Goal: Task Accomplishment & Management: Complete application form

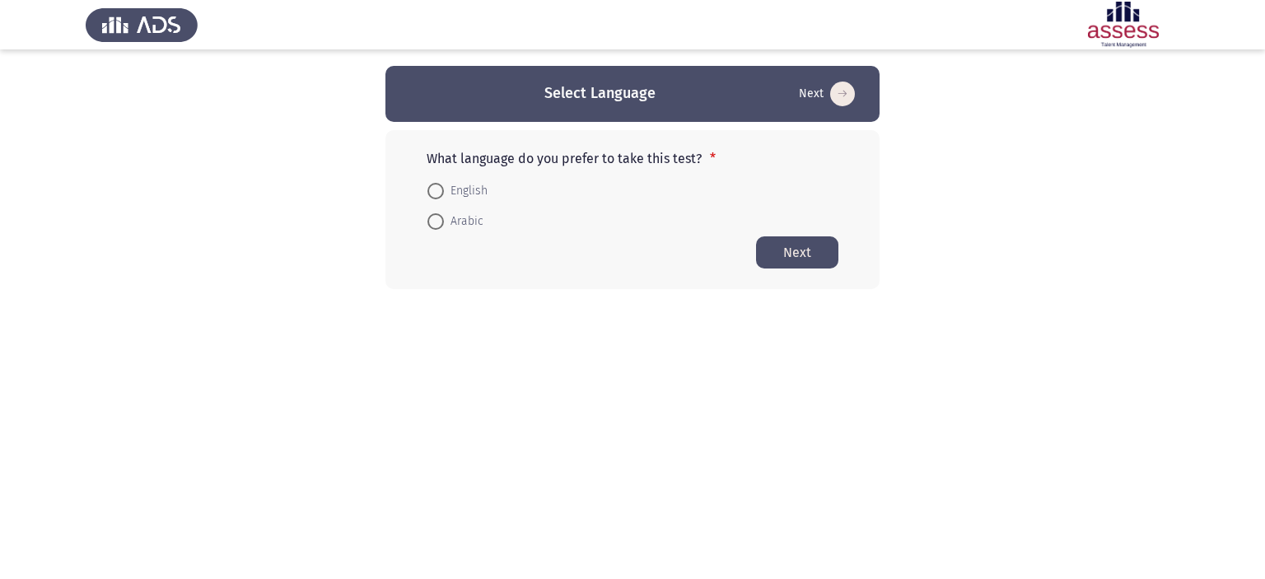
click at [434, 186] on span at bounding box center [436, 191] width 16 height 16
click at [434, 186] on input "English" at bounding box center [436, 191] width 16 height 16
radio input "true"
click at [797, 245] on button "Next" at bounding box center [797, 252] width 82 height 32
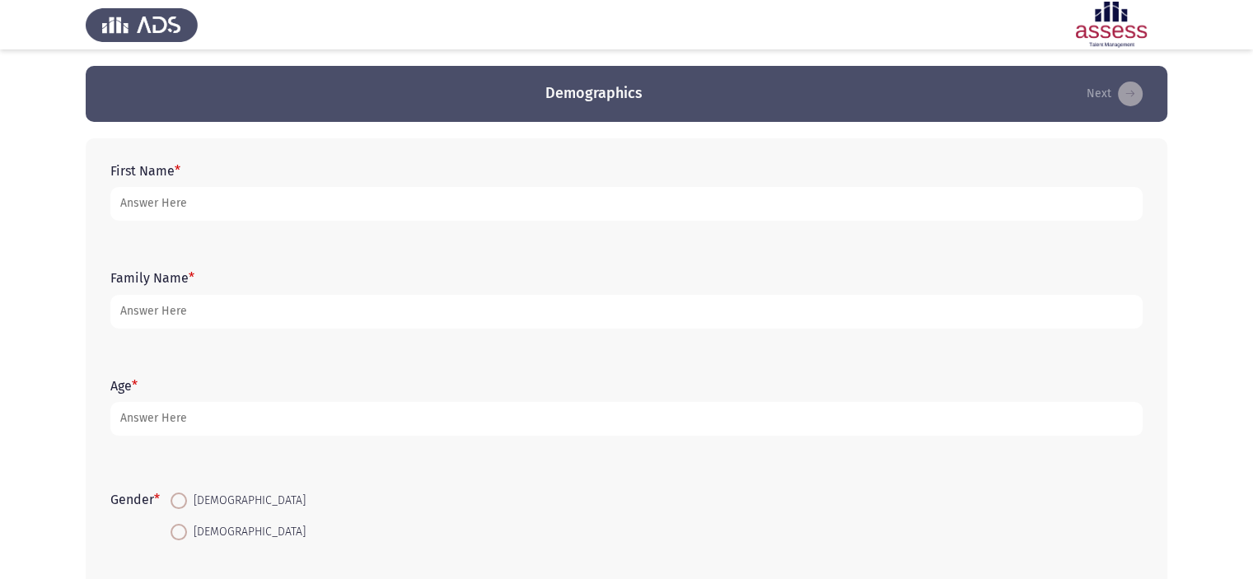
click at [474, 175] on form "First Name *" at bounding box center [626, 192] width 1032 height 58
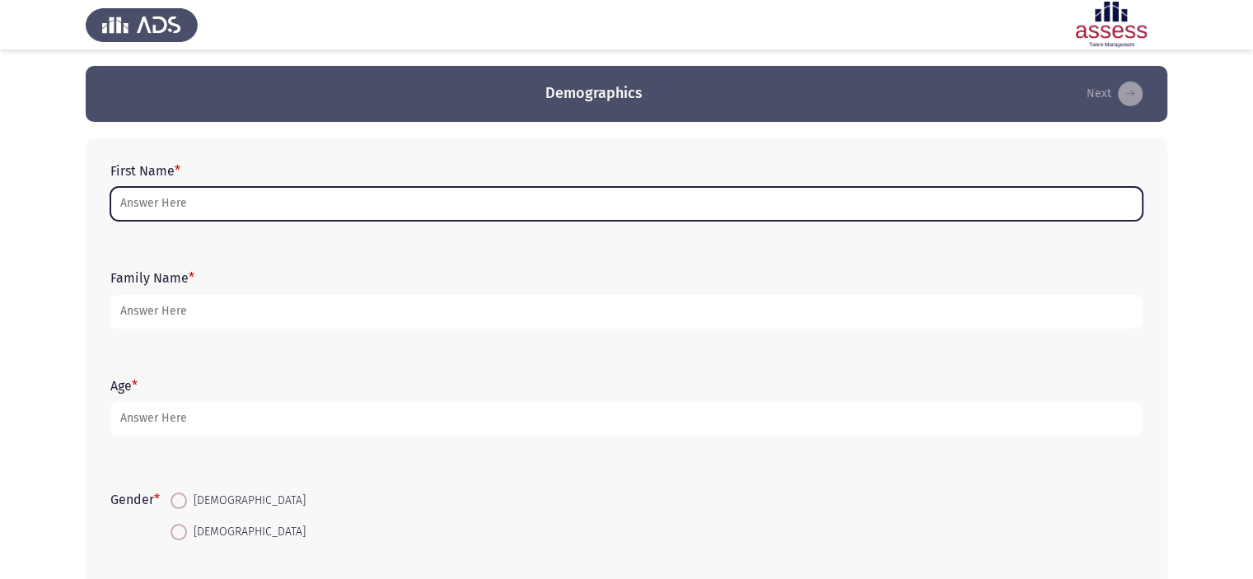
click at [418, 207] on input "First Name *" at bounding box center [626, 204] width 1032 height 34
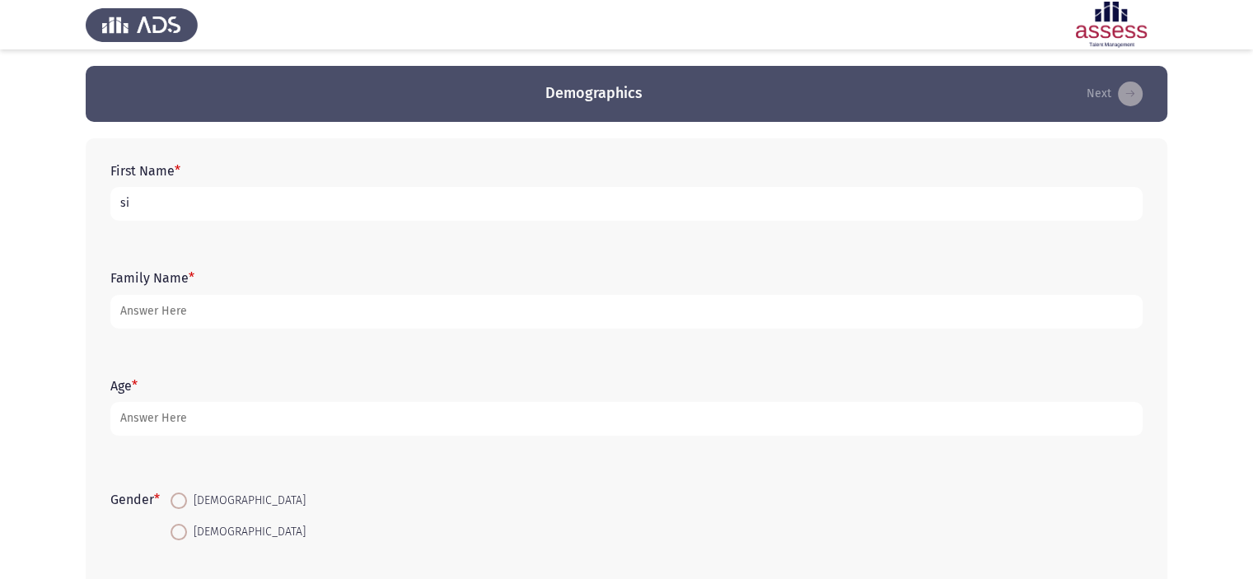
type input "s"
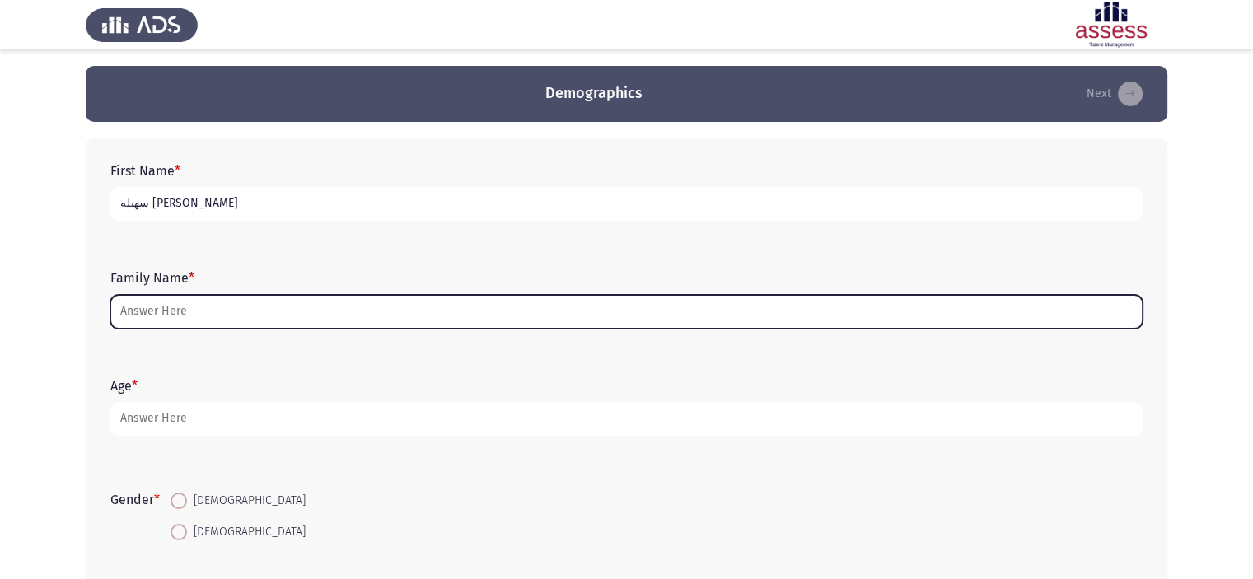
click at [139, 328] on input "Family Name *" at bounding box center [626, 312] width 1032 height 34
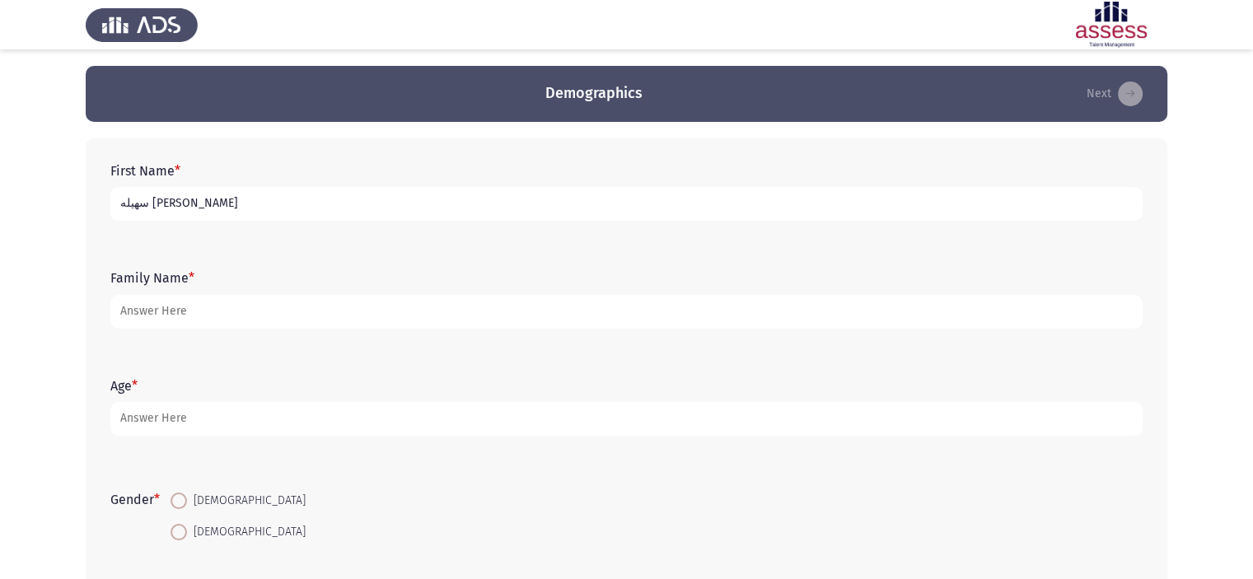
click at [328, 200] on input "سهيله [PERSON_NAME]" at bounding box center [626, 204] width 1032 height 34
type input "س"
type input "[PERSON_NAME]"
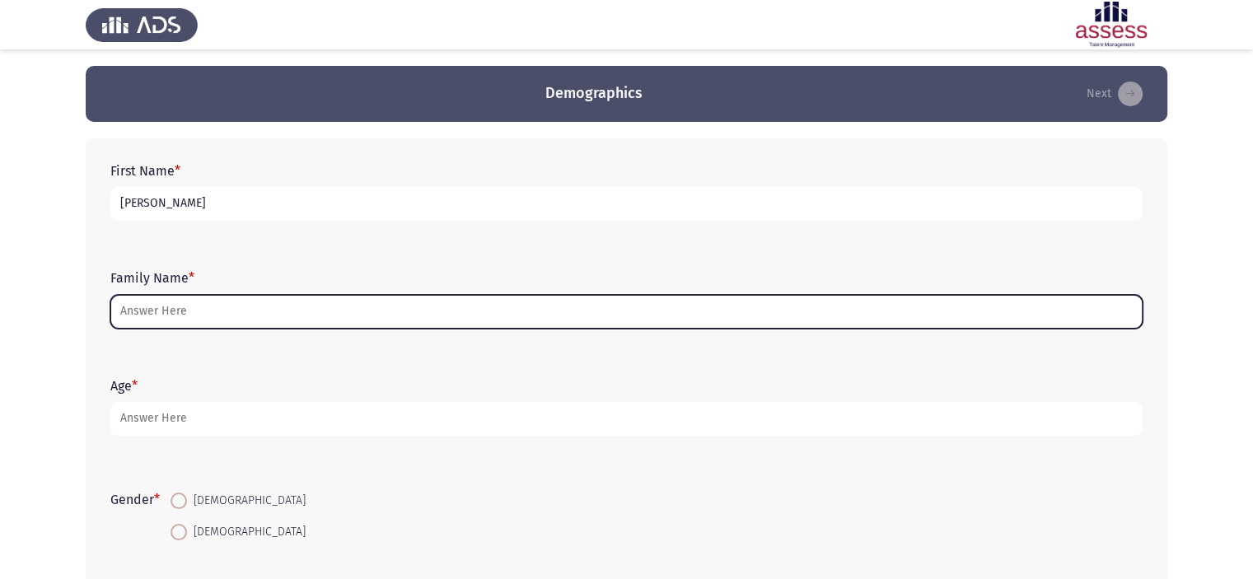
click at [298, 310] on input "Family Name *" at bounding box center [626, 312] width 1032 height 34
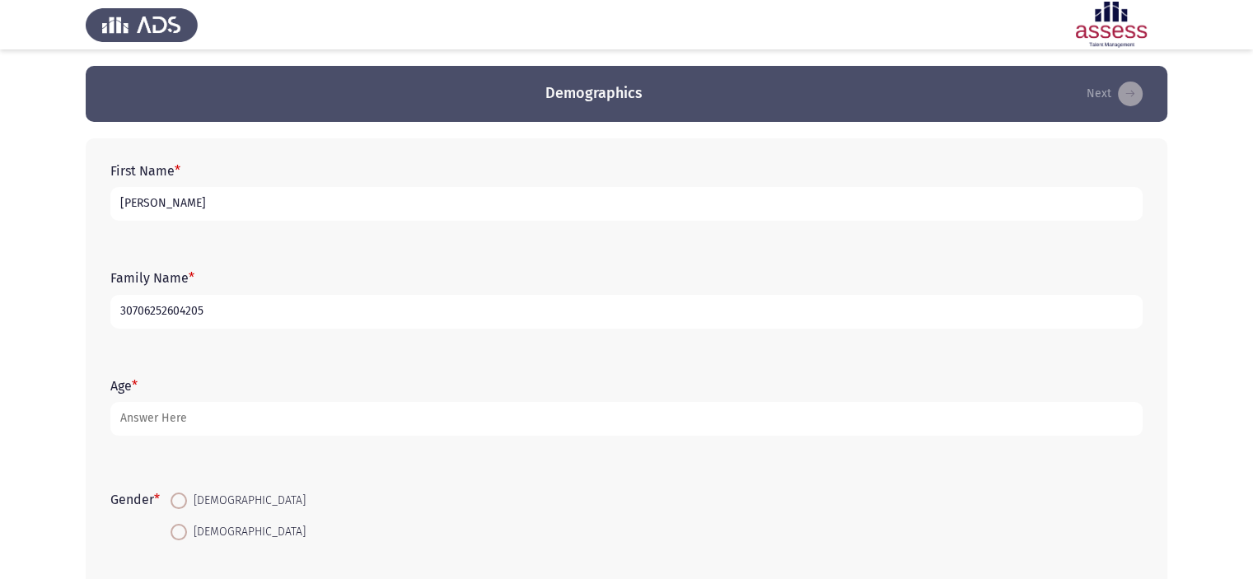
type input "30706252604205"
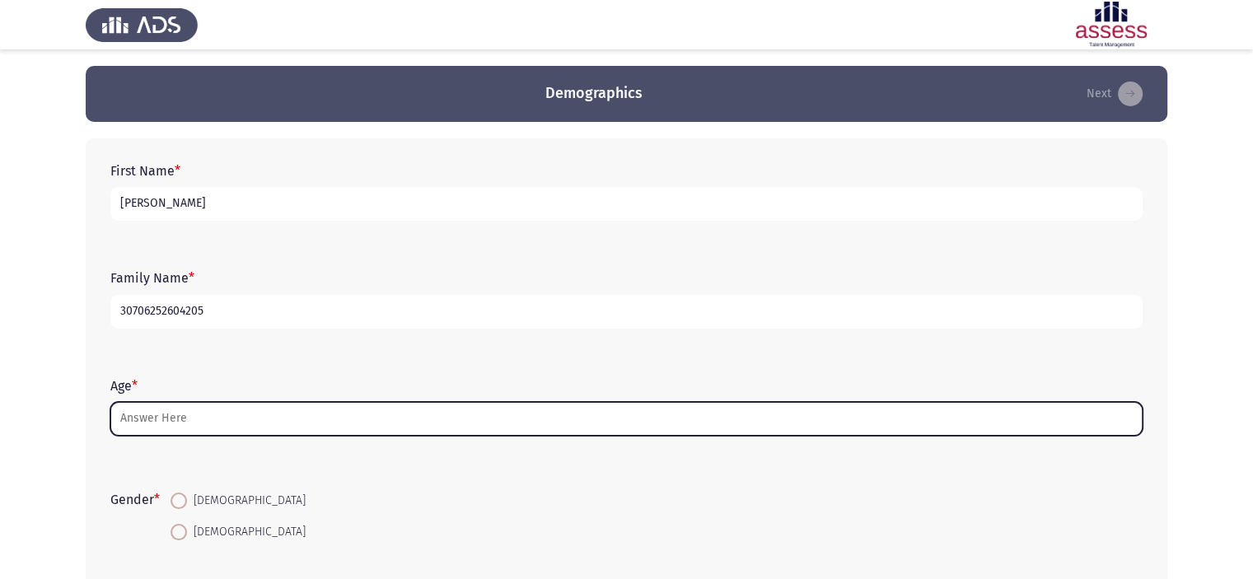
click at [178, 424] on input "Age *" at bounding box center [626, 419] width 1032 height 34
click at [285, 411] on input "Age *" at bounding box center [626, 419] width 1032 height 34
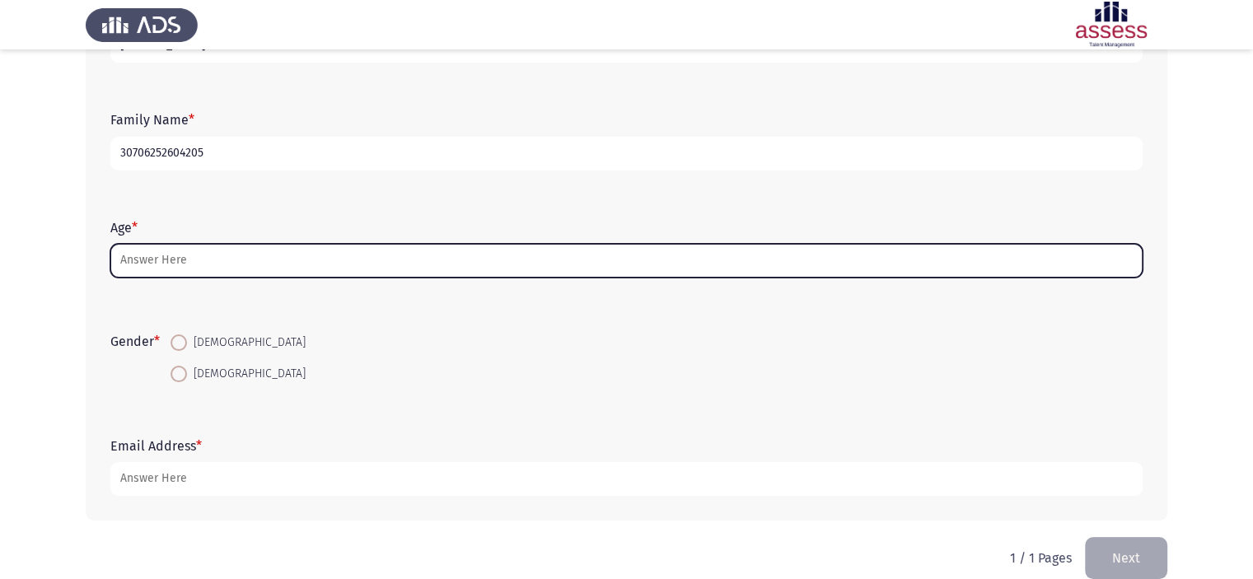
scroll to position [165, 0]
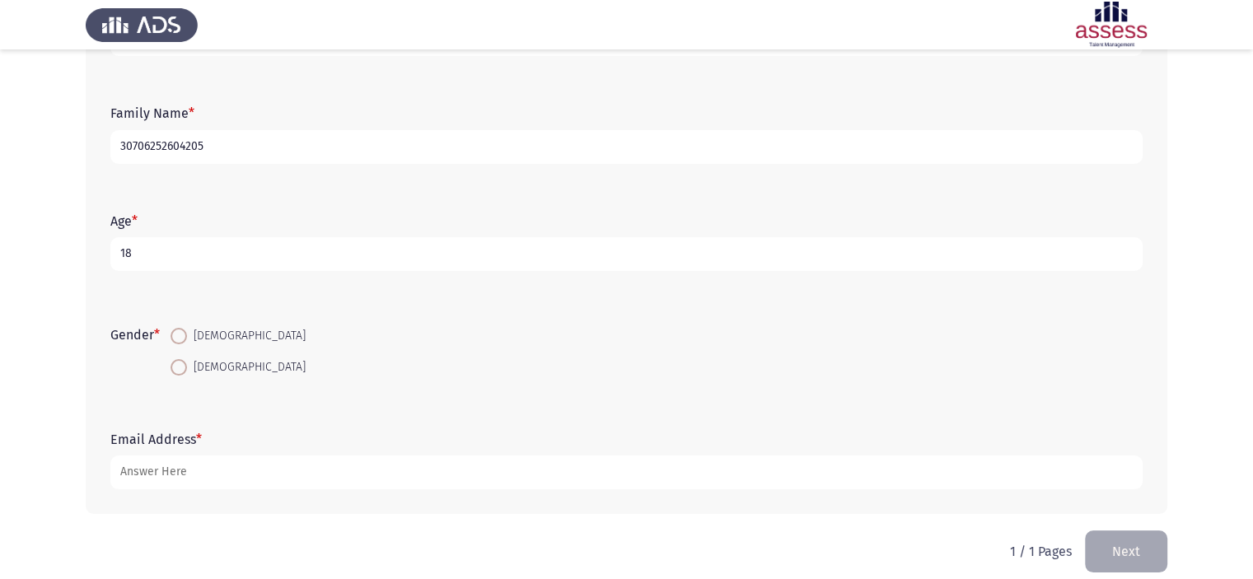
type input "18"
click at [178, 369] on span at bounding box center [179, 367] width 16 height 16
click at [178, 369] on input "[DEMOGRAPHIC_DATA]" at bounding box center [179, 367] width 16 height 16
radio input "true"
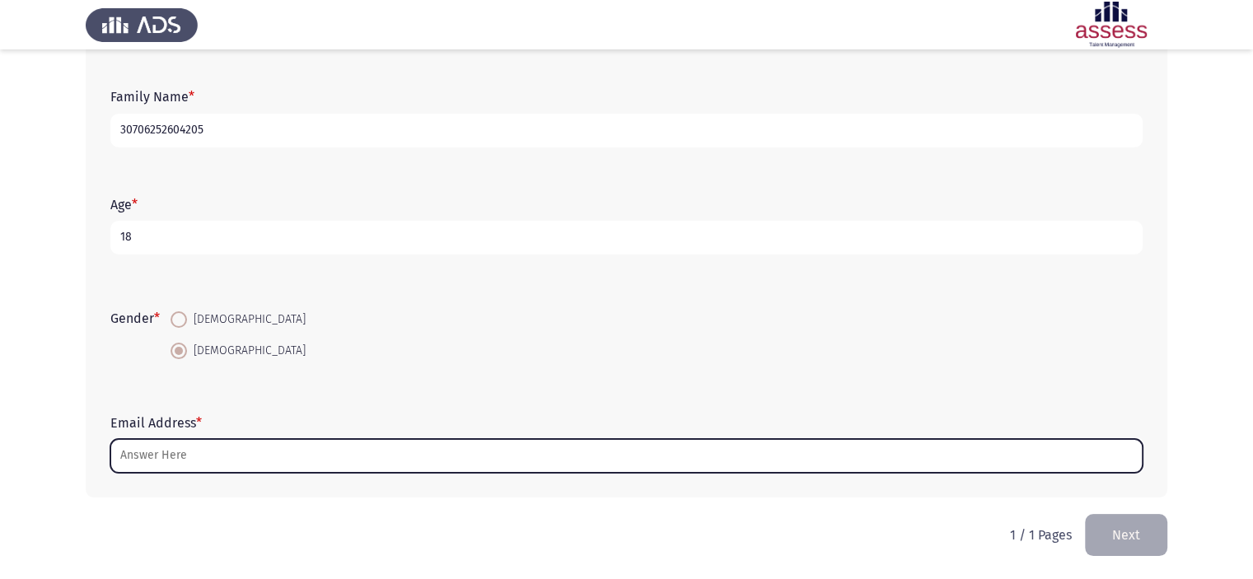
click at [189, 445] on input "Email Address *" at bounding box center [626, 456] width 1032 height 34
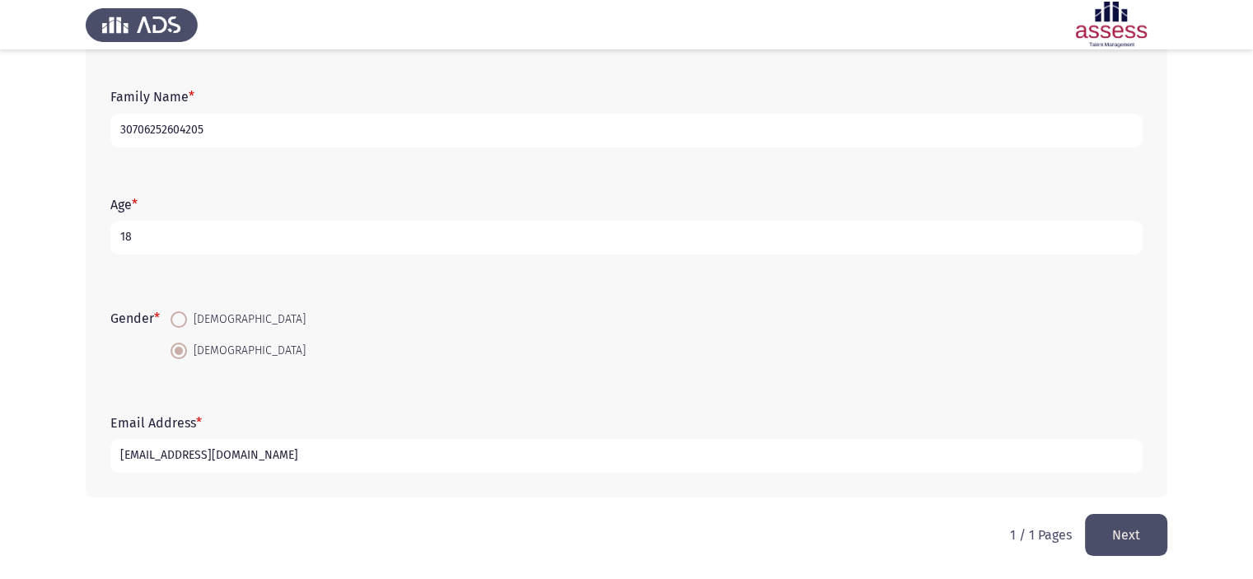
type input "[EMAIL_ADDRESS][DOMAIN_NAME]"
click at [1097, 516] on button "Next" at bounding box center [1126, 535] width 82 height 42
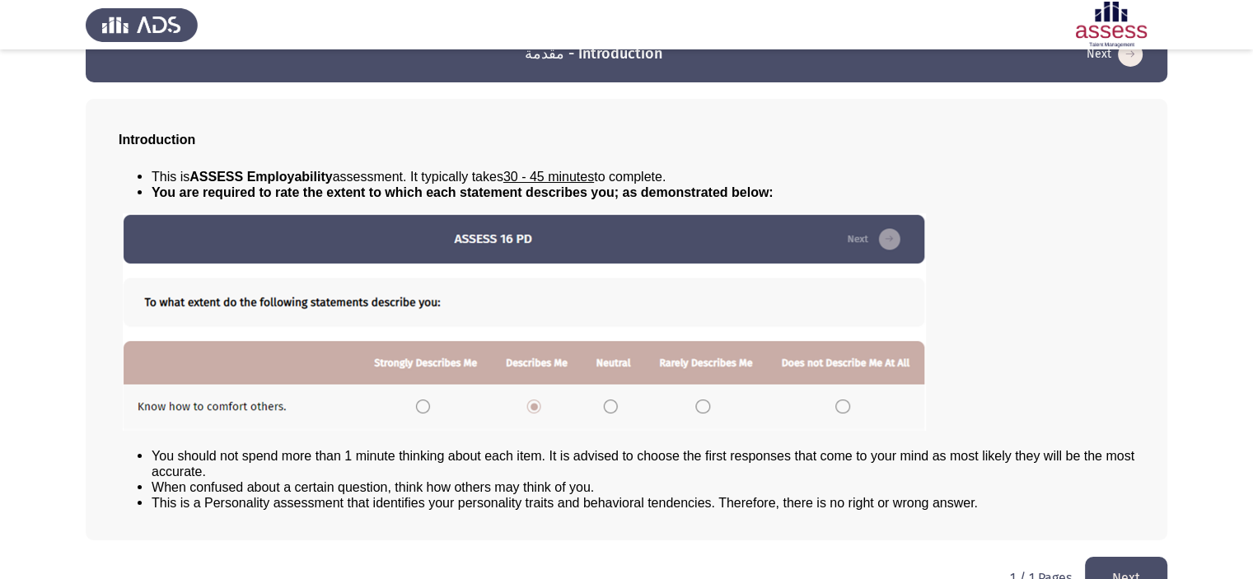
scroll to position [77, 0]
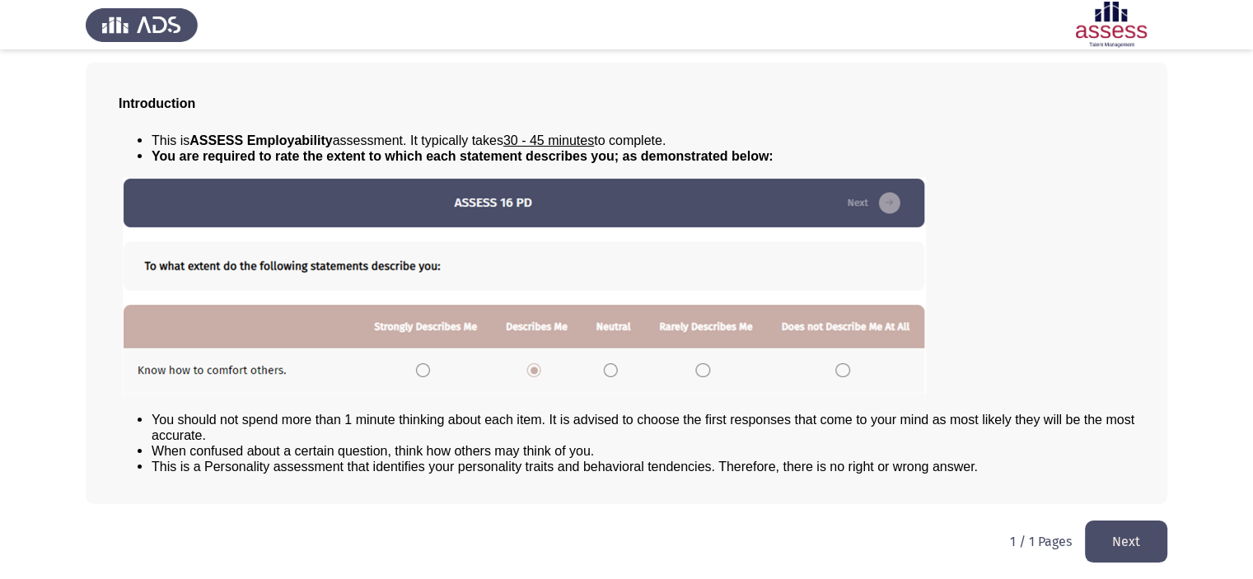
click at [1106, 528] on button "Next" at bounding box center [1126, 542] width 82 height 42
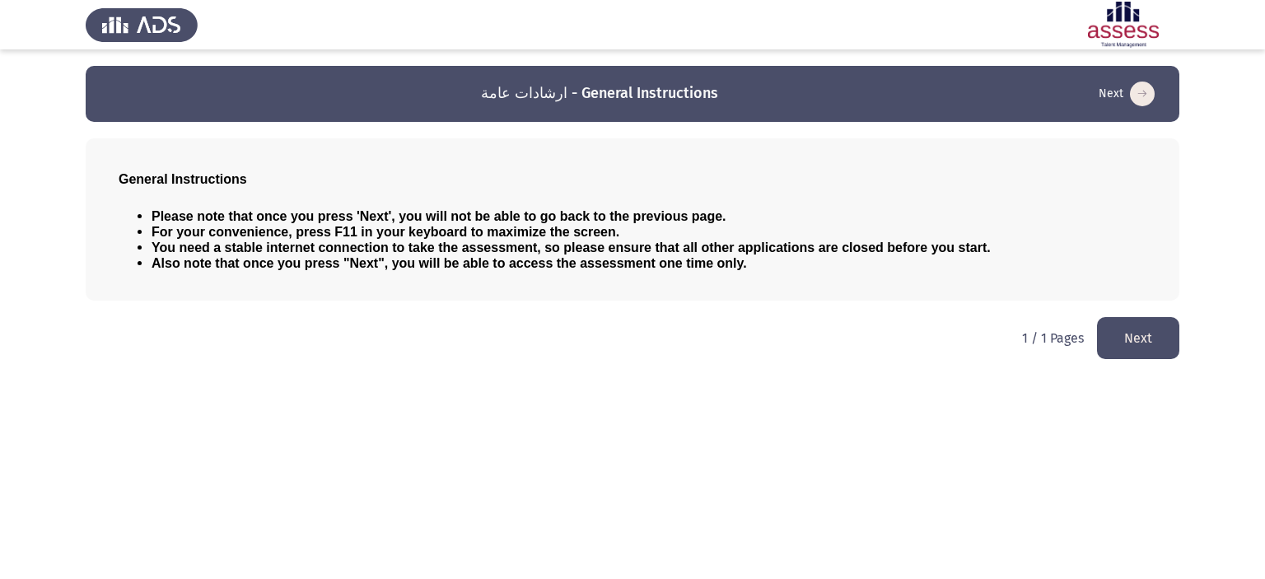
click at [1134, 335] on button "Next" at bounding box center [1138, 338] width 82 height 42
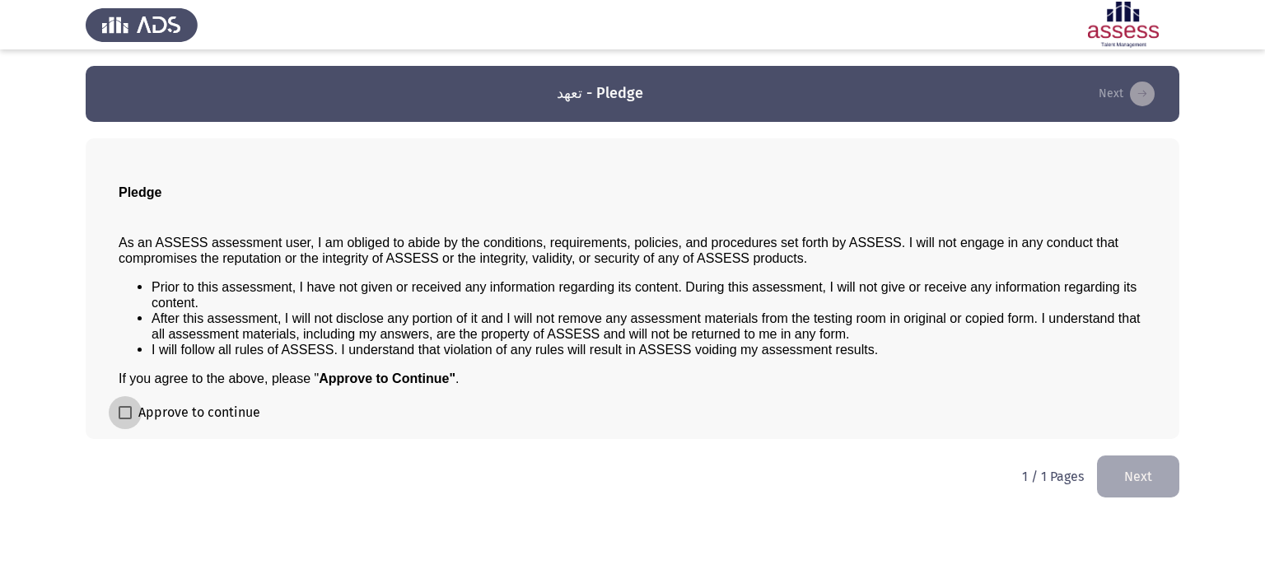
click at [129, 411] on span at bounding box center [125, 412] width 13 height 13
click at [125, 419] on input "Approve to continue" at bounding box center [124, 419] width 1 height 1
checkbox input "true"
click at [1108, 475] on button "Next" at bounding box center [1138, 477] width 82 height 42
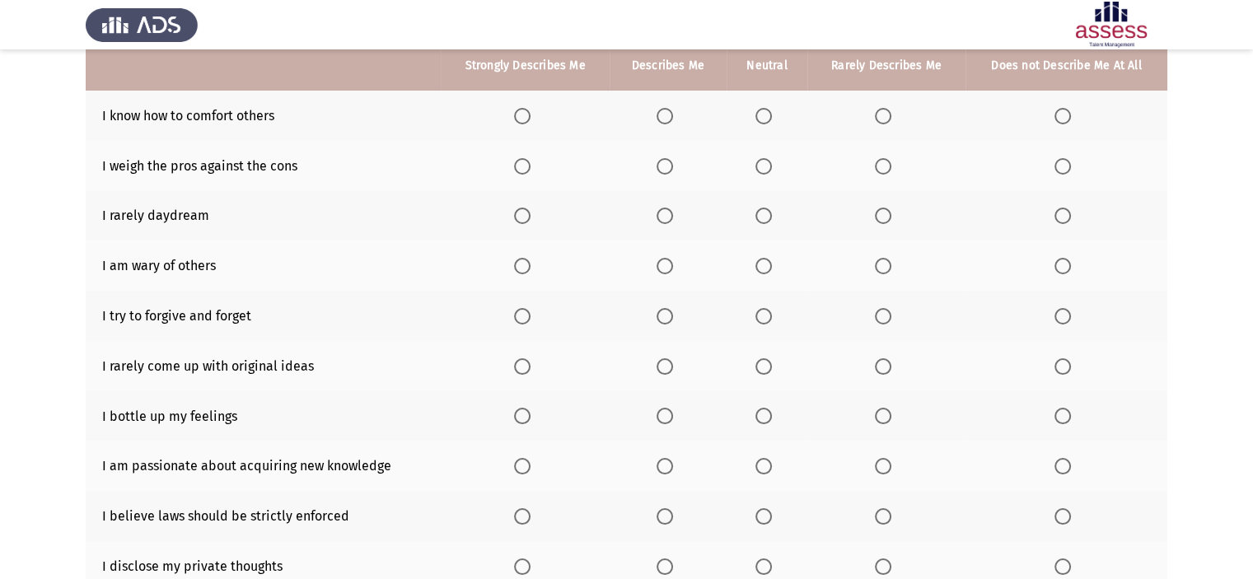
scroll to position [53, 0]
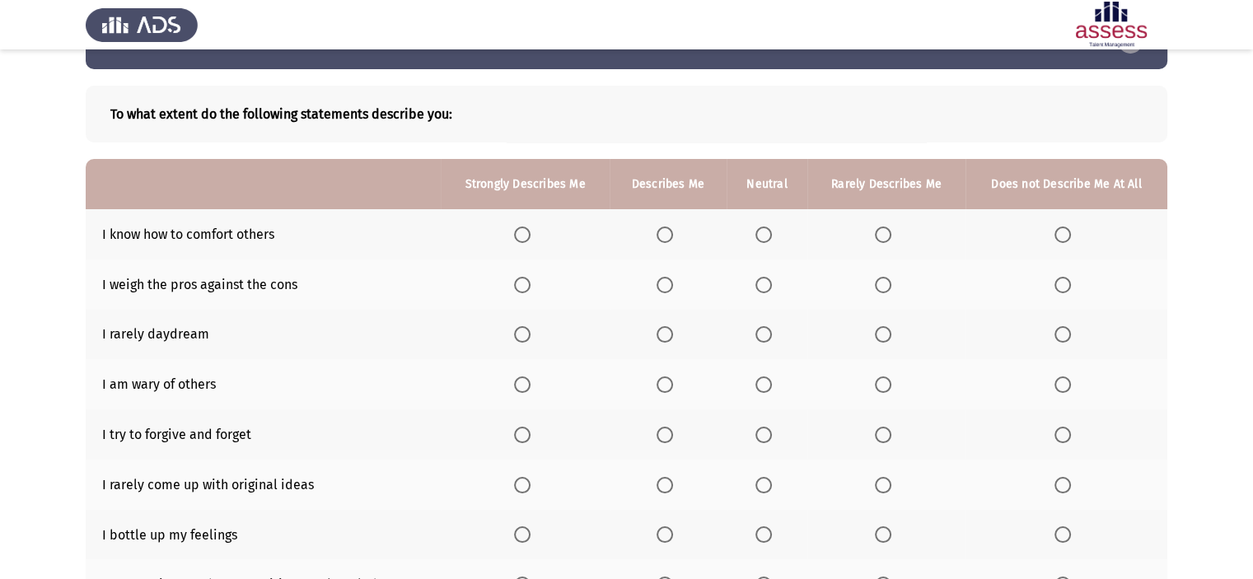
click at [531, 231] on span "Select an option" at bounding box center [522, 235] width 16 height 16
click at [531, 231] on input "Select an option" at bounding box center [522, 235] width 16 height 16
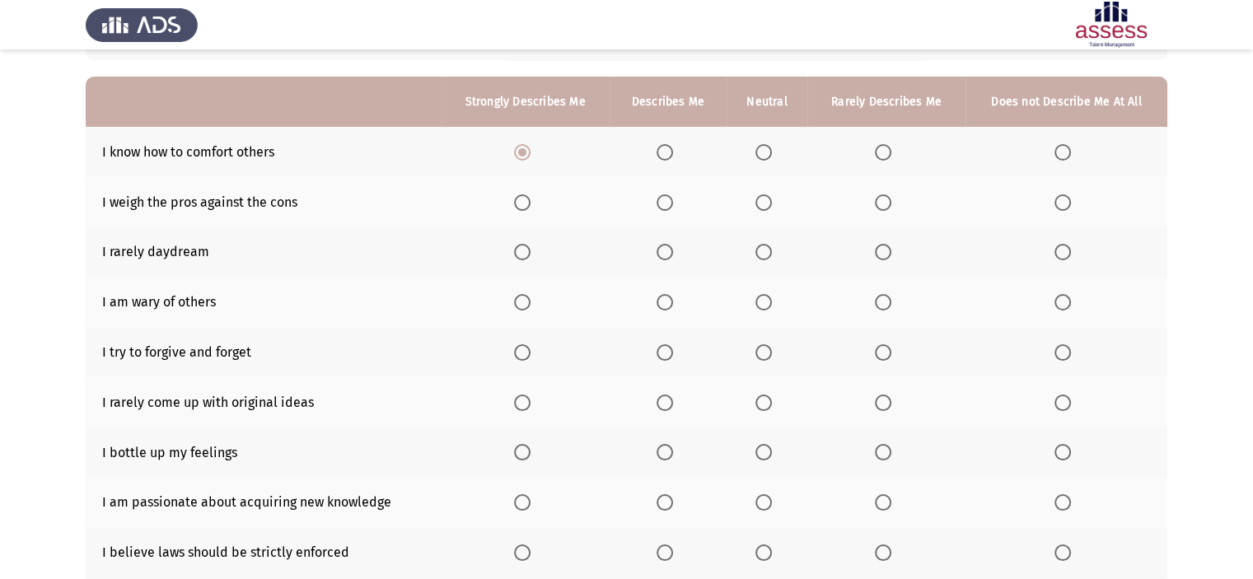
click at [662, 203] on span "Select an option" at bounding box center [665, 202] width 16 height 16
click at [662, 203] on input "Select an option" at bounding box center [665, 202] width 16 height 16
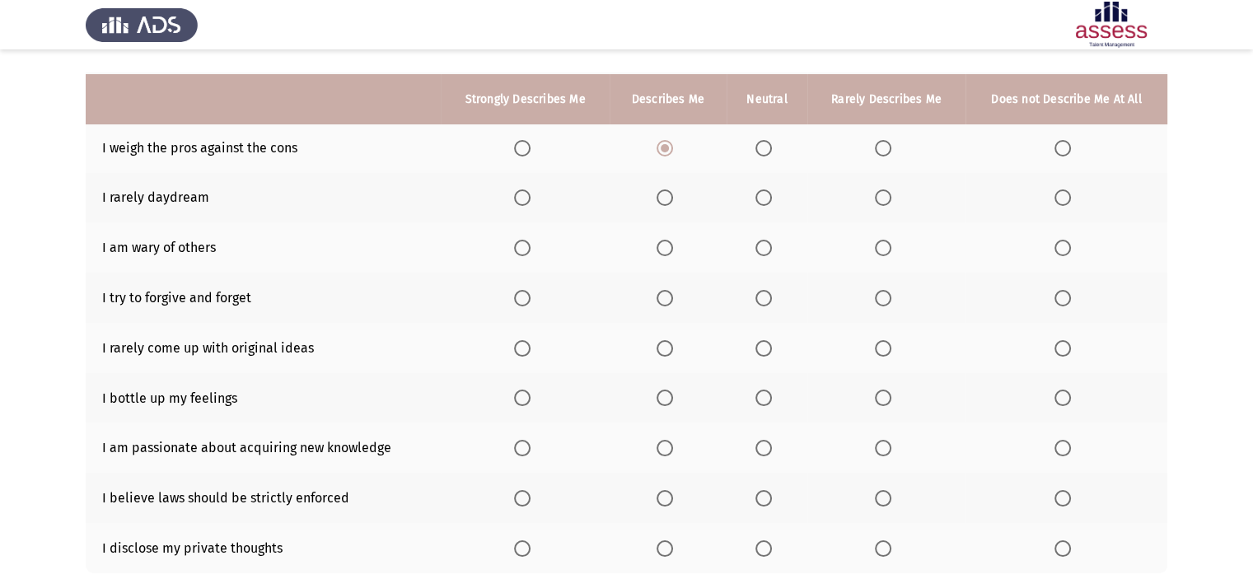
scroll to position [217, 0]
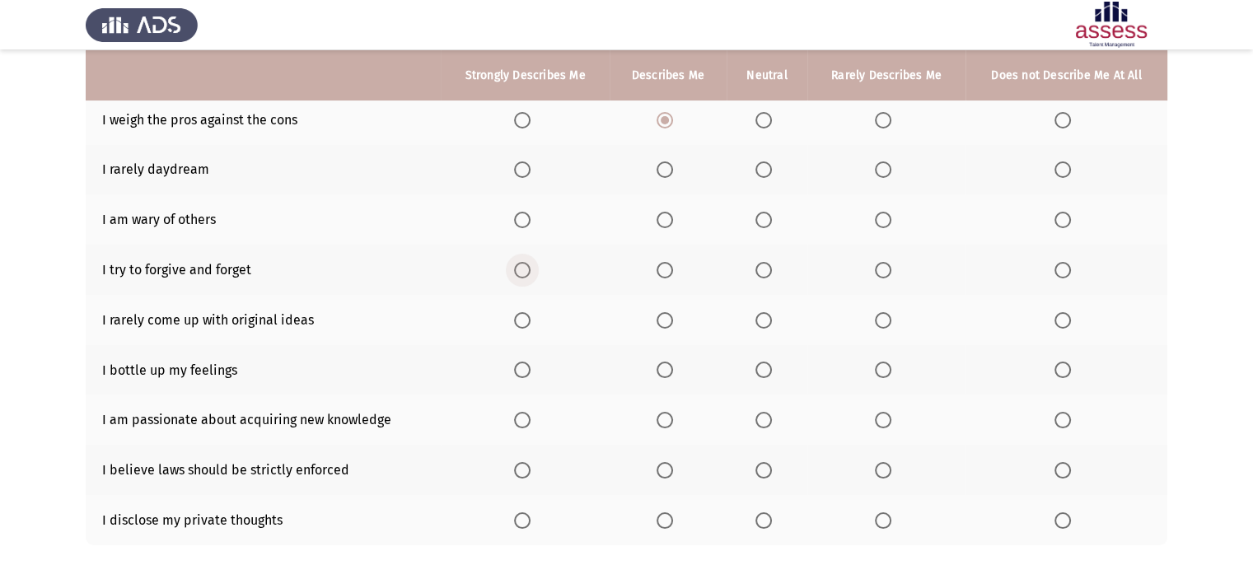
click at [521, 274] on span "Select an option" at bounding box center [522, 270] width 16 height 16
click at [521, 274] on input "Select an option" at bounding box center [522, 270] width 16 height 16
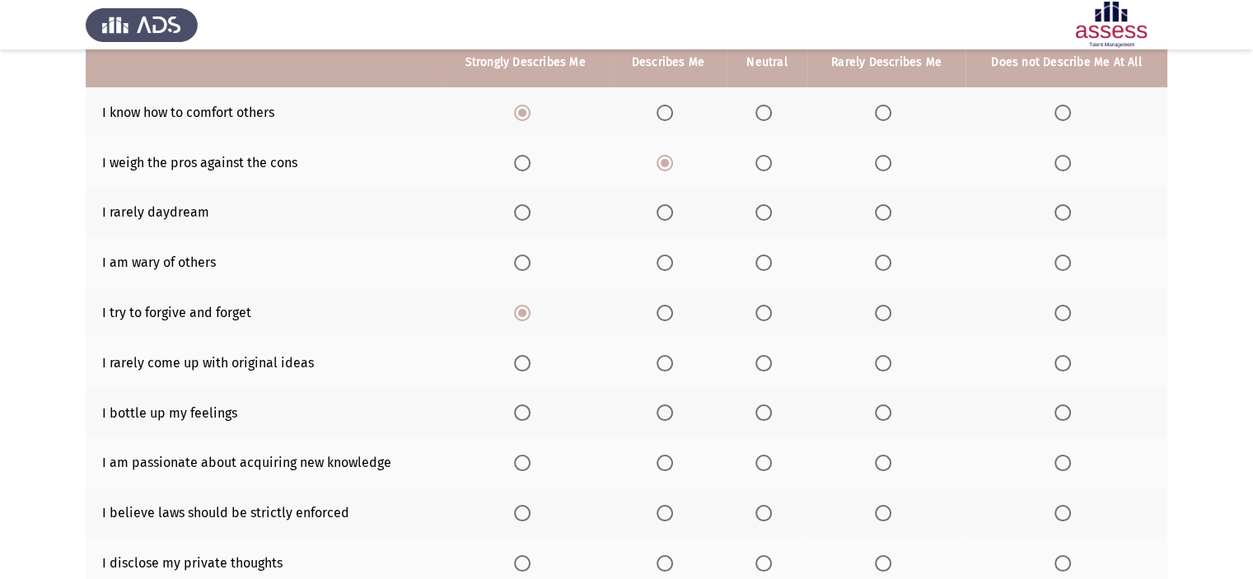
scroll to position [135, 0]
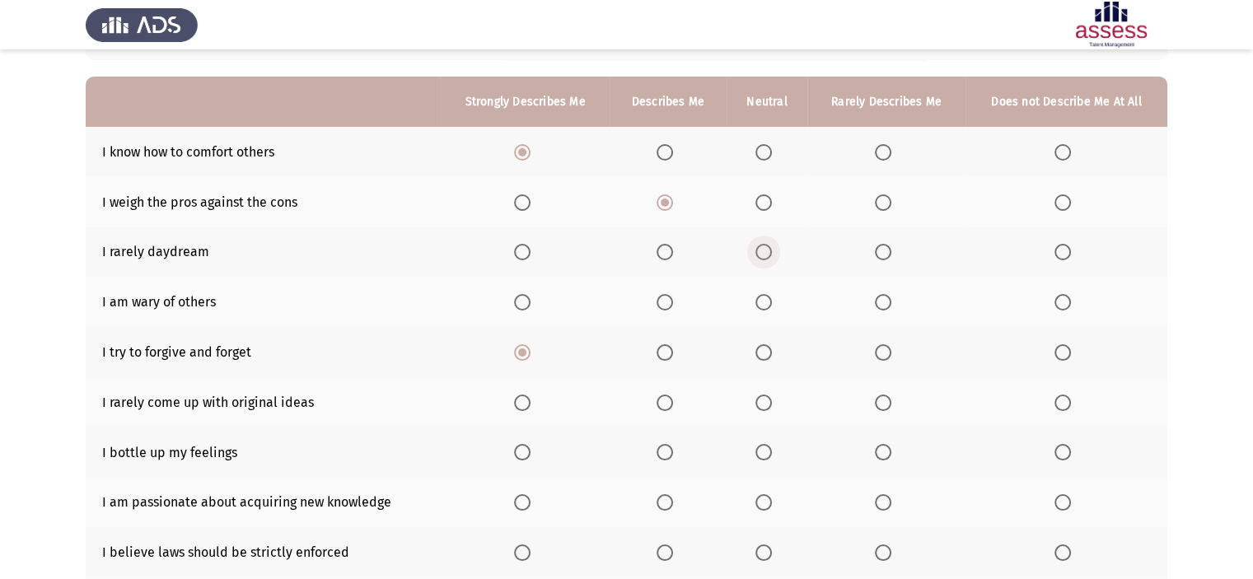
click at [762, 245] on span "Select an option" at bounding box center [763, 252] width 16 height 16
click at [762, 245] on input "Select an option" at bounding box center [763, 252] width 16 height 16
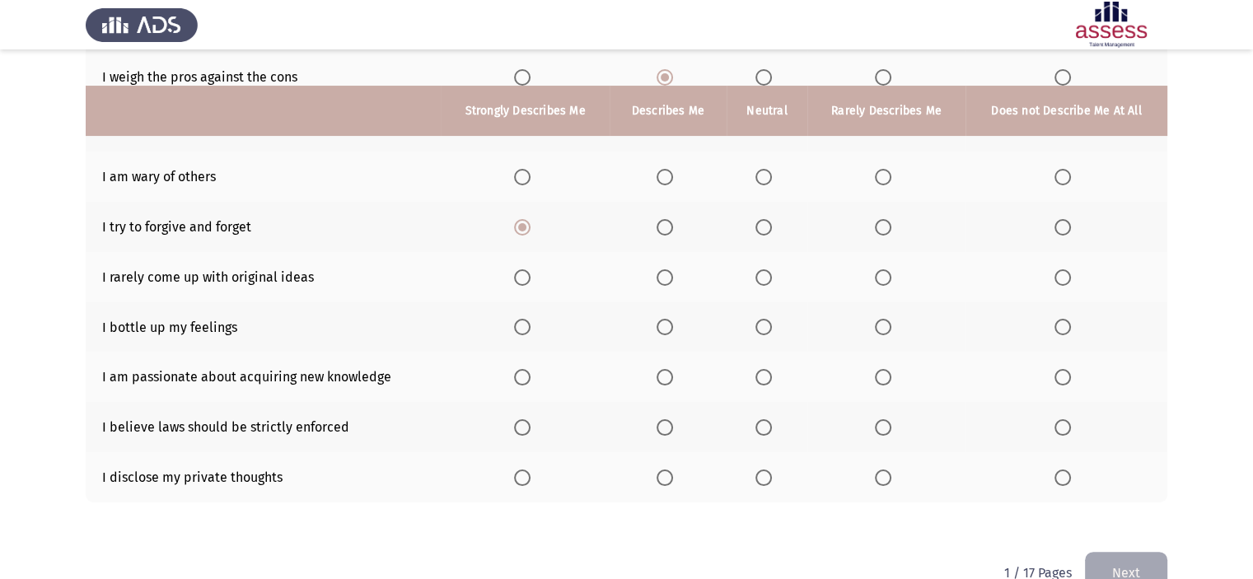
scroll to position [300, 0]
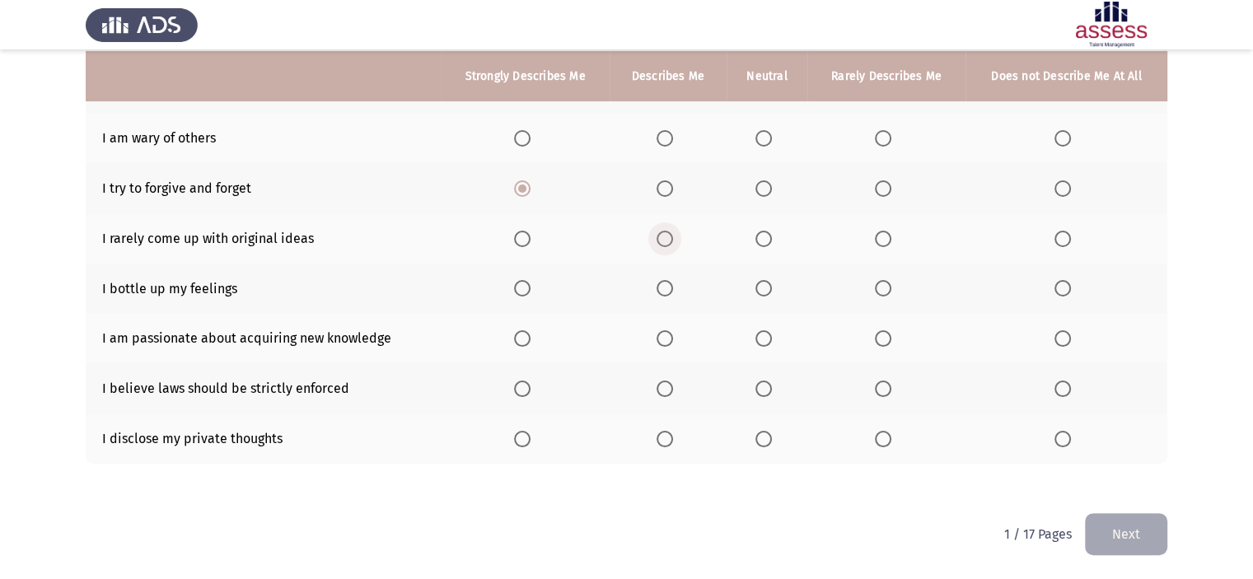
click at [663, 245] on span "Select an option" at bounding box center [665, 239] width 16 height 16
click at [663, 245] on input "Select an option" at bounding box center [665, 239] width 16 height 16
click at [533, 337] on label "Select an option" at bounding box center [525, 338] width 23 height 16
click at [531, 337] on input "Select an option" at bounding box center [522, 338] width 16 height 16
click at [1065, 393] on span "Select an option" at bounding box center [1062, 389] width 16 height 16
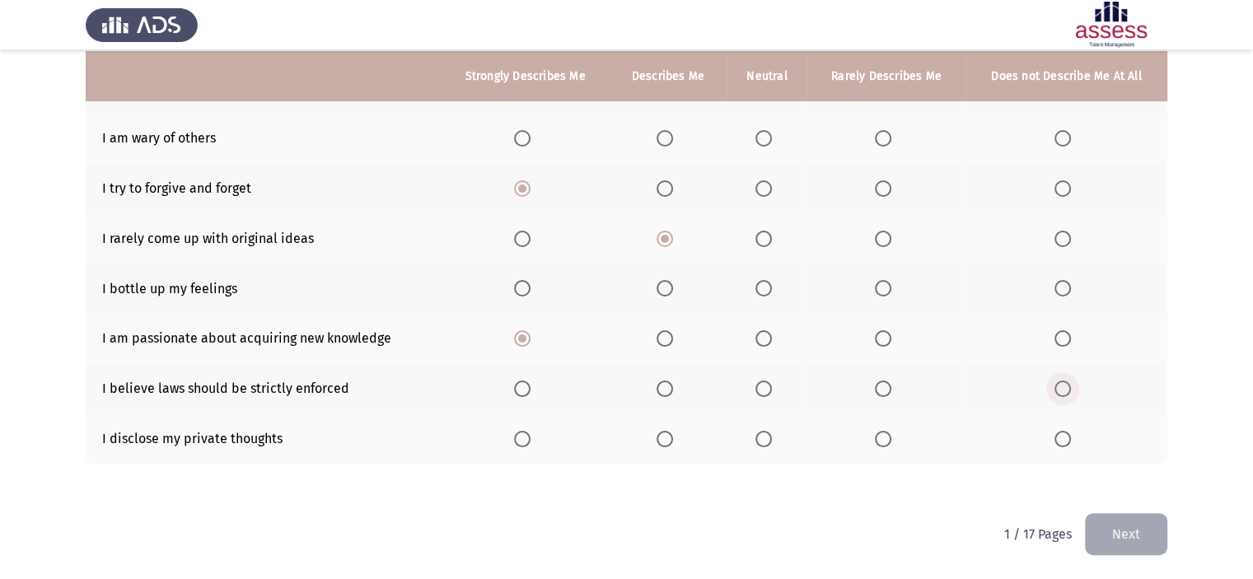
click at [1065, 393] on input "Select an option" at bounding box center [1062, 389] width 16 height 16
click at [774, 437] on label "Select an option" at bounding box center [766, 439] width 23 height 16
click at [772, 437] on input "Select an option" at bounding box center [763, 439] width 16 height 16
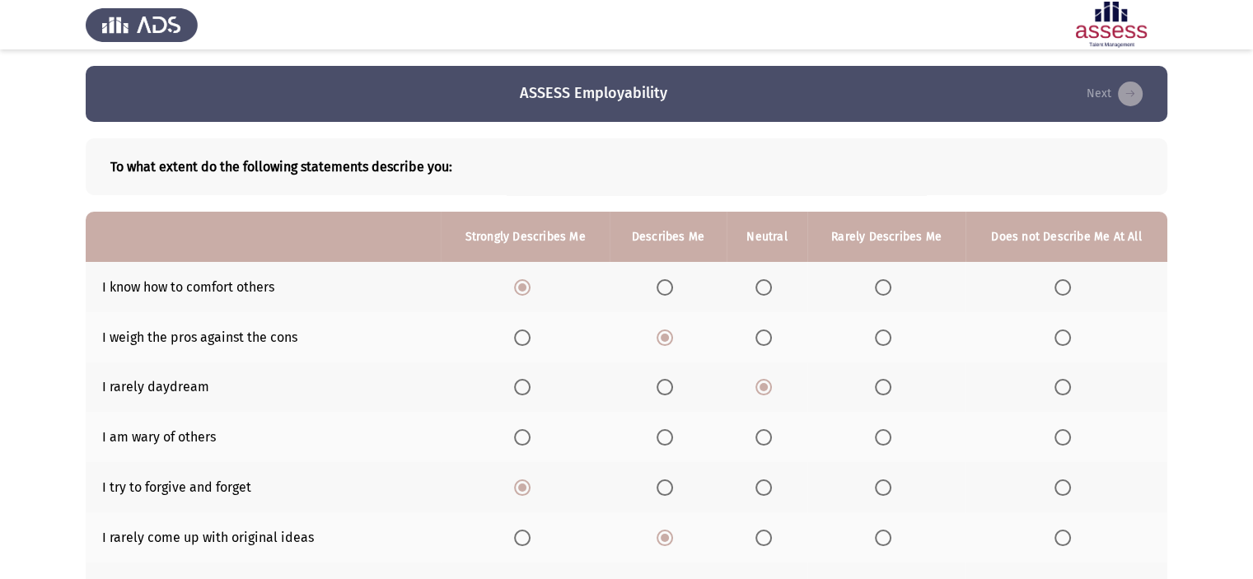
scroll to position [82, 0]
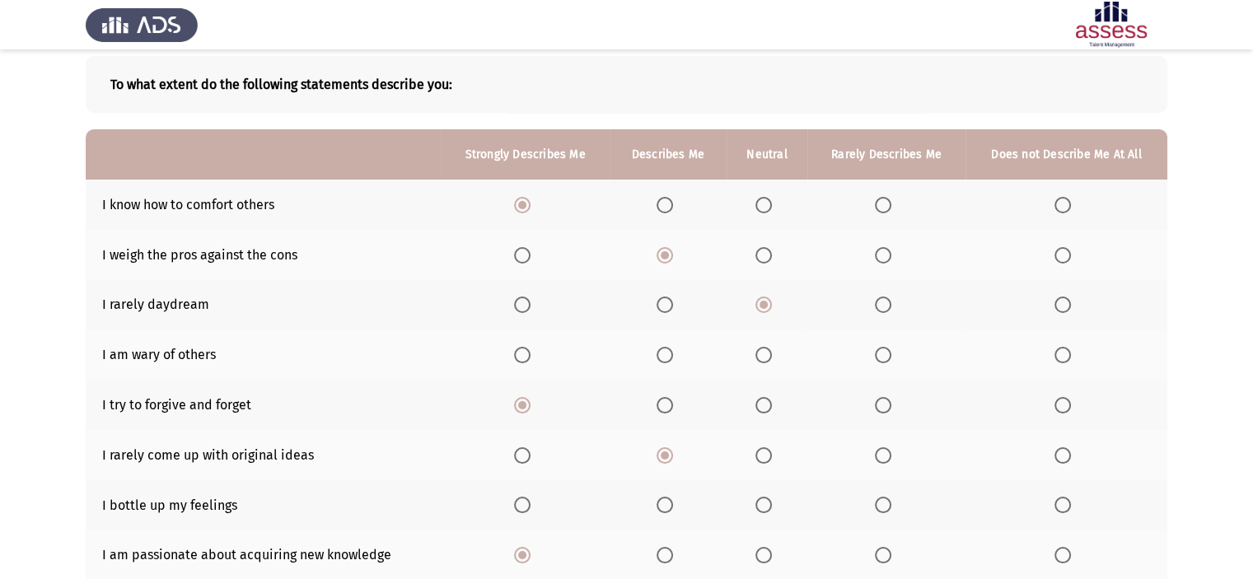
click at [657, 351] on span "Select an option" at bounding box center [665, 355] width 16 height 16
click at [657, 351] on input "Select an option" at bounding box center [665, 355] width 16 height 16
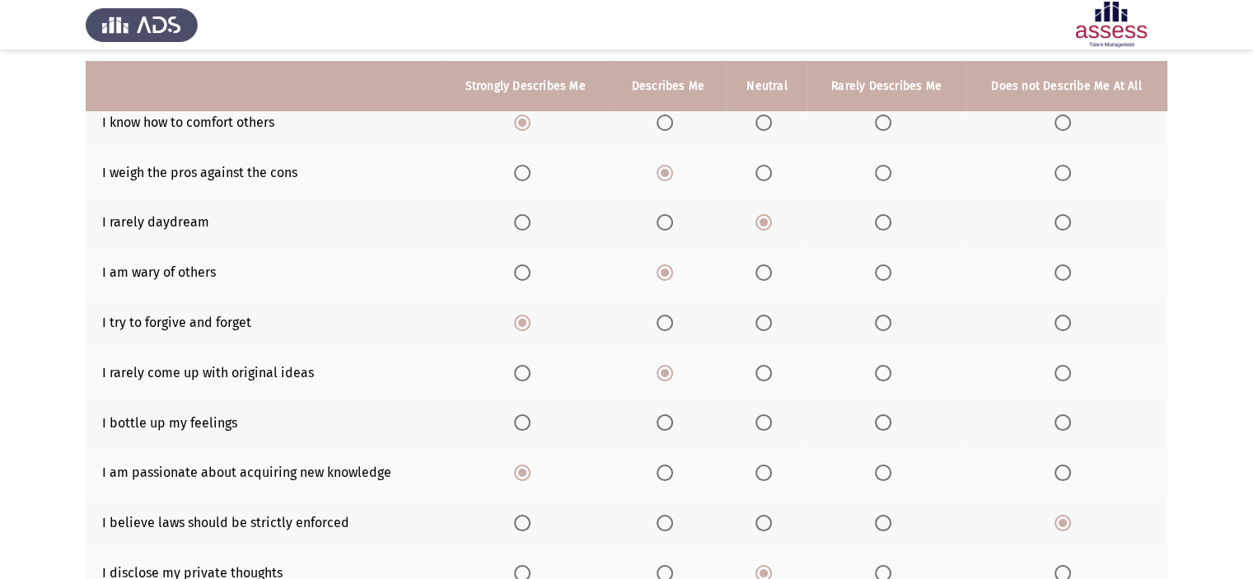
scroll to position [247, 0]
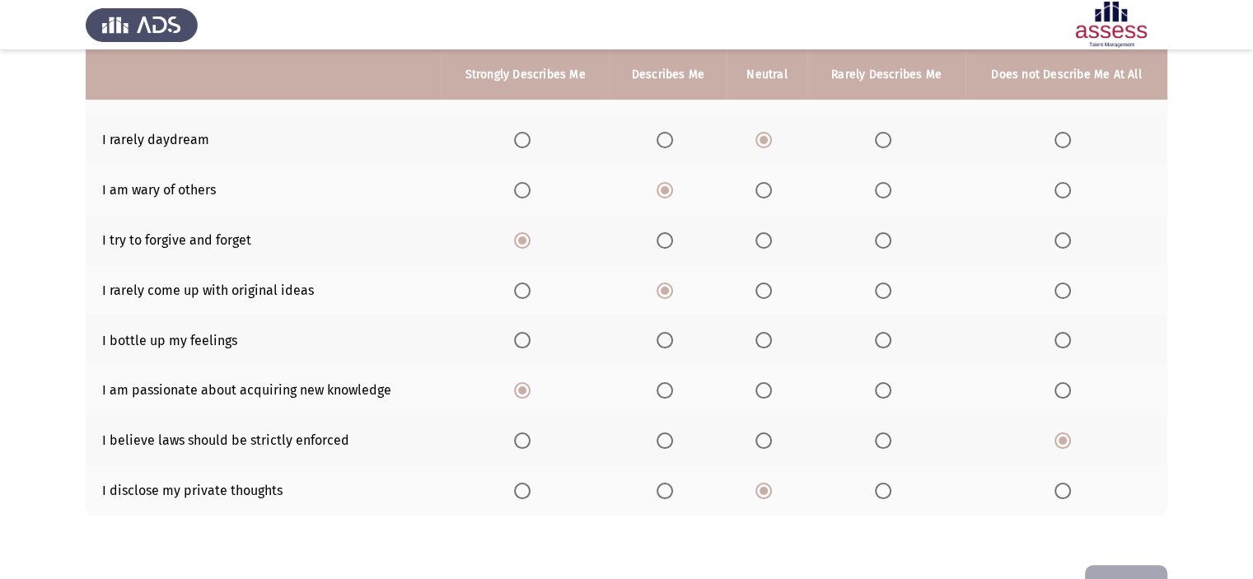
click at [763, 339] on span "Select an option" at bounding box center [763, 340] width 16 height 16
click at [763, 339] on input "Select an option" at bounding box center [763, 340] width 16 height 16
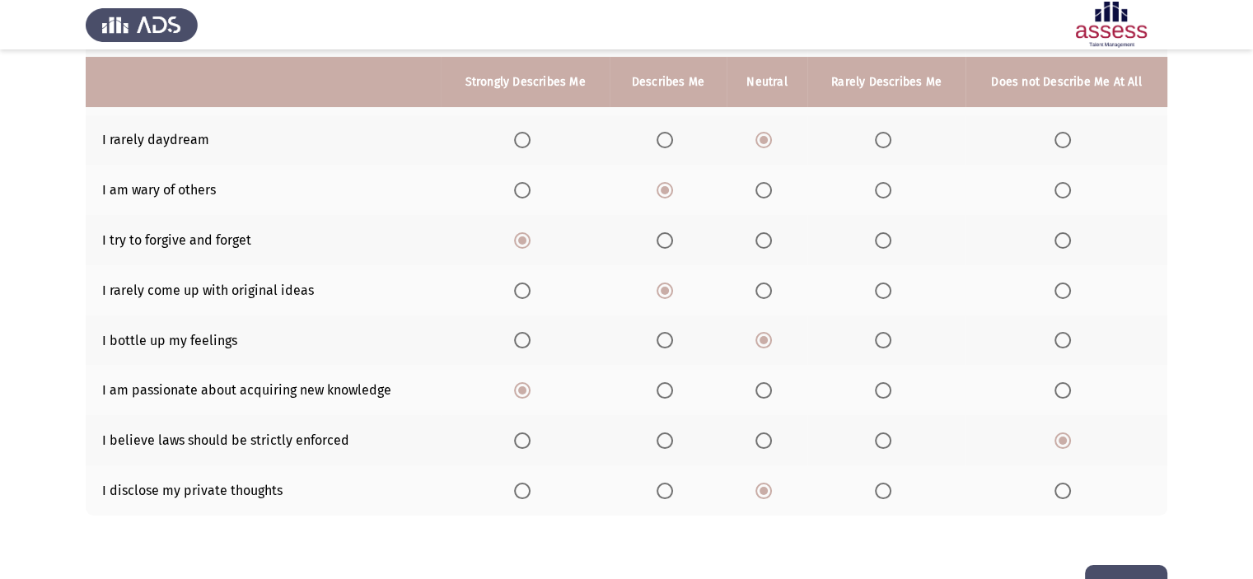
scroll to position [300, 0]
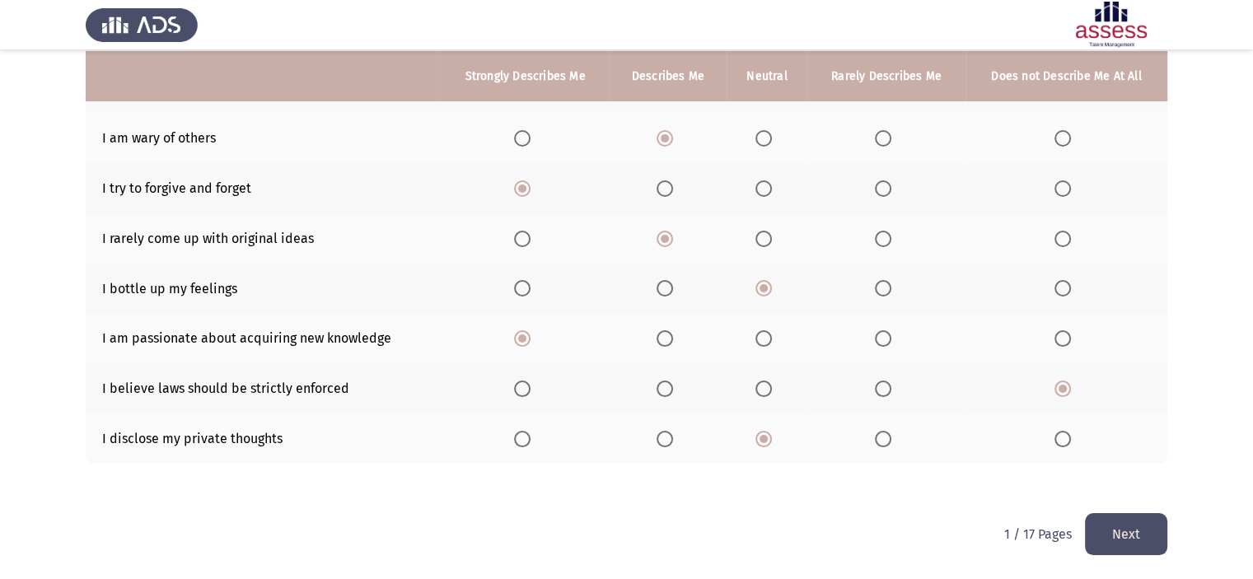
click at [1148, 536] on button "Next" at bounding box center [1126, 534] width 82 height 42
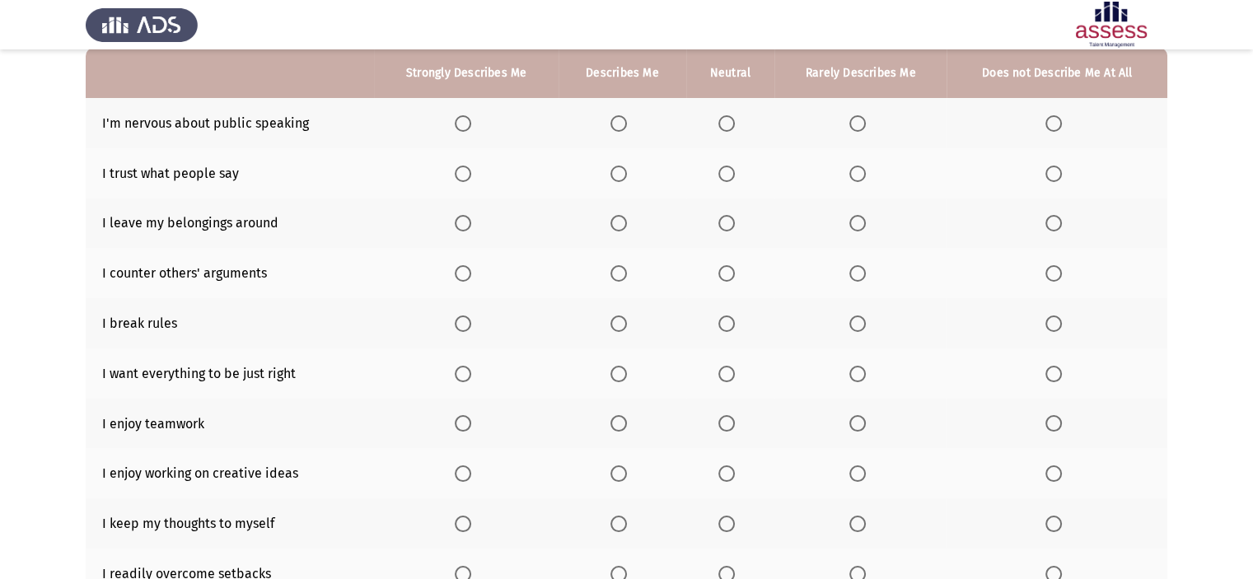
scroll to position [135, 0]
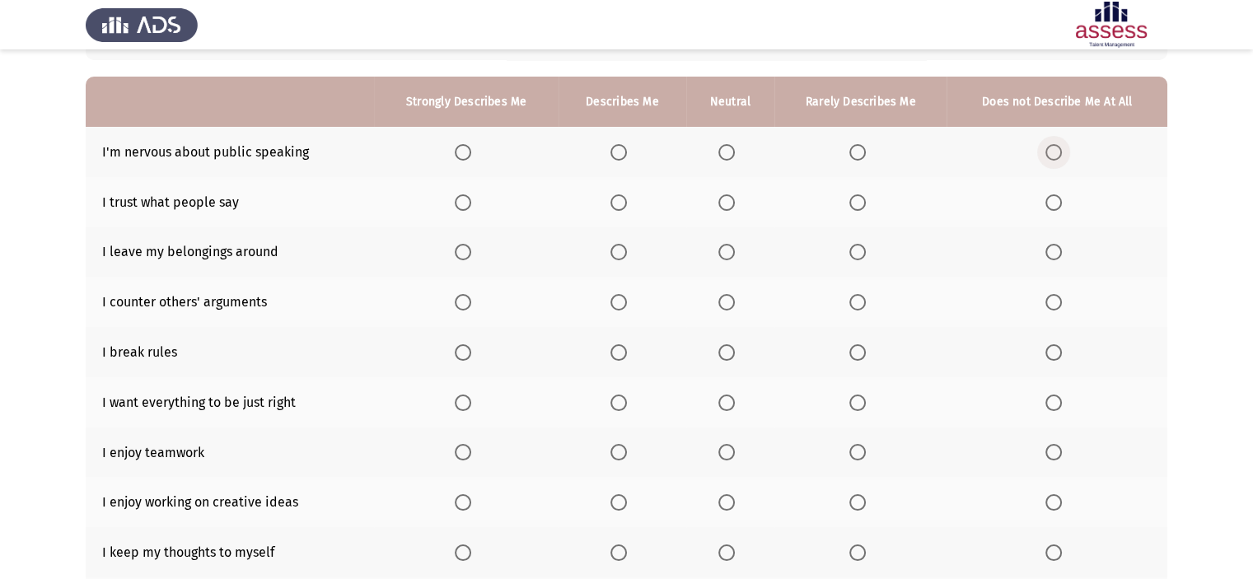
click at [1053, 152] on span "Select an option" at bounding box center [1053, 152] width 16 height 16
click at [1053, 152] on input "Select an option" at bounding box center [1053, 152] width 16 height 16
click at [863, 199] on span "Select an option" at bounding box center [857, 202] width 16 height 16
click at [863, 199] on input "Select an option" at bounding box center [857, 202] width 16 height 16
click at [625, 297] on span "Select an option" at bounding box center [618, 302] width 16 height 16
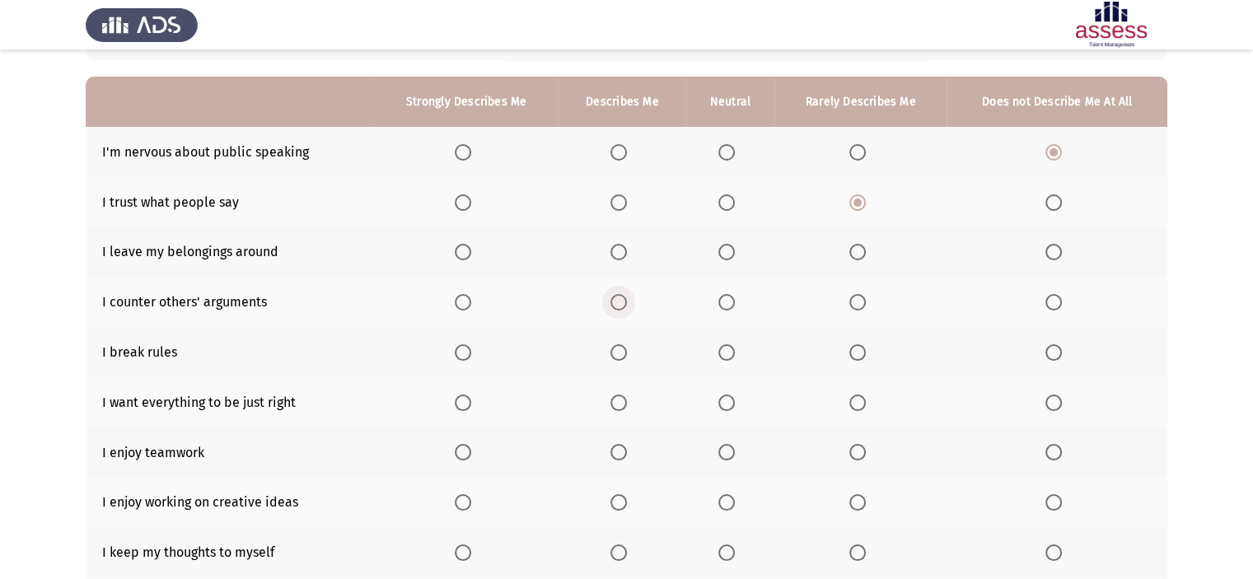
click at [625, 297] on input "Select an option" at bounding box center [618, 302] width 16 height 16
click at [858, 253] on span "Select an option" at bounding box center [857, 252] width 16 height 16
click at [858, 253] on input "Select an option" at bounding box center [857, 252] width 16 height 16
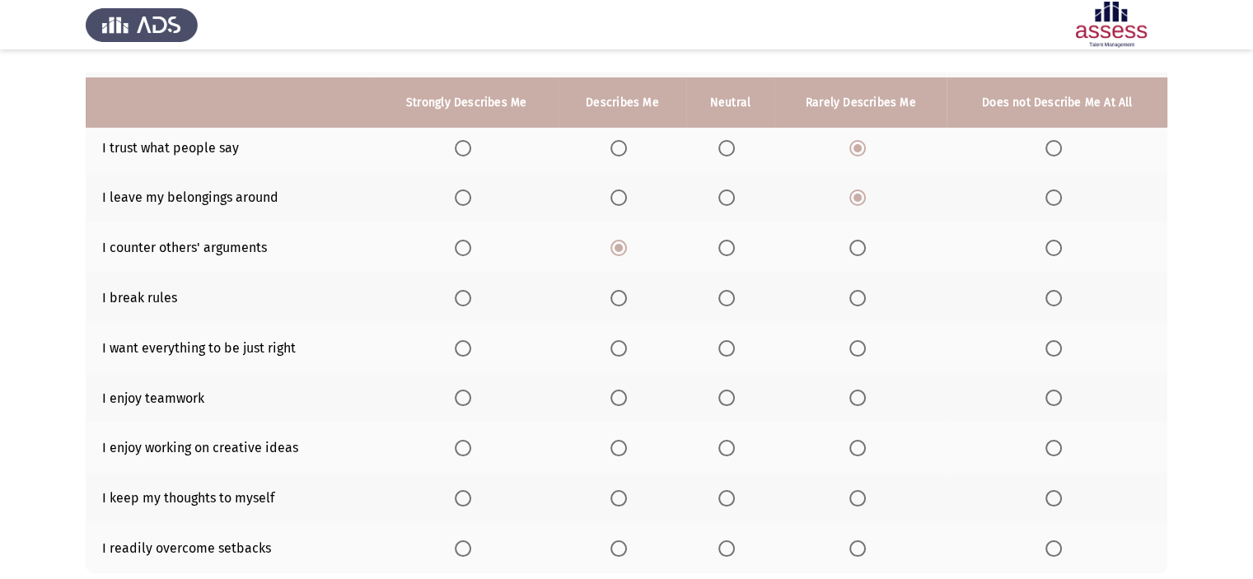
scroll to position [217, 0]
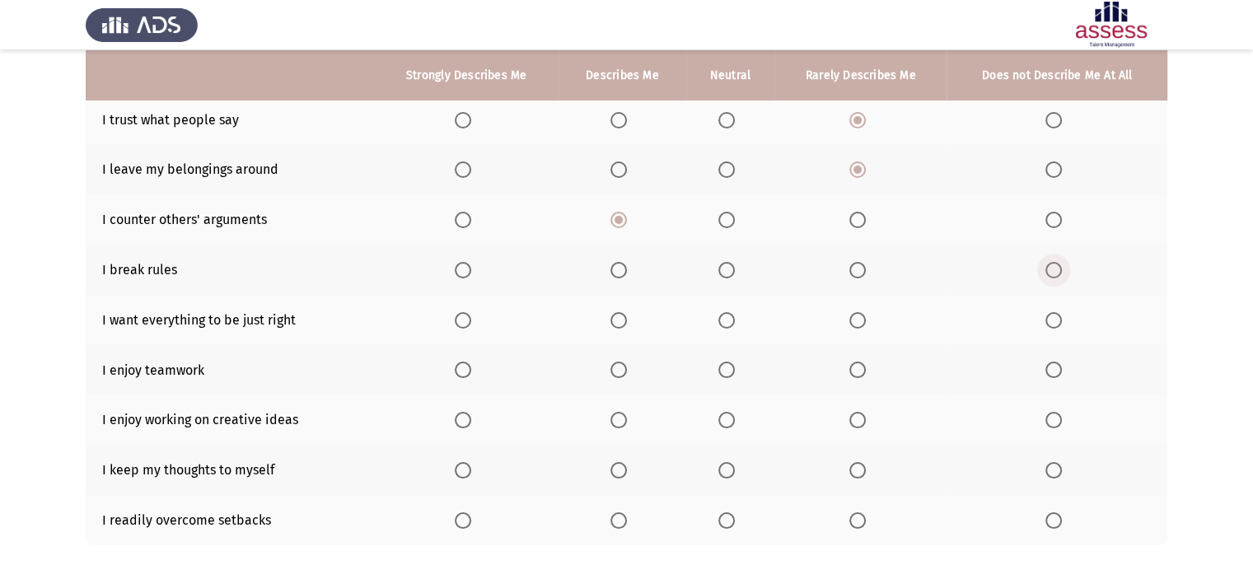
click at [1054, 273] on span "Select an option" at bounding box center [1053, 270] width 16 height 16
click at [1054, 273] on input "Select an option" at bounding box center [1053, 270] width 16 height 16
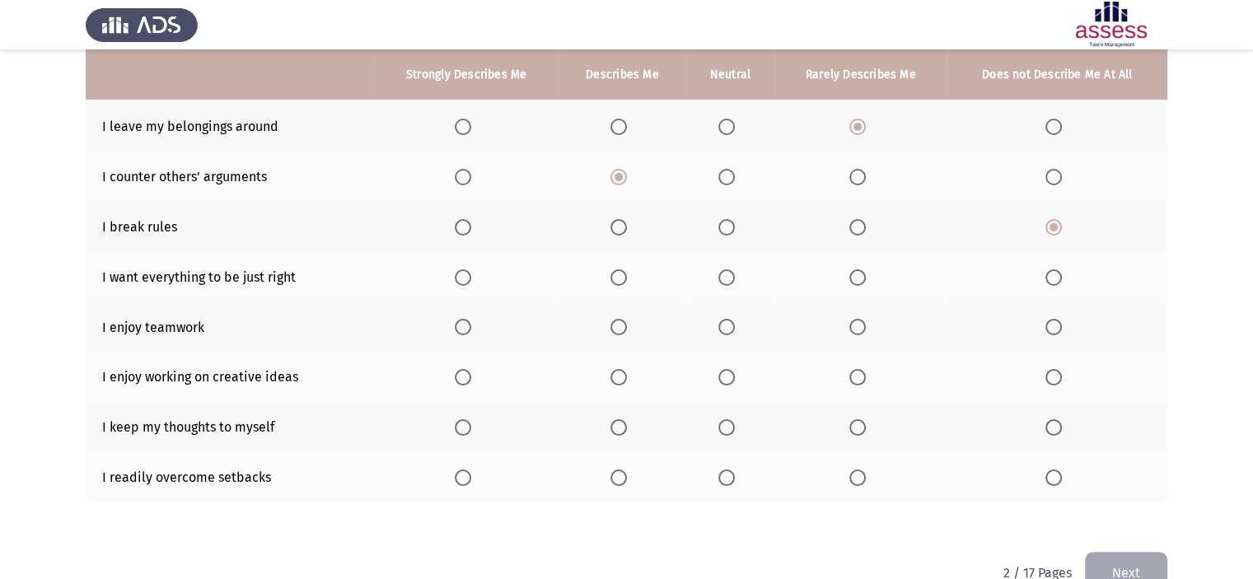
scroll to position [300, 0]
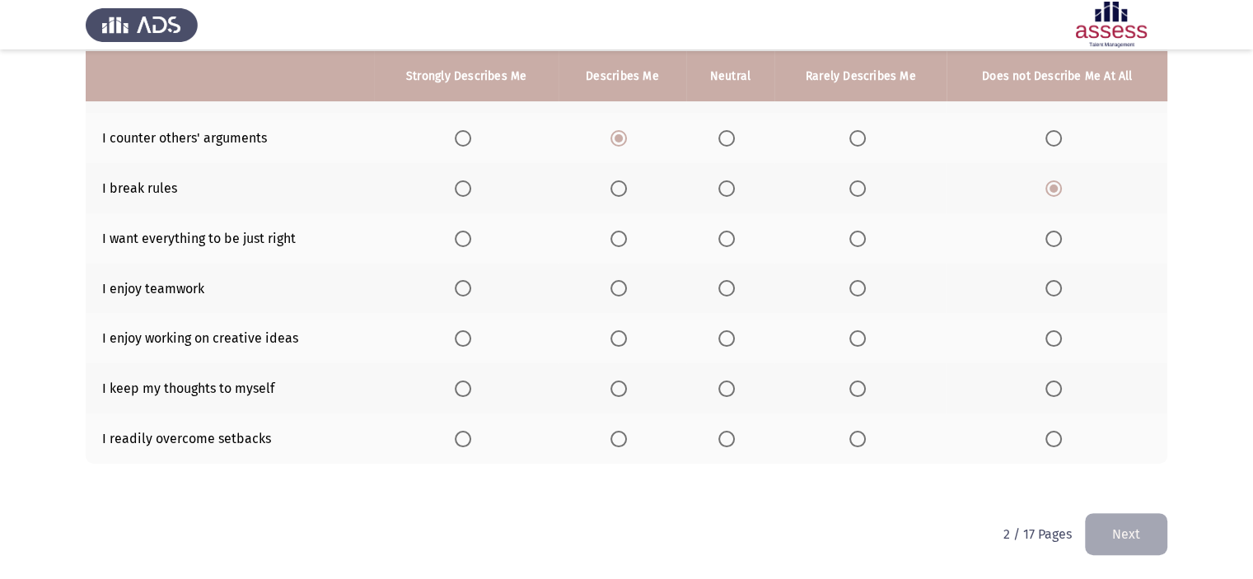
click at [729, 240] on span "Select an option" at bounding box center [726, 239] width 16 height 16
click at [729, 240] on input "Select an option" at bounding box center [726, 239] width 16 height 16
click at [469, 285] on span "Select an option" at bounding box center [463, 288] width 16 height 16
click at [469, 285] on input "Select an option" at bounding box center [463, 288] width 16 height 16
click at [462, 335] on span "Select an option" at bounding box center [463, 338] width 16 height 16
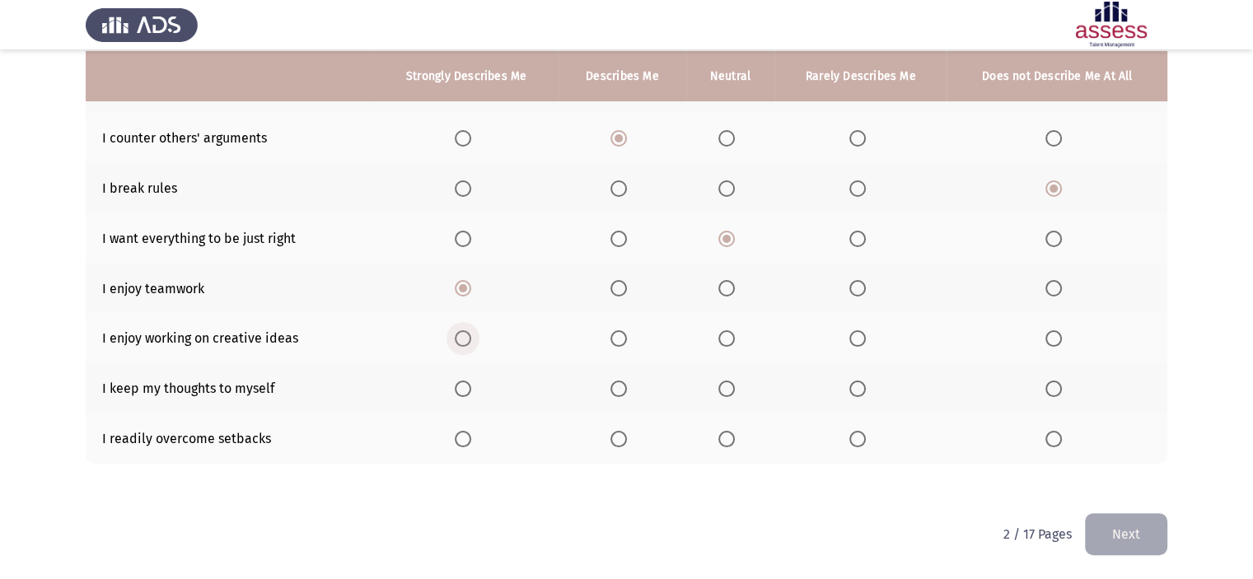
click at [462, 335] on input "Select an option" at bounding box center [463, 338] width 16 height 16
click at [460, 437] on span "Select an option" at bounding box center [463, 439] width 16 height 16
click at [460, 437] on input "Select an option" at bounding box center [463, 439] width 16 height 16
click at [629, 392] on label "Select an option" at bounding box center [621, 389] width 23 height 16
click at [627, 392] on input "Select an option" at bounding box center [618, 389] width 16 height 16
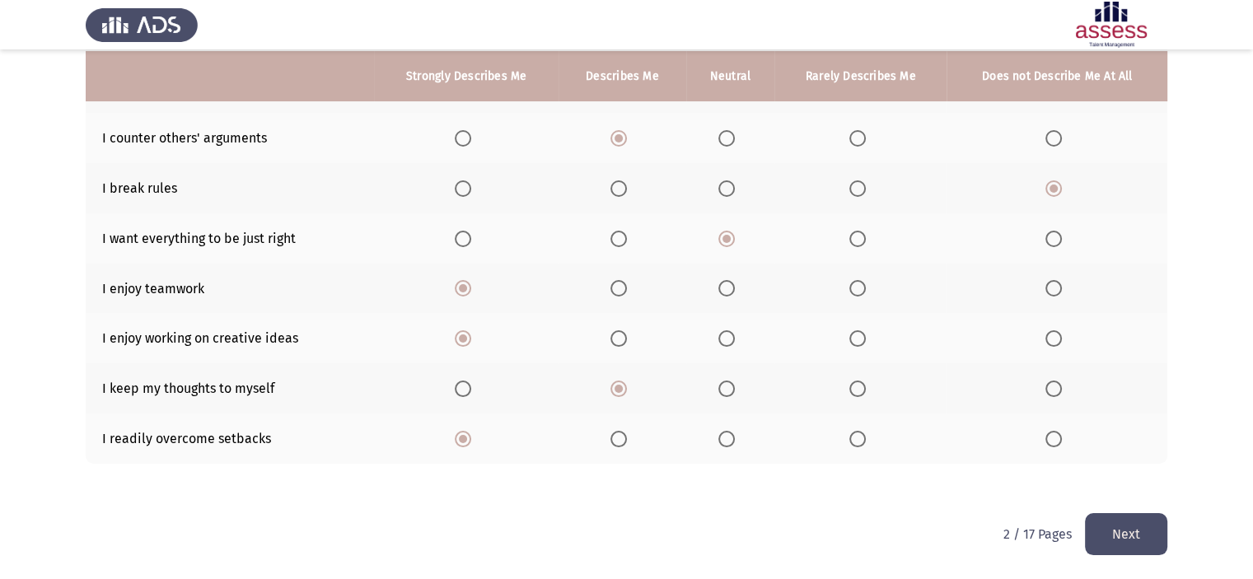
click at [1112, 518] on button "Next" at bounding box center [1126, 534] width 82 height 42
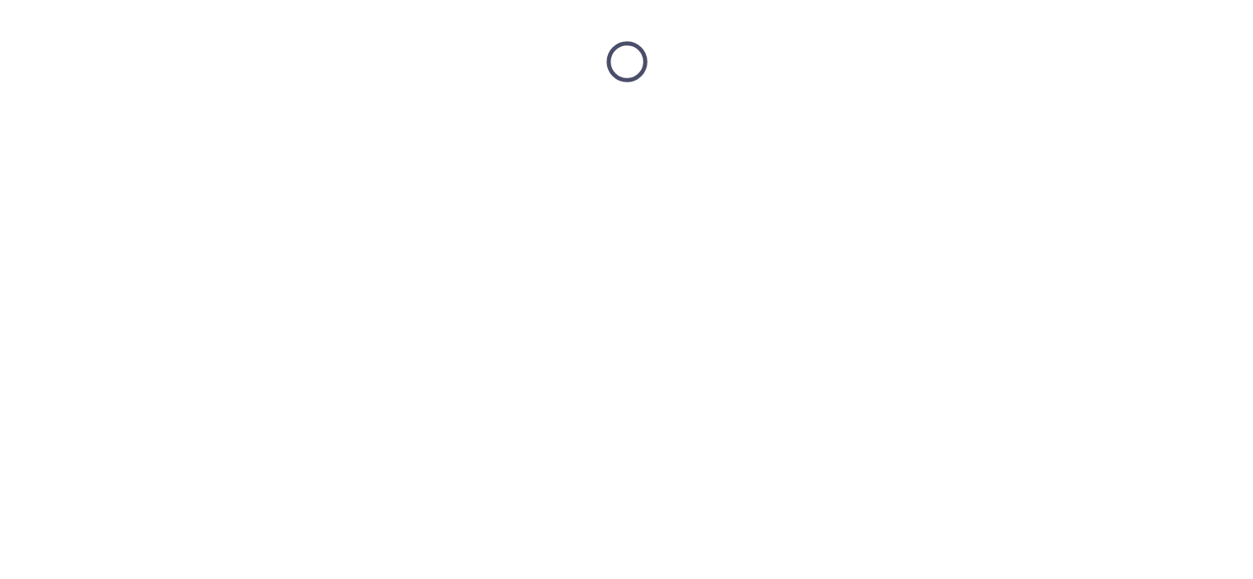
click at [1112, 124] on html at bounding box center [626, 62] width 1253 height 124
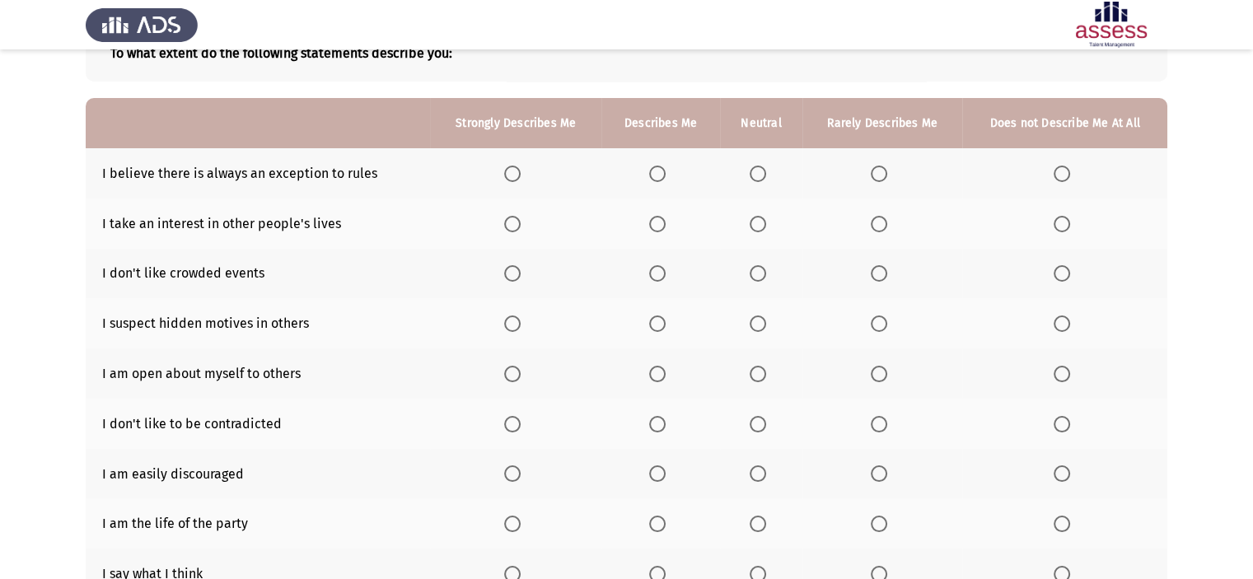
scroll to position [86, 0]
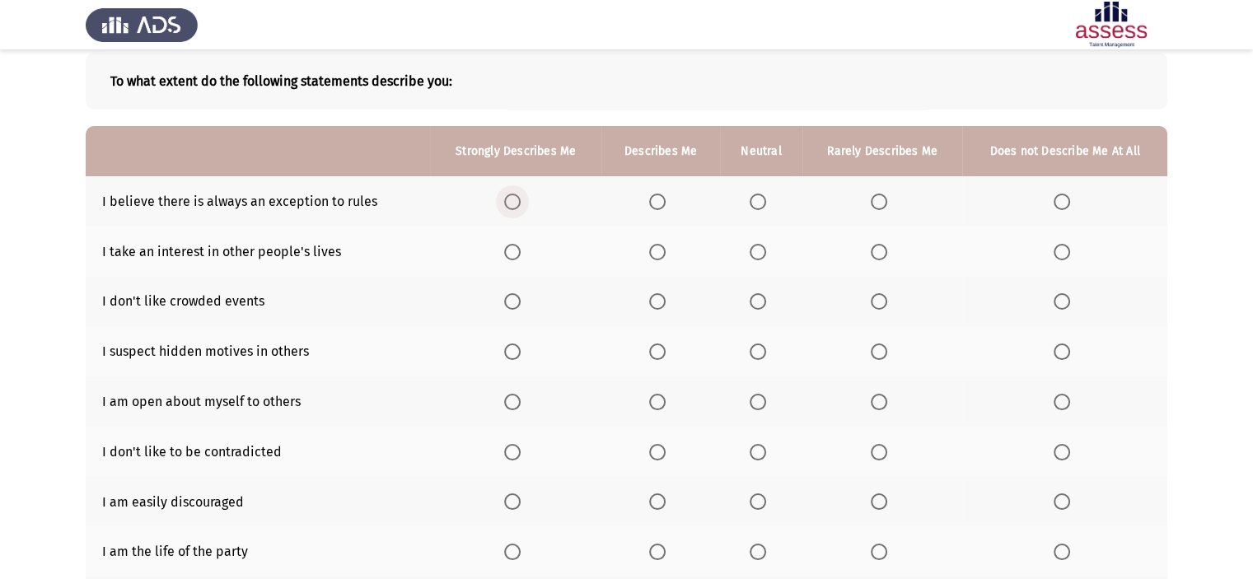
click at [507, 206] on span "Select an option" at bounding box center [512, 202] width 16 height 16
click at [507, 206] on input "Select an option" at bounding box center [512, 202] width 16 height 16
click at [512, 253] on span "Select an option" at bounding box center [512, 252] width 16 height 16
click at [512, 253] on input "Select an option" at bounding box center [512, 252] width 16 height 16
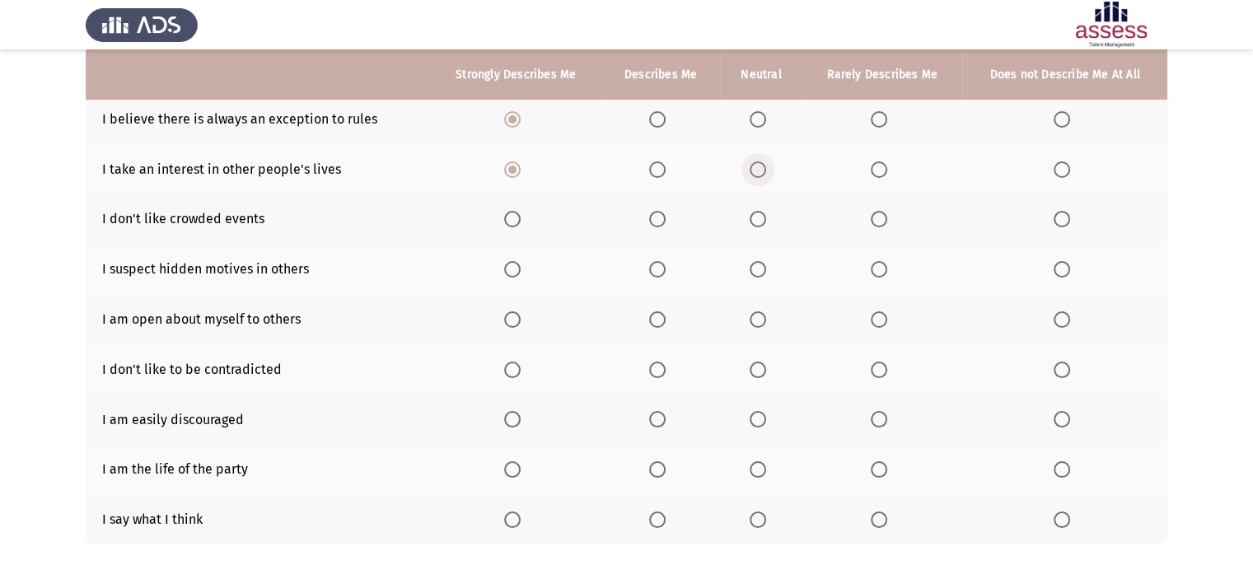
click at [758, 167] on span "Select an option" at bounding box center [758, 169] width 16 height 16
click at [758, 167] on input "Select an option" at bounding box center [758, 169] width 16 height 16
click at [761, 227] on span "Select an option" at bounding box center [758, 219] width 16 height 16
click at [761, 227] on input "Select an option" at bounding box center [758, 219] width 16 height 16
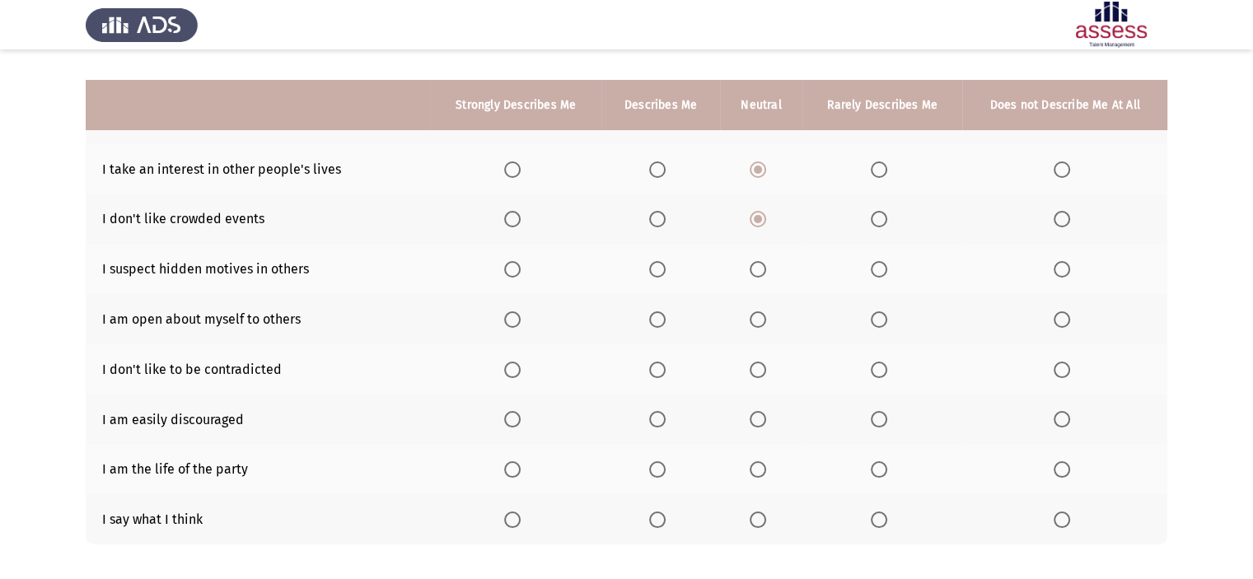
scroll to position [250, 0]
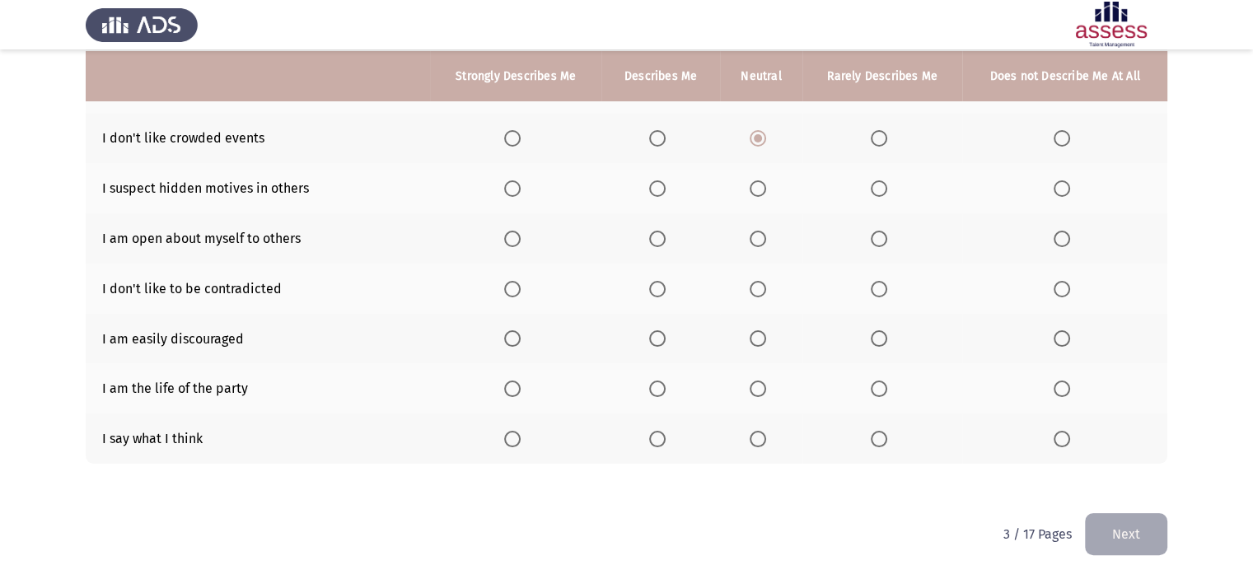
click at [855, 352] on th at bounding box center [882, 339] width 160 height 50
click at [873, 338] on span "Select an option" at bounding box center [879, 338] width 16 height 16
click at [873, 338] on input "Select an option" at bounding box center [879, 338] width 16 height 16
click at [662, 390] on span "Select an option" at bounding box center [657, 389] width 16 height 16
click at [662, 390] on input "Select an option" at bounding box center [657, 389] width 16 height 16
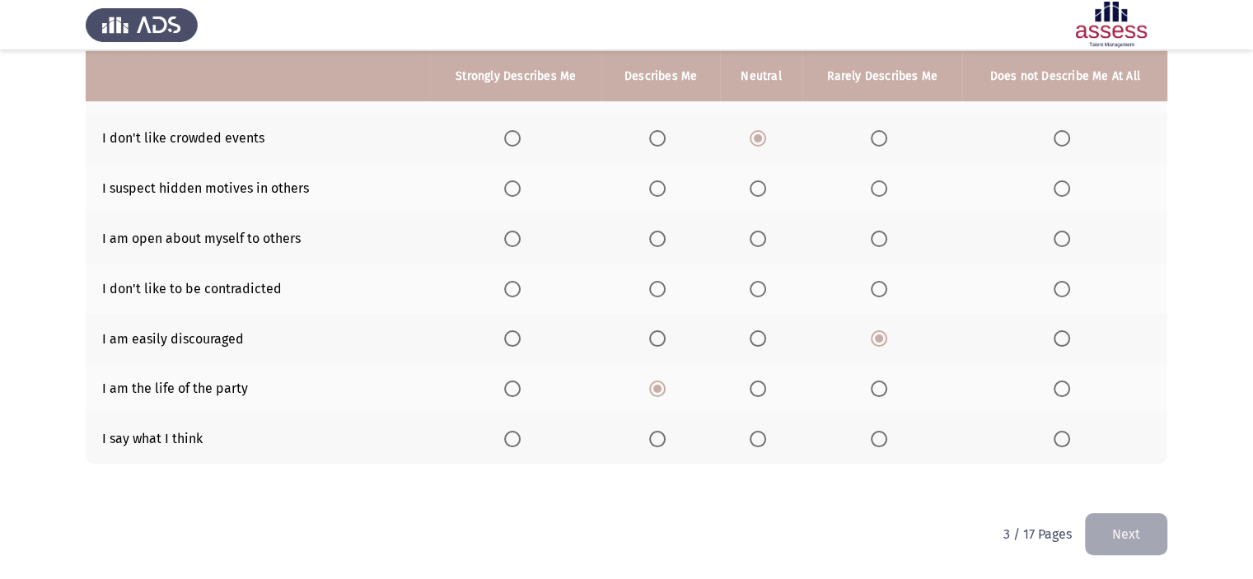
click at [755, 436] on span "Select an option" at bounding box center [758, 439] width 16 height 16
click at [755, 436] on input "Select an option" at bounding box center [758, 439] width 16 height 16
click at [760, 236] on span "Select an option" at bounding box center [758, 239] width 16 height 16
click at [760, 236] on input "Select an option" at bounding box center [758, 239] width 16 height 16
click at [750, 288] on span "Select an option" at bounding box center [758, 289] width 16 height 16
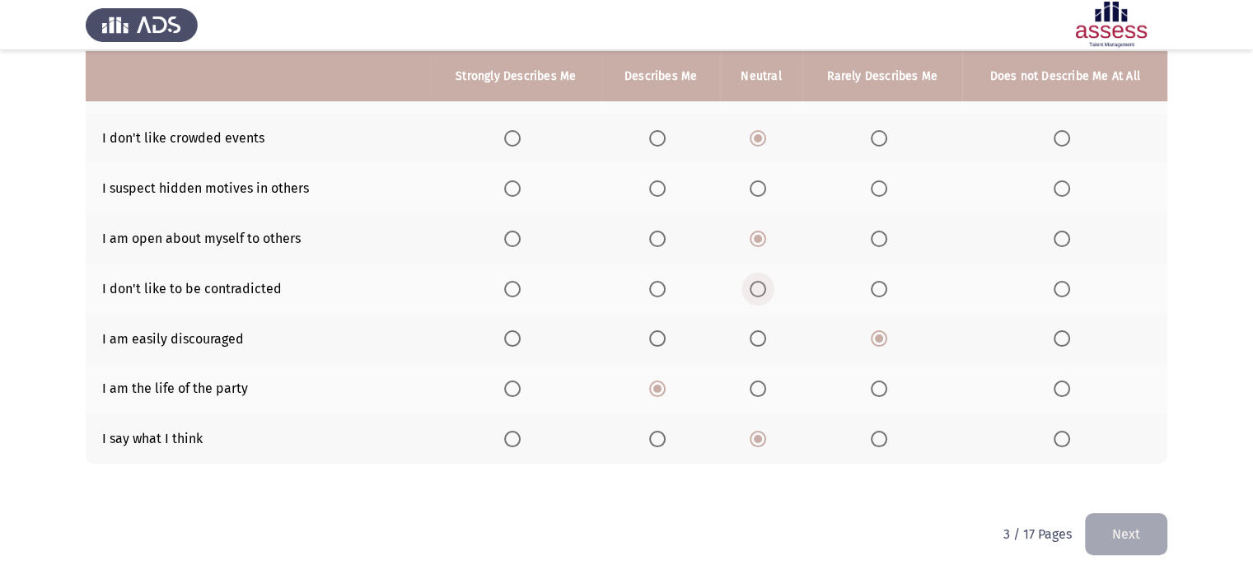
click at [750, 288] on input "Select an option" at bounding box center [758, 289] width 16 height 16
click at [880, 192] on span "Select an option" at bounding box center [879, 188] width 16 height 16
click at [880, 192] on input "Select an option" at bounding box center [879, 188] width 16 height 16
click at [886, 439] on span "Select an option" at bounding box center [879, 439] width 16 height 16
click at [886, 439] on input "Select an option" at bounding box center [879, 439] width 16 height 16
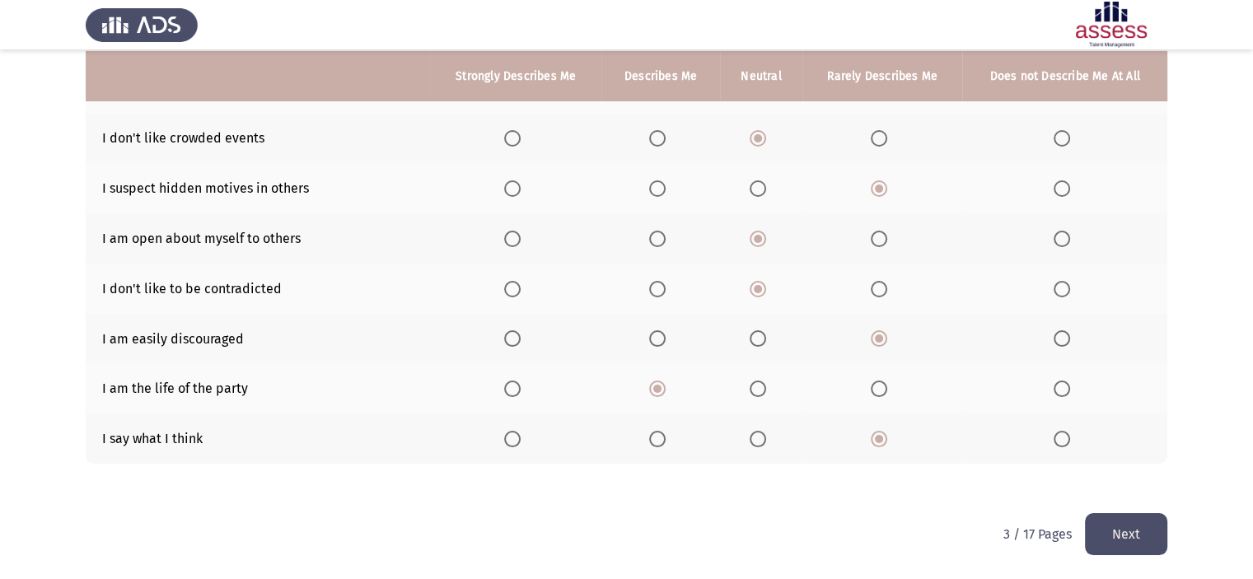
click at [1135, 537] on button "Next" at bounding box center [1126, 534] width 82 height 42
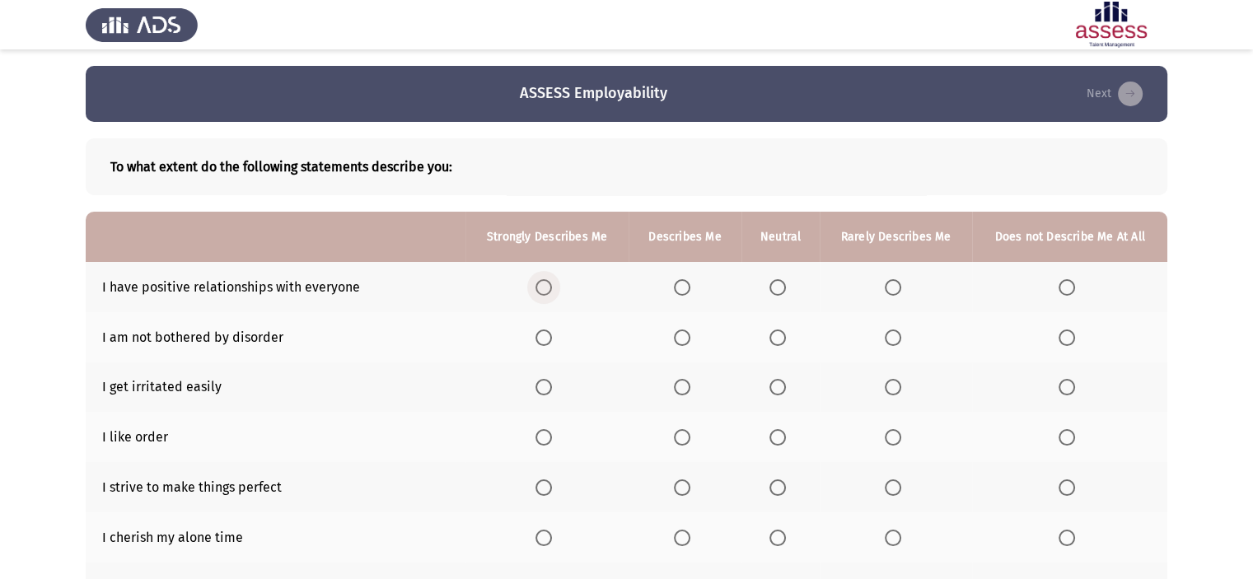
click at [550, 292] on span "Select an option" at bounding box center [543, 287] width 16 height 16
click at [550, 292] on input "Select an option" at bounding box center [543, 287] width 16 height 16
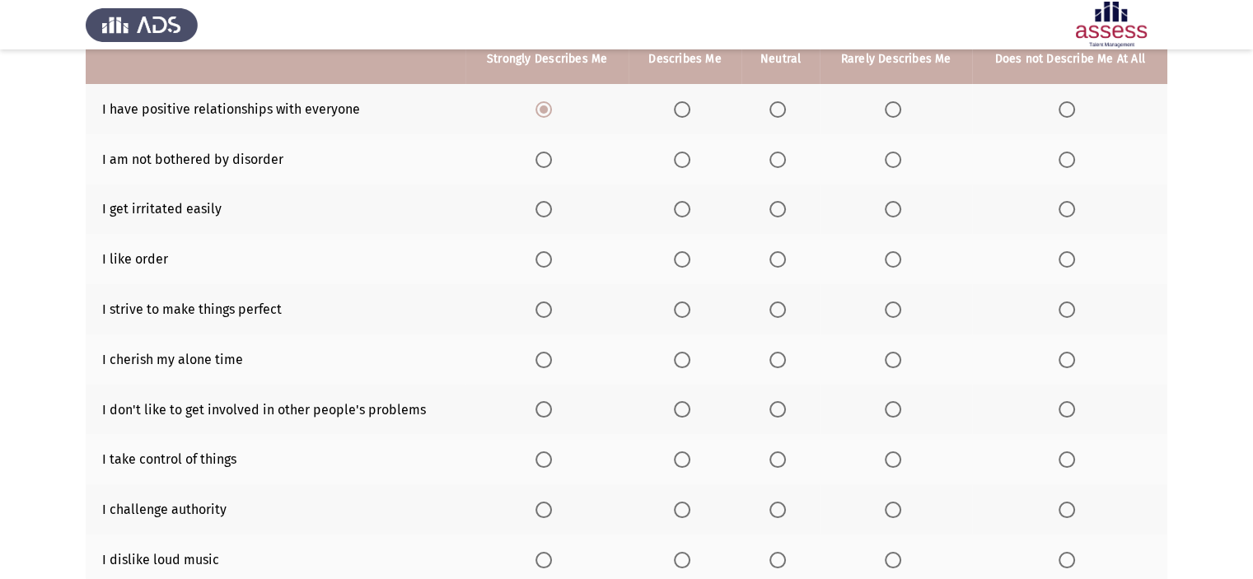
scroll to position [135, 0]
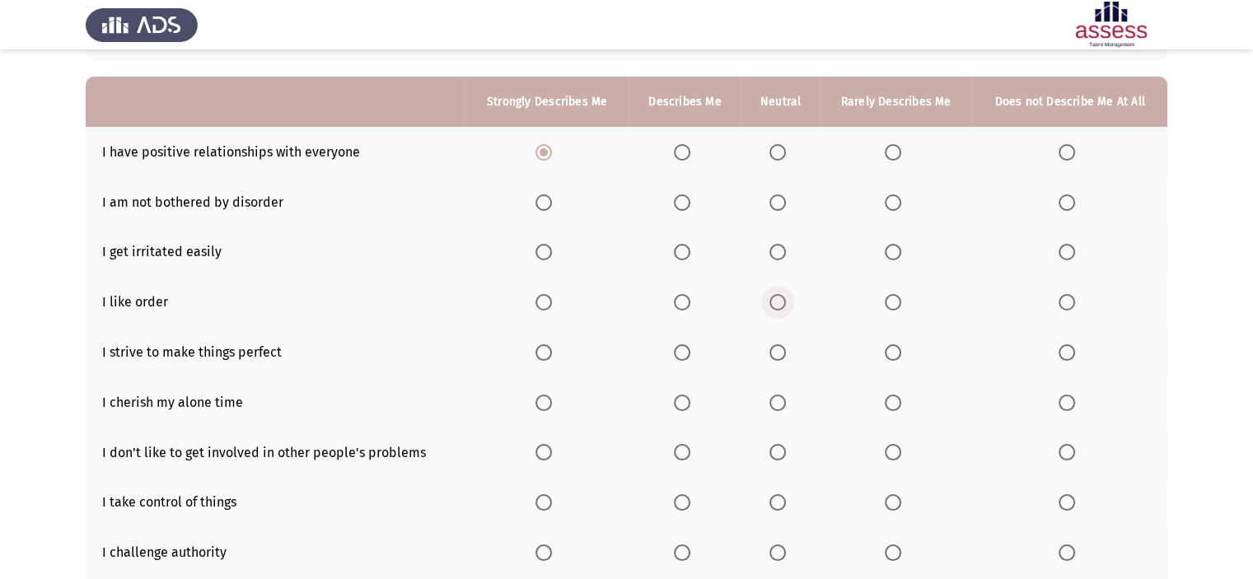
click at [771, 306] on span "Select an option" at bounding box center [777, 302] width 16 height 16
click at [771, 306] on input "Select an option" at bounding box center [777, 302] width 16 height 16
click at [784, 252] on span "Select an option" at bounding box center [777, 252] width 16 height 16
click at [784, 252] on input "Select an option" at bounding box center [777, 252] width 16 height 16
click at [1069, 207] on span "Select an option" at bounding box center [1067, 202] width 16 height 16
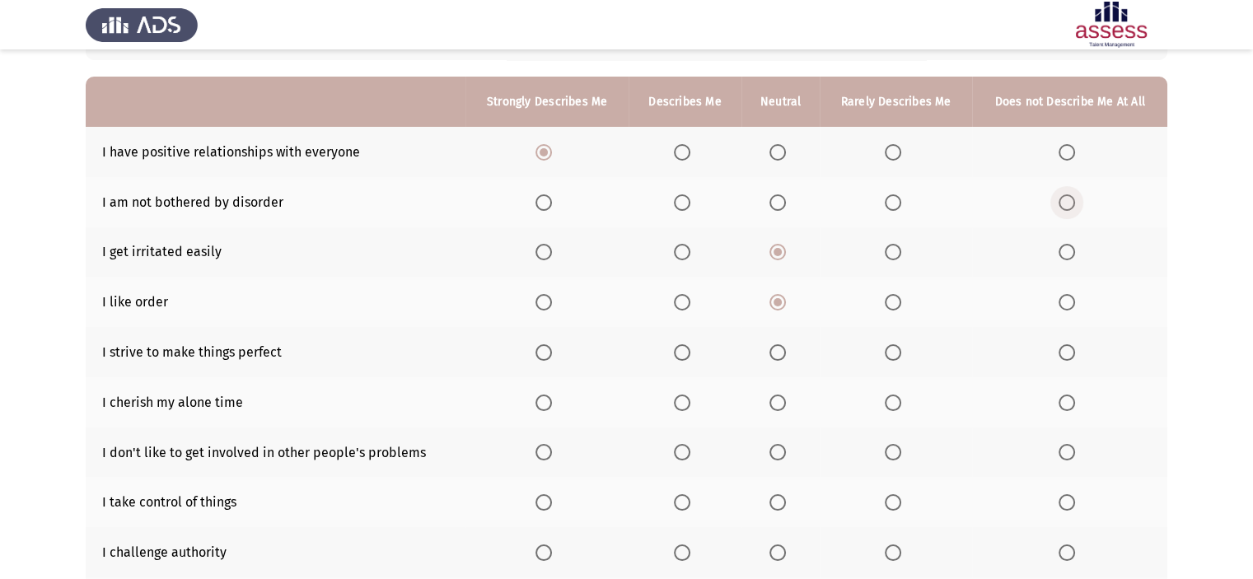
click at [1069, 207] on input "Select an option" at bounding box center [1067, 202] width 16 height 16
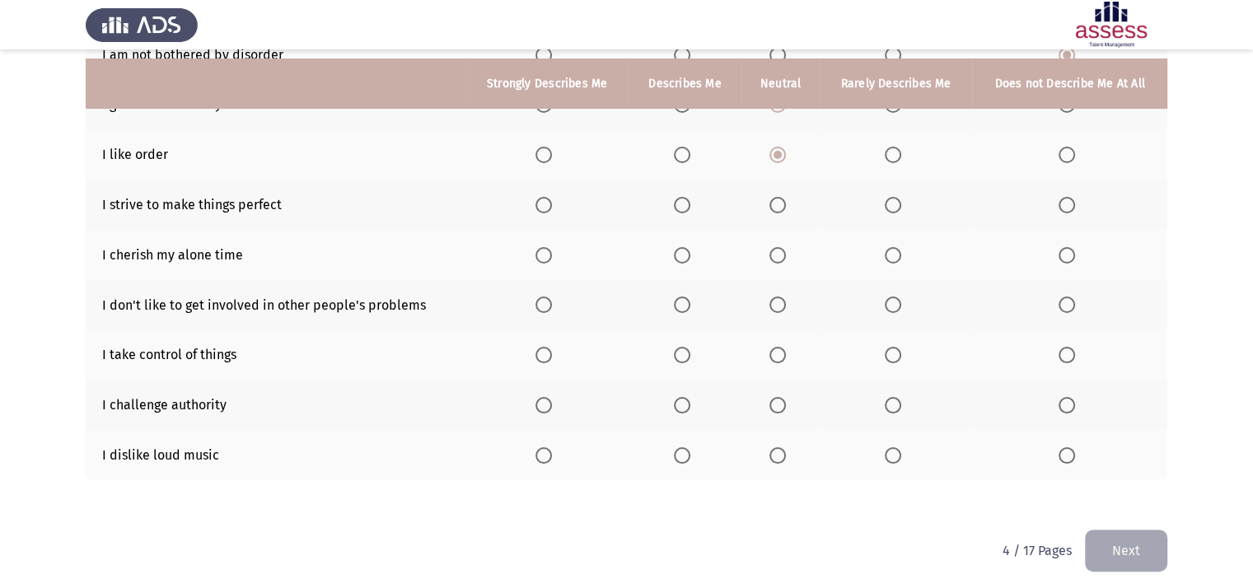
scroll to position [300, 0]
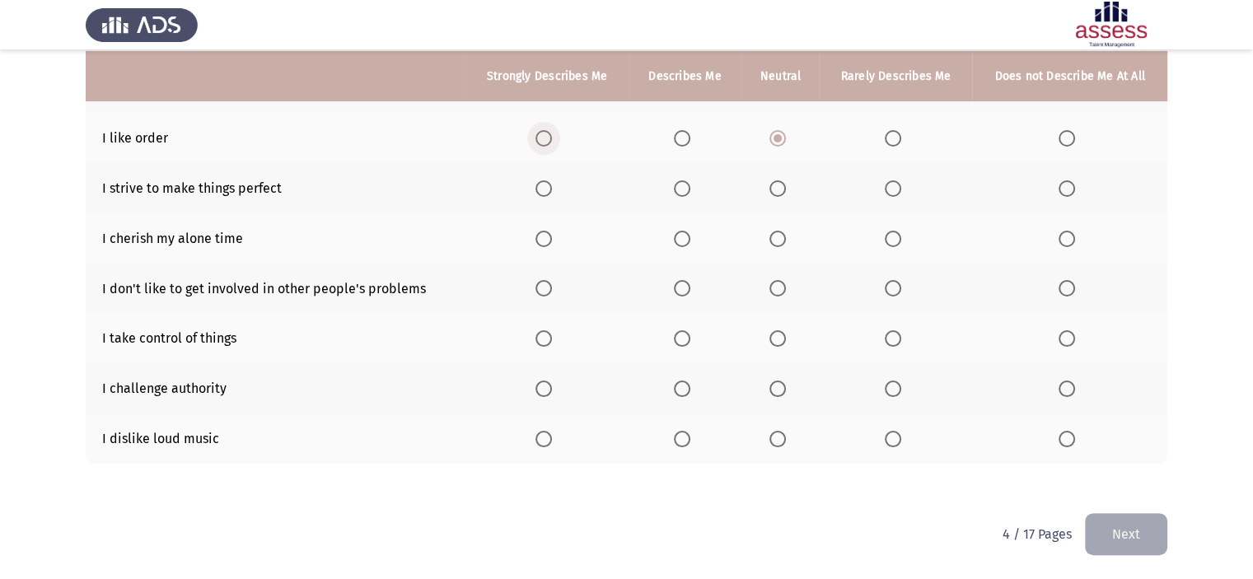
click at [540, 141] on span "Select an option" at bounding box center [543, 138] width 16 height 16
click at [540, 141] on input "Select an option" at bounding box center [543, 138] width 16 height 16
click at [538, 437] on span "Select an option" at bounding box center [543, 439] width 16 height 16
click at [538, 437] on input "Select an option" at bounding box center [543, 439] width 16 height 16
click at [778, 394] on span "Select an option" at bounding box center [777, 389] width 16 height 16
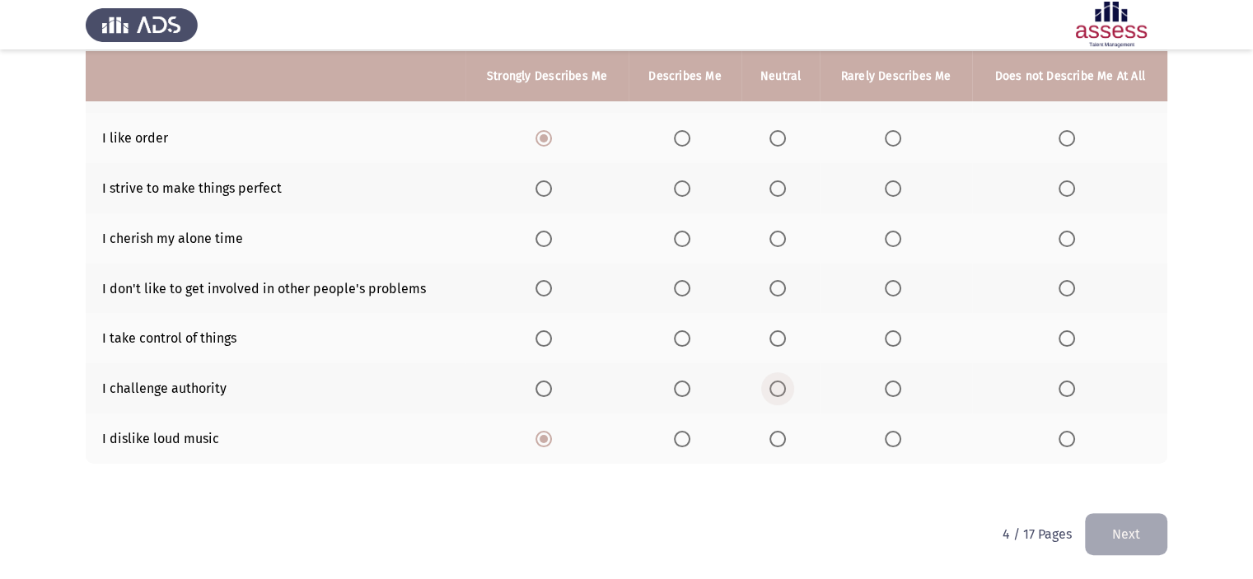
click at [778, 394] on input "Select an option" at bounding box center [777, 389] width 16 height 16
click at [900, 283] on span "Select an option" at bounding box center [893, 288] width 16 height 16
click at [900, 283] on input "Select an option" at bounding box center [893, 288] width 16 height 16
click at [685, 293] on span "Select an option" at bounding box center [682, 288] width 16 height 16
click at [685, 293] on input "Select an option" at bounding box center [682, 288] width 16 height 16
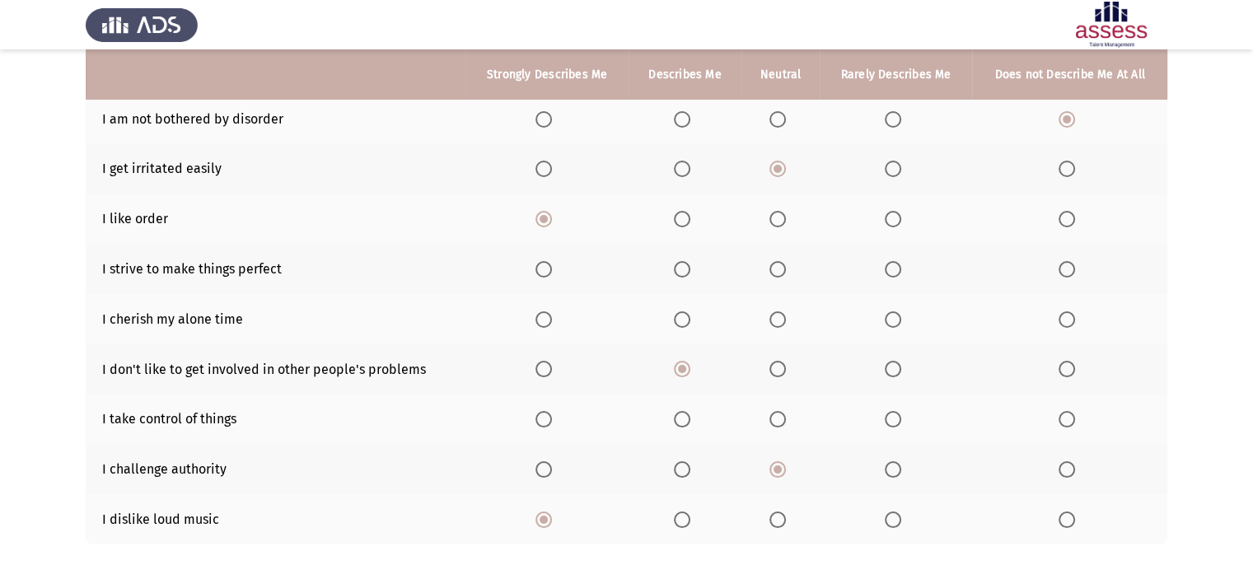
scroll to position [217, 0]
click at [888, 320] on span "Select an option" at bounding box center [893, 320] width 16 height 16
click at [888, 320] on input "Select an option" at bounding box center [893, 320] width 16 height 16
click at [778, 261] on mat-radio-button "Select an option" at bounding box center [780, 269] width 23 height 17
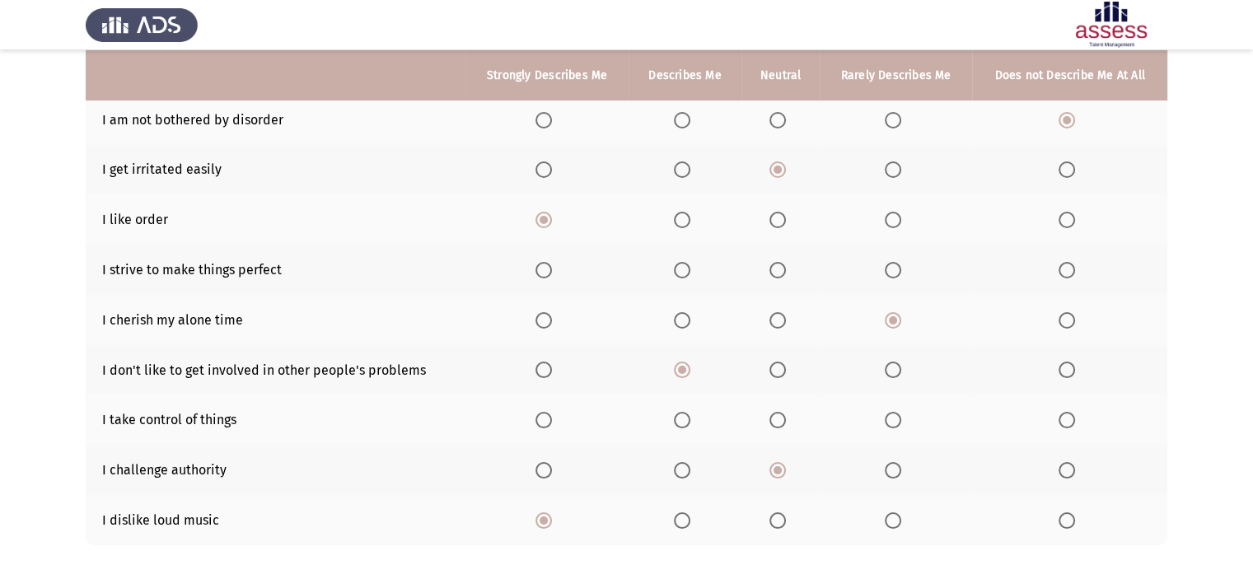
click at [778, 261] on mat-radio-button "Select an option" at bounding box center [780, 269] width 23 height 17
click at [684, 274] on span "Select an option" at bounding box center [682, 270] width 16 height 16
click at [684, 274] on input "Select an option" at bounding box center [682, 270] width 16 height 16
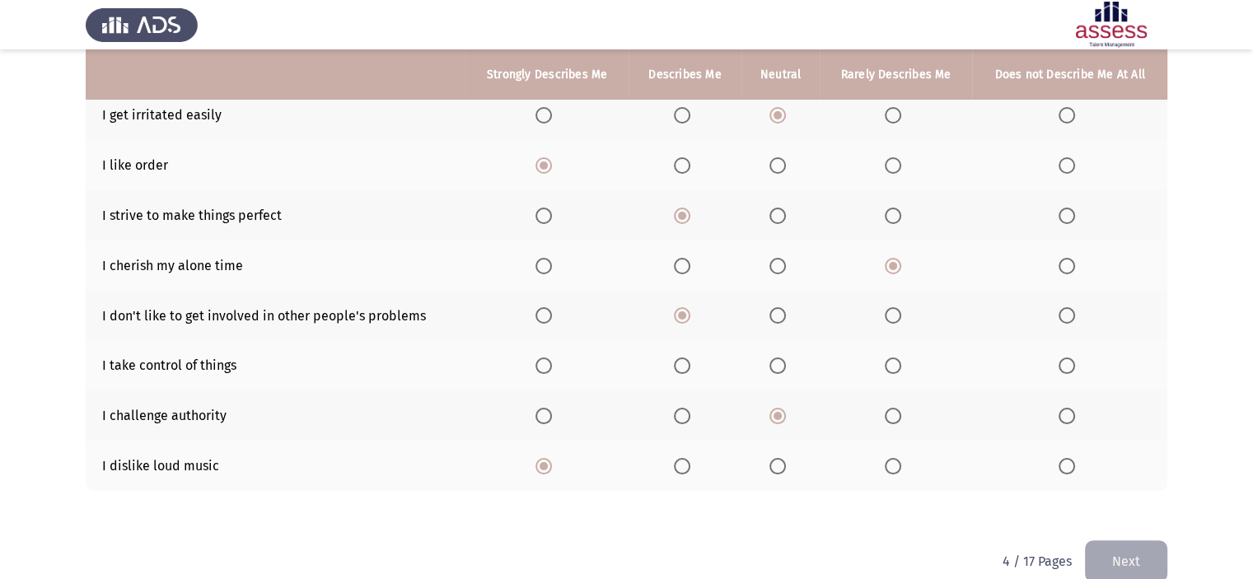
scroll to position [300, 0]
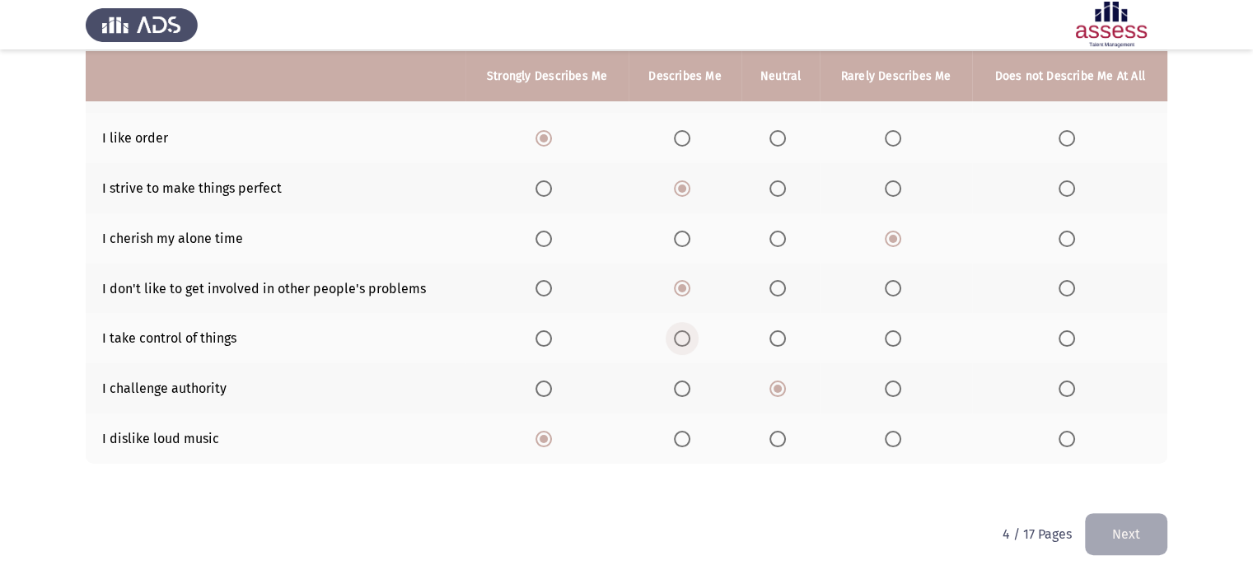
click at [684, 334] on span "Select an option" at bounding box center [682, 338] width 16 height 16
click at [684, 334] on input "Select an option" at bounding box center [682, 338] width 16 height 16
click at [1105, 526] on button "Next" at bounding box center [1126, 534] width 82 height 42
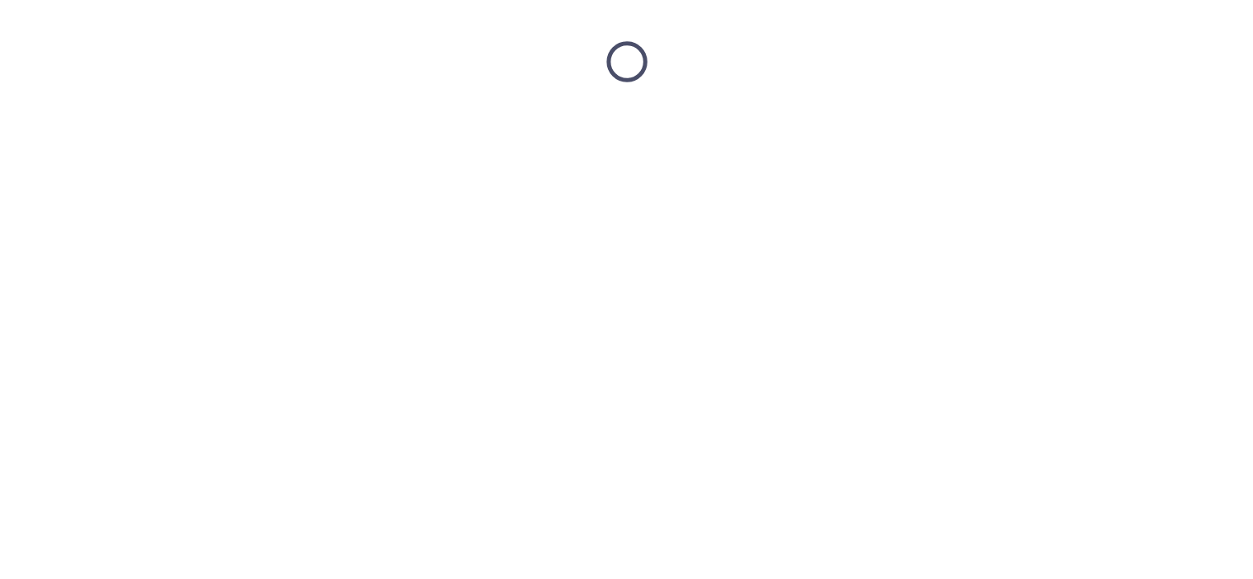
scroll to position [0, 0]
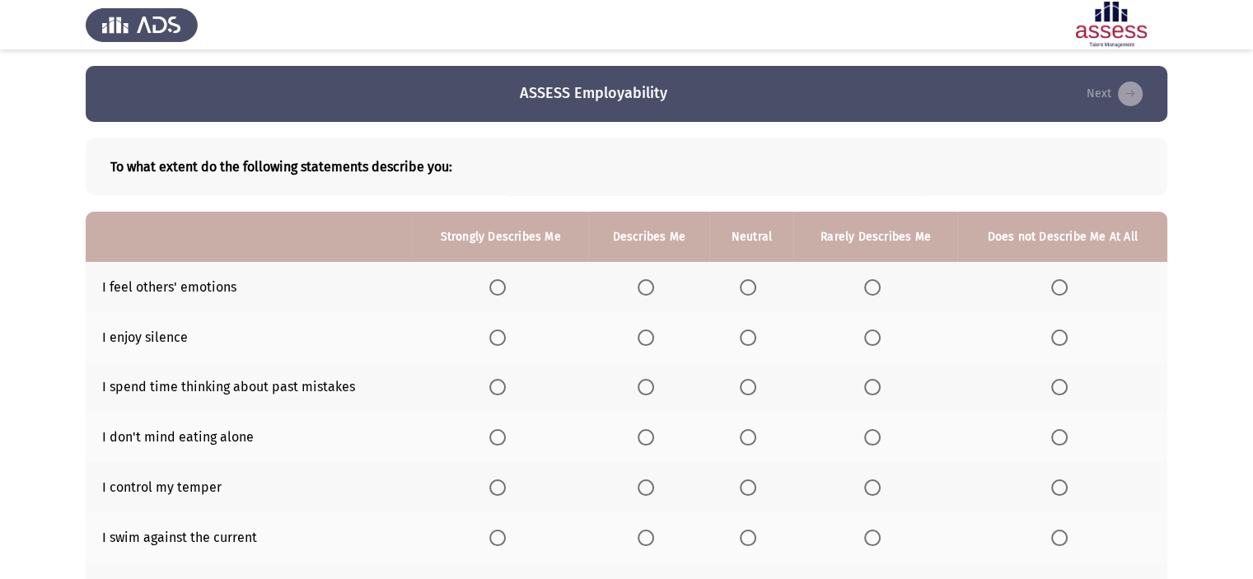
click at [641, 330] on span "Select an option" at bounding box center [646, 338] width 16 height 16
click at [641, 330] on input "Select an option" at bounding box center [646, 338] width 16 height 16
click at [744, 280] on span "Select an option" at bounding box center [748, 287] width 16 height 16
click at [744, 280] on input "Select an option" at bounding box center [748, 287] width 16 height 16
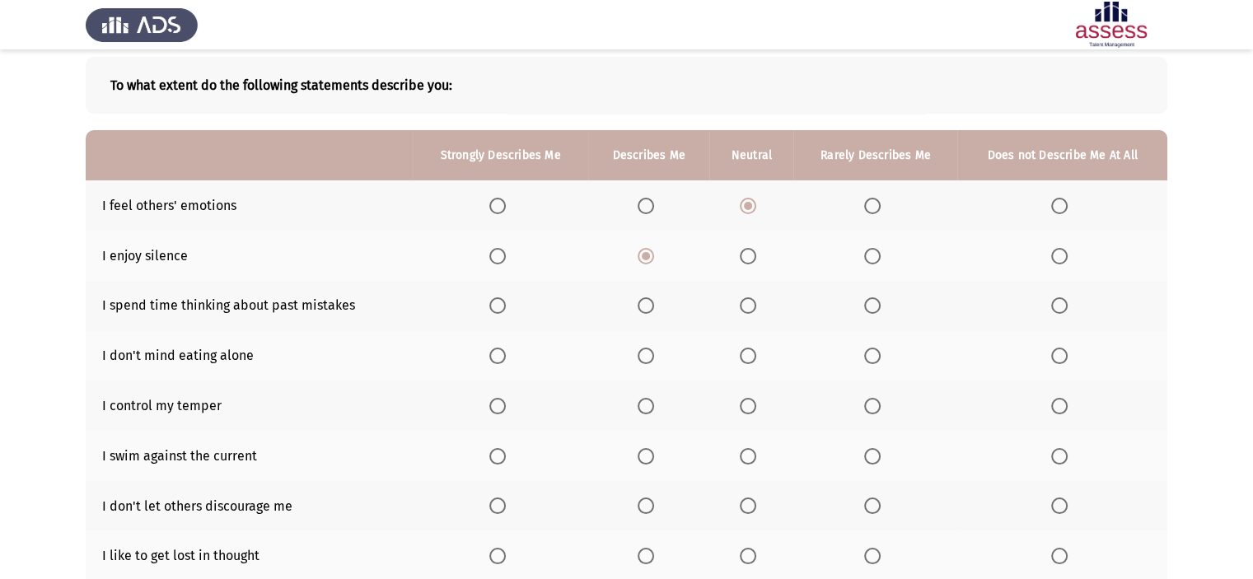
scroll to position [82, 0]
click at [657, 303] on label "Select an option" at bounding box center [649, 305] width 23 height 16
click at [654, 303] on input "Select an option" at bounding box center [646, 305] width 16 height 16
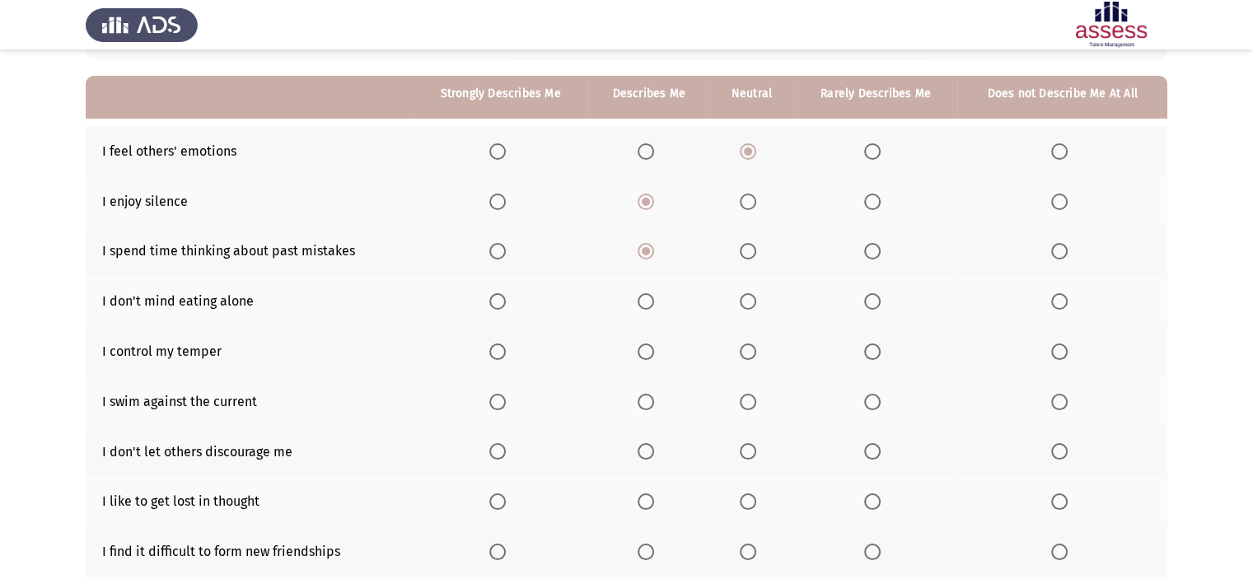
scroll to position [165, 0]
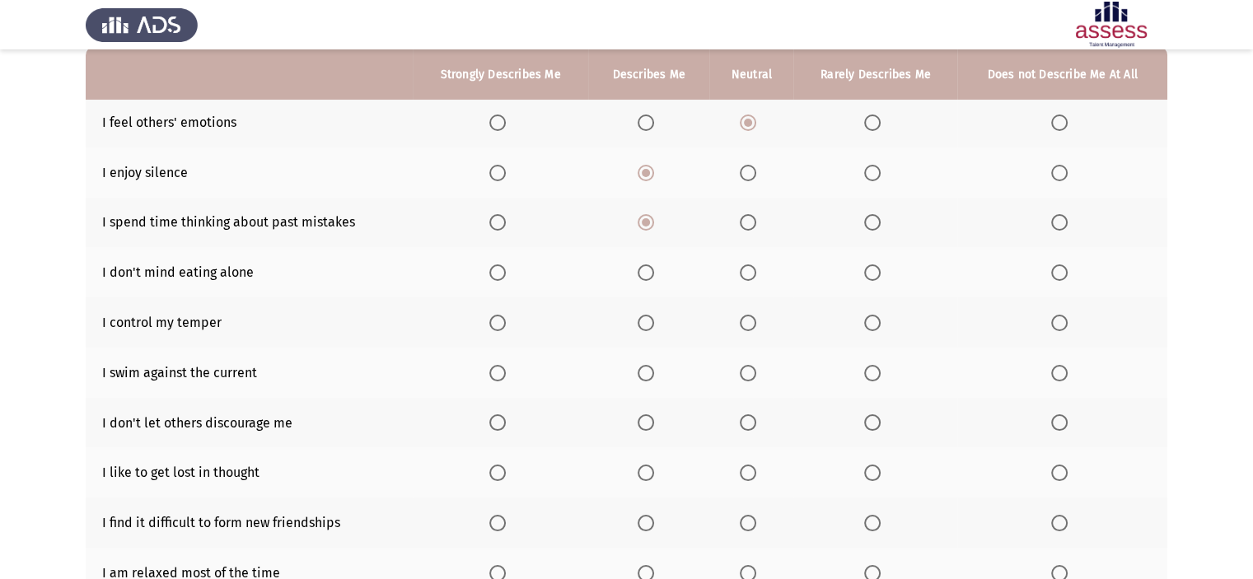
click at [879, 227] on span "Select an option" at bounding box center [872, 222] width 16 height 16
click at [879, 227] on input "Select an option" at bounding box center [872, 222] width 16 height 16
click at [650, 265] on span "Select an option" at bounding box center [646, 272] width 16 height 16
click at [650, 265] on input "Select an option" at bounding box center [646, 272] width 16 height 16
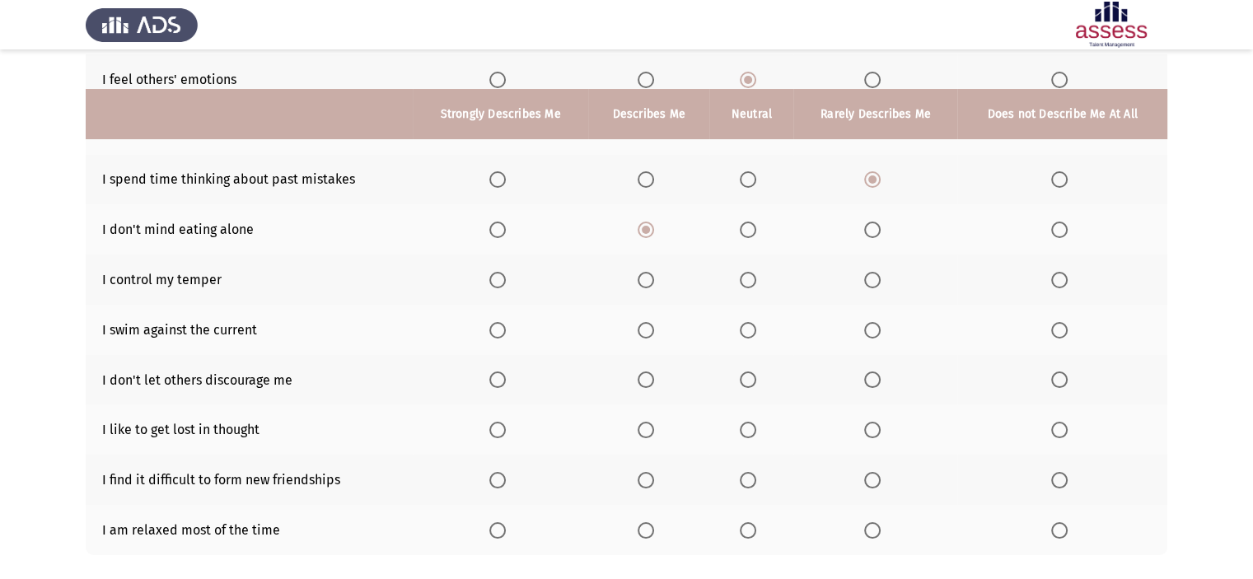
scroll to position [247, 0]
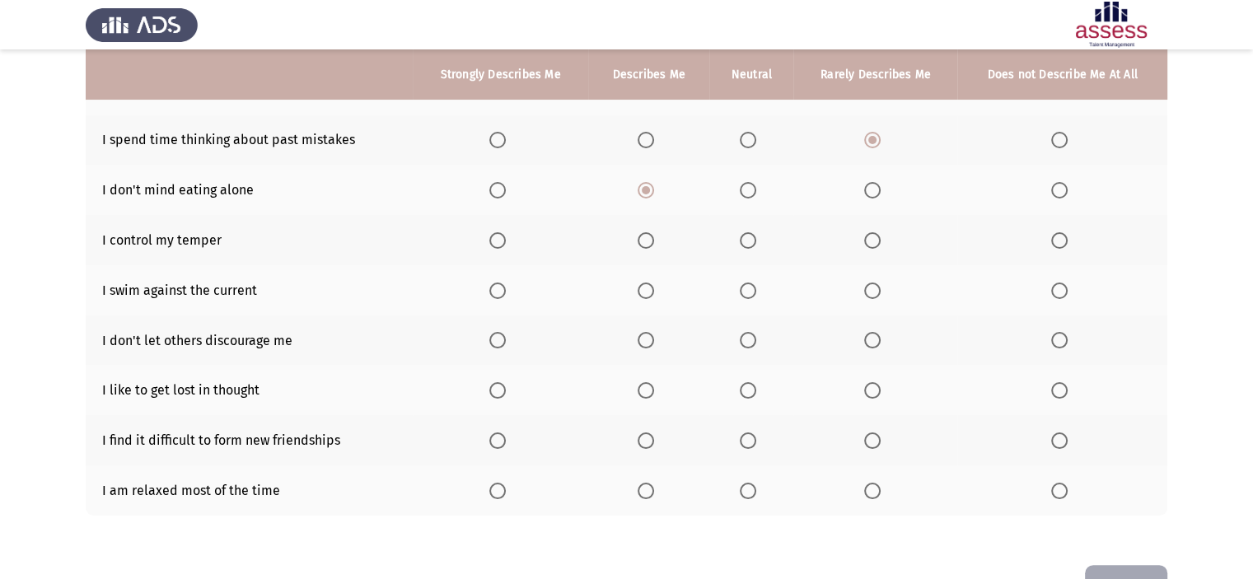
click at [744, 236] on span "Select an option" at bounding box center [748, 240] width 16 height 16
click at [744, 236] on input "Select an option" at bounding box center [748, 240] width 16 height 16
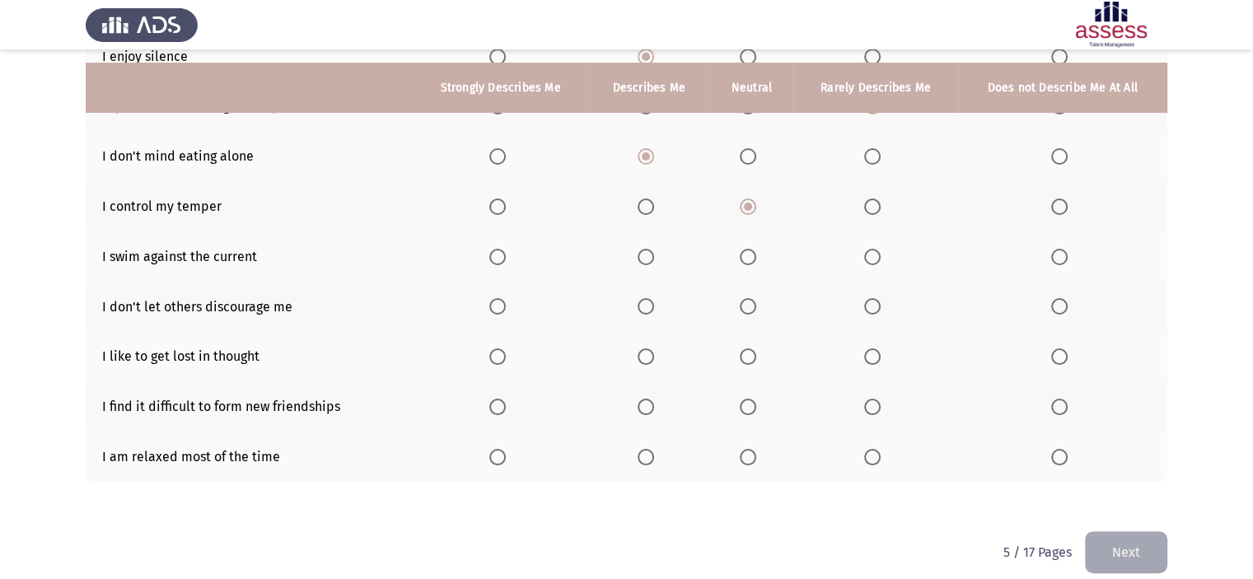
scroll to position [300, 0]
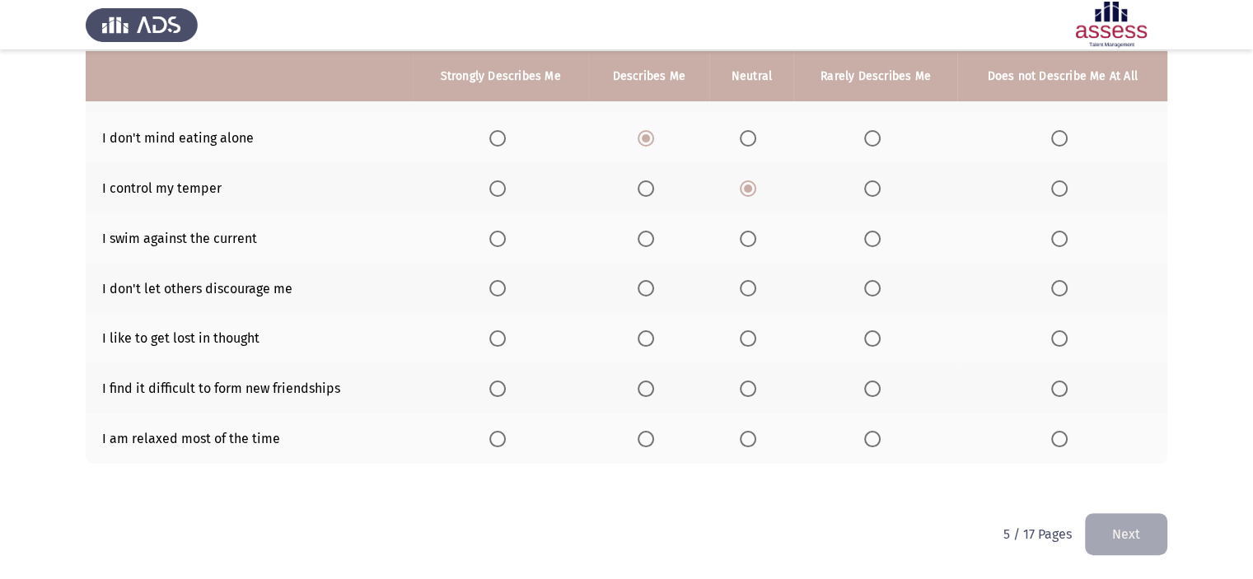
click at [1055, 232] on span "Select an option" at bounding box center [1059, 239] width 16 height 16
click at [1055, 232] on input "Select an option" at bounding box center [1059, 239] width 16 height 16
click at [1053, 292] on span "Select an option" at bounding box center [1059, 288] width 16 height 16
click at [1053, 292] on input "Select an option" at bounding box center [1059, 288] width 16 height 16
click at [1058, 443] on span "Select an option" at bounding box center [1059, 439] width 16 height 16
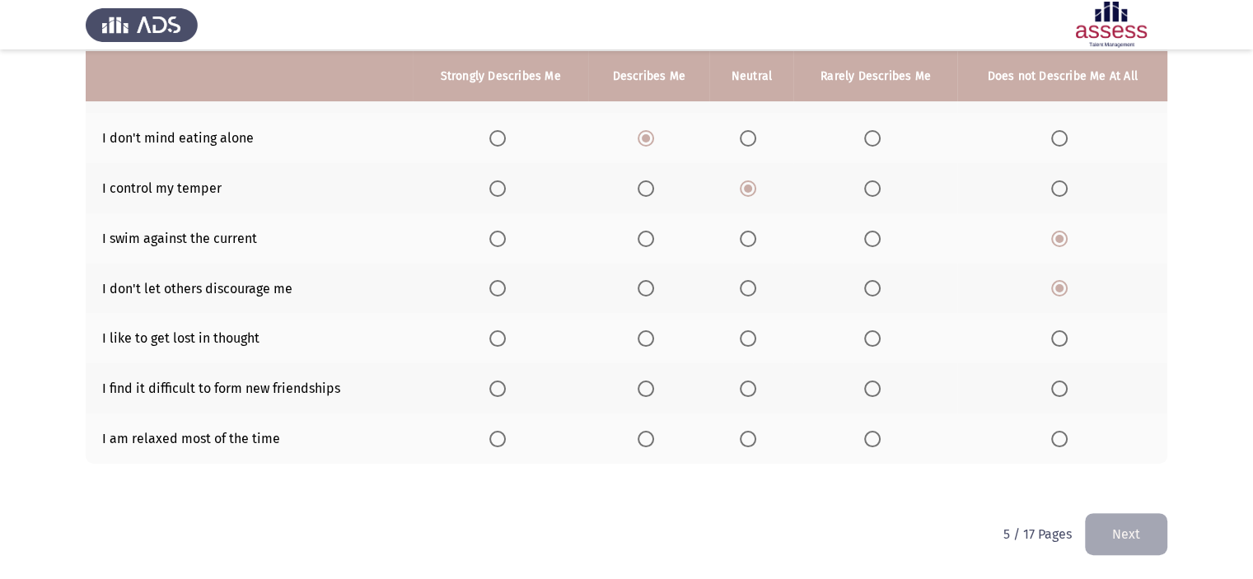
click at [1058, 443] on input "Select an option" at bounding box center [1059, 439] width 16 height 16
click at [749, 387] on span "Select an option" at bounding box center [748, 389] width 16 height 16
click at [749, 387] on input "Select an option" at bounding box center [748, 389] width 16 height 16
click at [1053, 329] on th at bounding box center [1062, 338] width 210 height 50
click at [1056, 337] on span "Select an option" at bounding box center [1059, 338] width 16 height 16
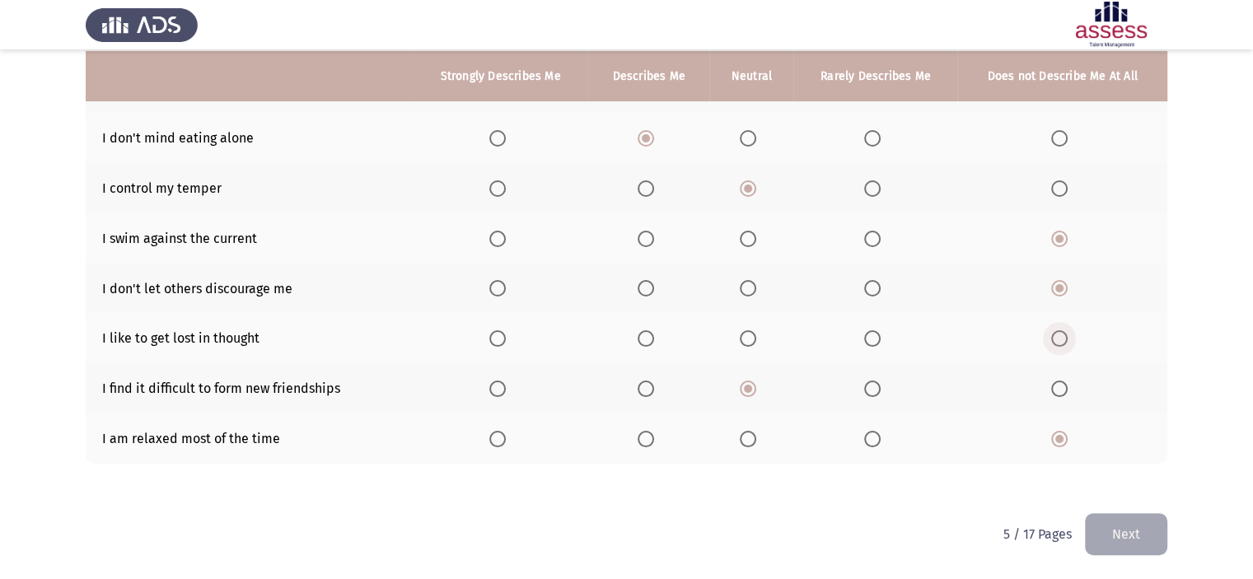
click at [1056, 337] on input "Select an option" at bounding box center [1059, 338] width 16 height 16
click at [1097, 543] on button "Next" at bounding box center [1126, 534] width 82 height 42
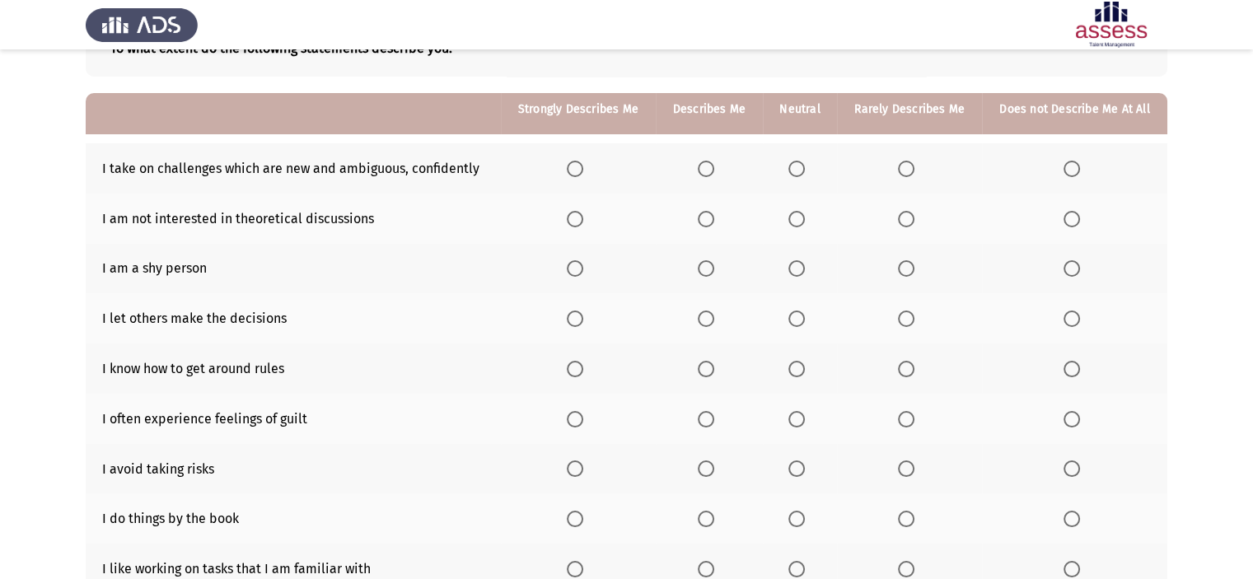
scroll to position [82, 0]
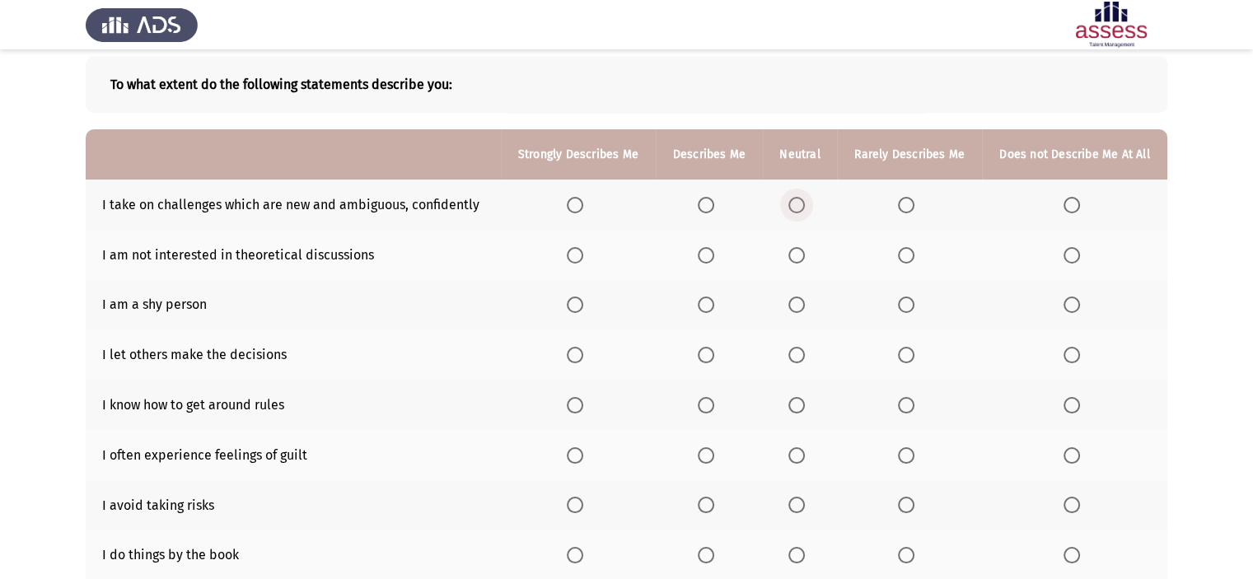
click at [797, 200] on span "Select an option" at bounding box center [796, 205] width 16 height 16
click at [797, 200] on input "Select an option" at bounding box center [796, 205] width 16 height 16
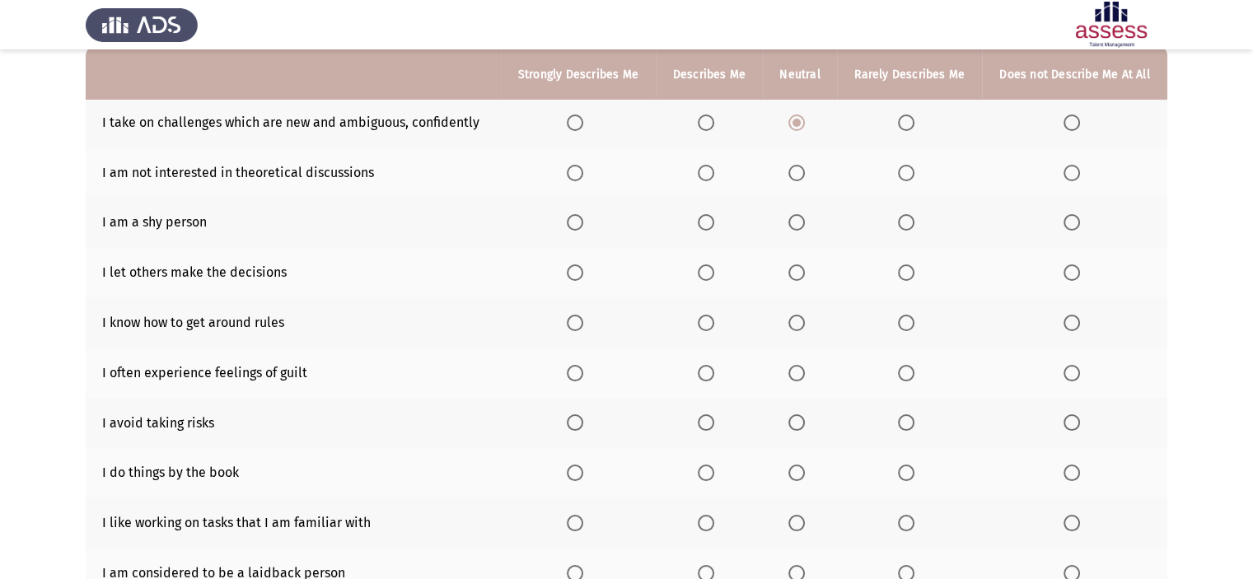
click at [1067, 178] on span "Select an option" at bounding box center [1072, 173] width 16 height 16
click at [1067, 178] on input "Select an option" at bounding box center [1072, 173] width 16 height 16
click at [582, 277] on span "Select an option" at bounding box center [575, 272] width 16 height 16
click at [582, 277] on input "Select an option" at bounding box center [575, 272] width 16 height 16
click at [794, 217] on span "Select an option" at bounding box center [796, 222] width 16 height 16
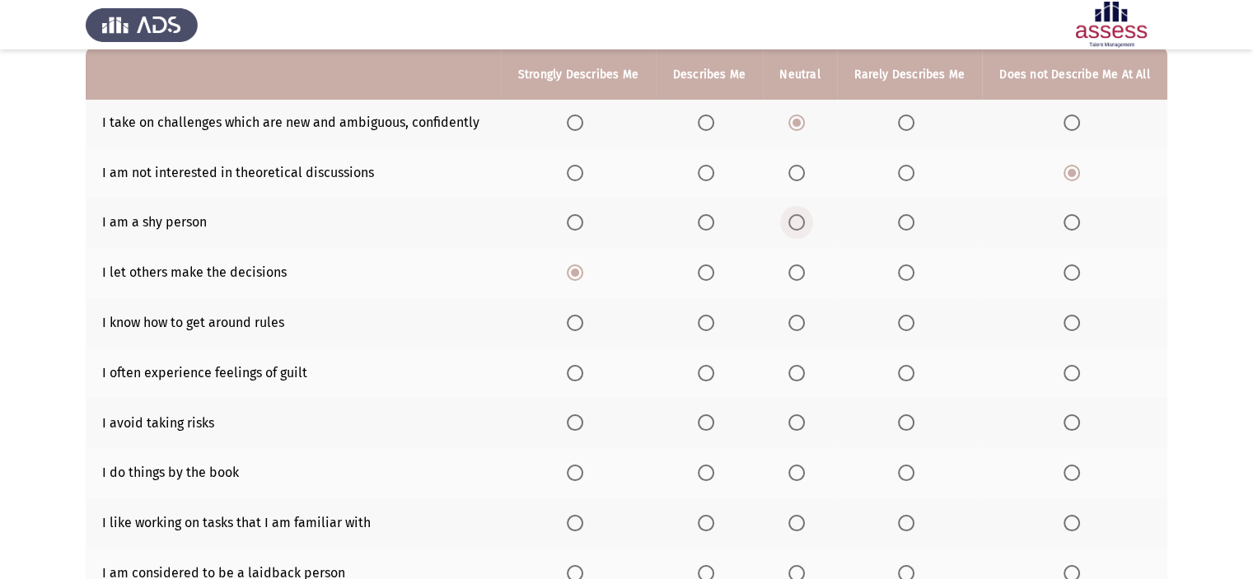
click at [794, 217] on input "Select an option" at bounding box center [796, 222] width 16 height 16
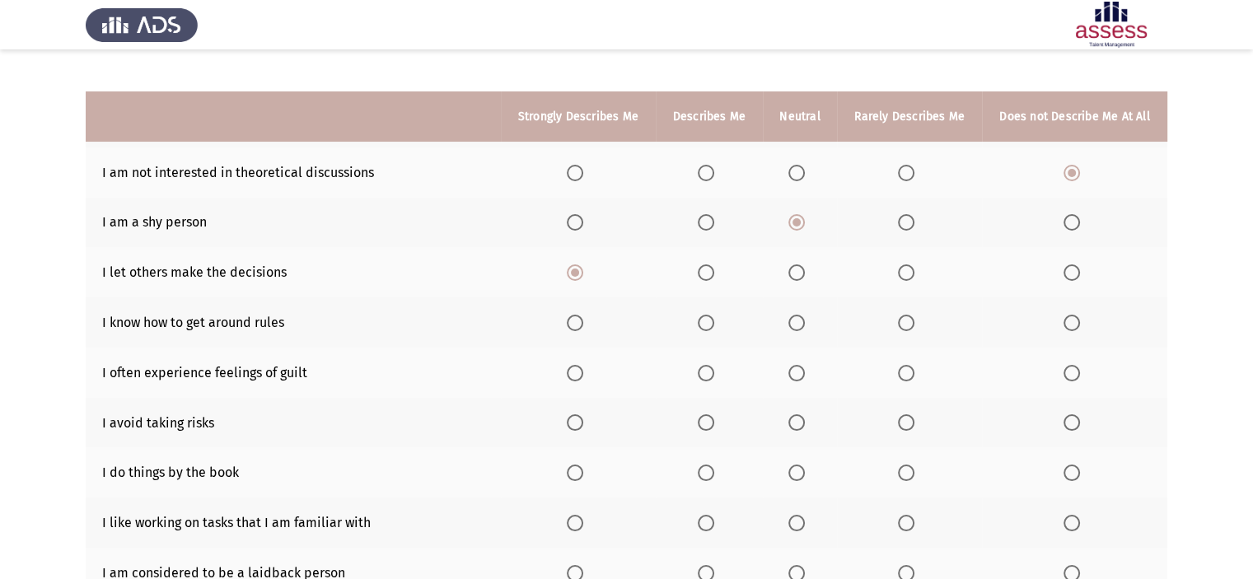
scroll to position [247, 0]
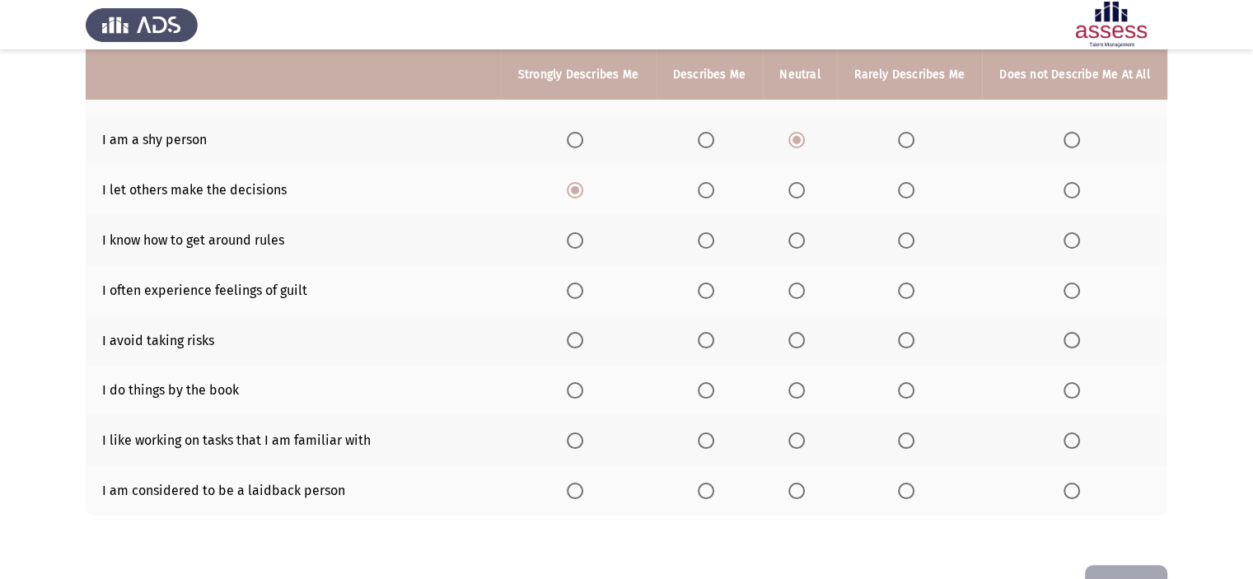
click at [573, 241] on span "Select an option" at bounding box center [575, 240] width 16 height 16
click at [573, 241] on input "Select an option" at bounding box center [575, 240] width 16 height 16
click at [573, 241] on span "Select an option" at bounding box center [575, 240] width 16 height 16
click at [792, 286] on span "Select an option" at bounding box center [796, 291] width 16 height 16
click at [792, 286] on input "Select an option" at bounding box center [796, 291] width 16 height 16
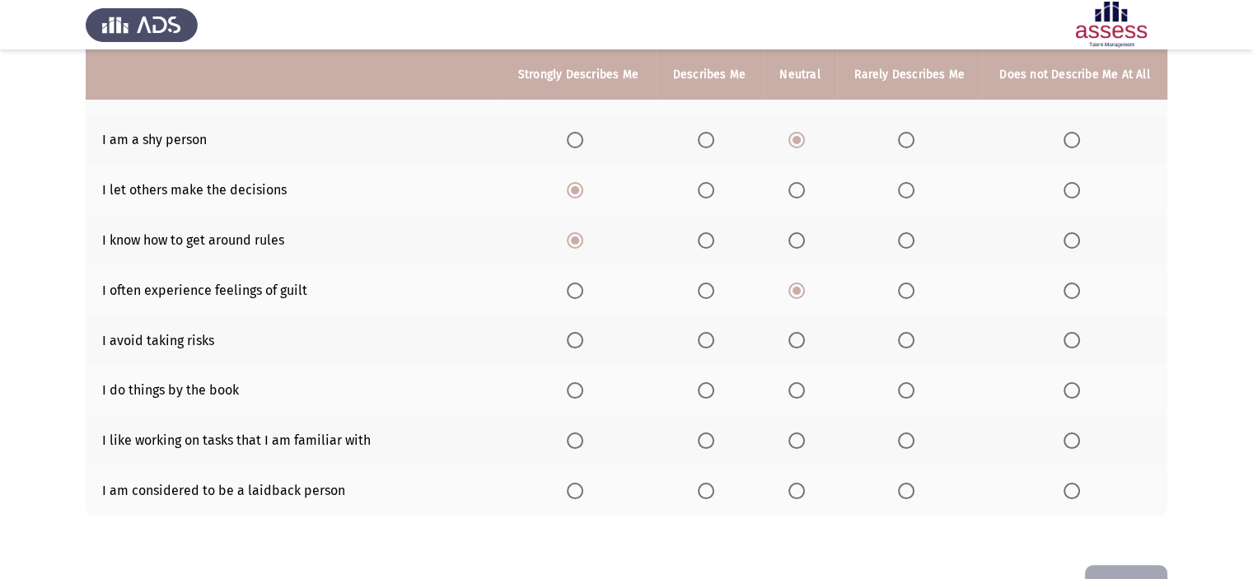
click at [573, 348] on span "Select an option" at bounding box center [575, 340] width 16 height 16
click at [573, 348] on input "Select an option" at bounding box center [575, 340] width 16 height 16
click at [797, 389] on span "Select an option" at bounding box center [796, 390] width 16 height 16
click at [797, 389] on input "Select an option" at bounding box center [796, 390] width 16 height 16
drag, startPoint x: 792, startPoint y: 433, endPoint x: 794, endPoint y: 446, distance: 12.6
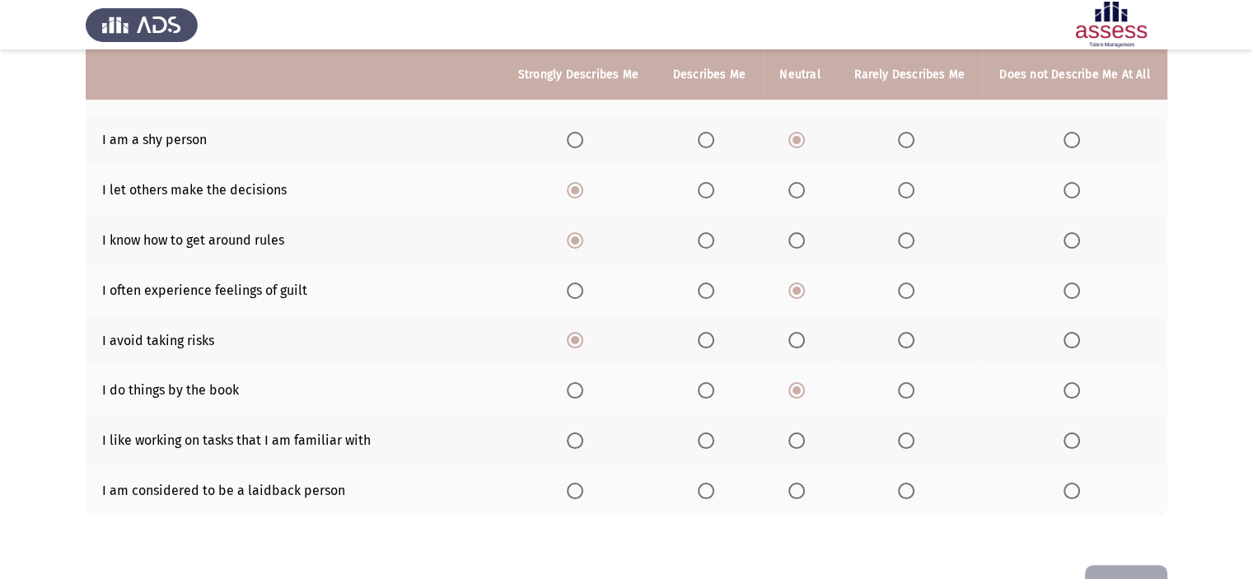
click at [792, 433] on mat-radio-button "Select an option" at bounding box center [799, 440] width 23 height 17
click at [804, 437] on span "Select an option" at bounding box center [796, 440] width 16 height 16
click at [804, 437] on input "Select an option" at bounding box center [796, 440] width 16 height 16
click at [914, 485] on span "Select an option" at bounding box center [906, 491] width 16 height 16
click at [914, 485] on input "Select an option" at bounding box center [906, 491] width 16 height 16
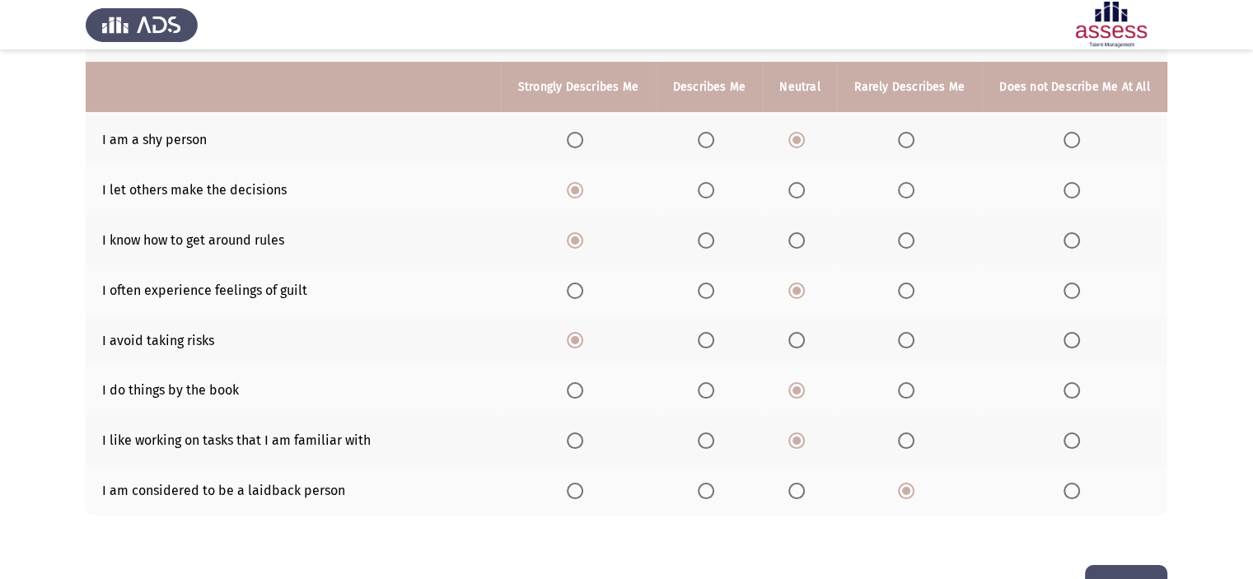
scroll to position [300, 0]
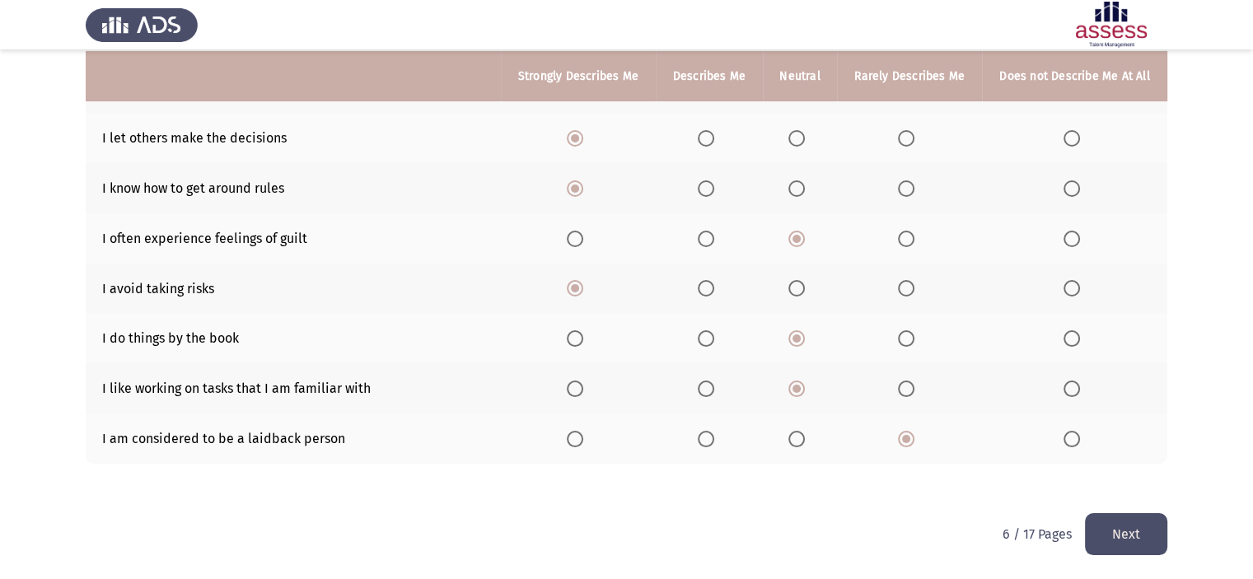
click at [1141, 540] on button "Next" at bounding box center [1126, 534] width 82 height 42
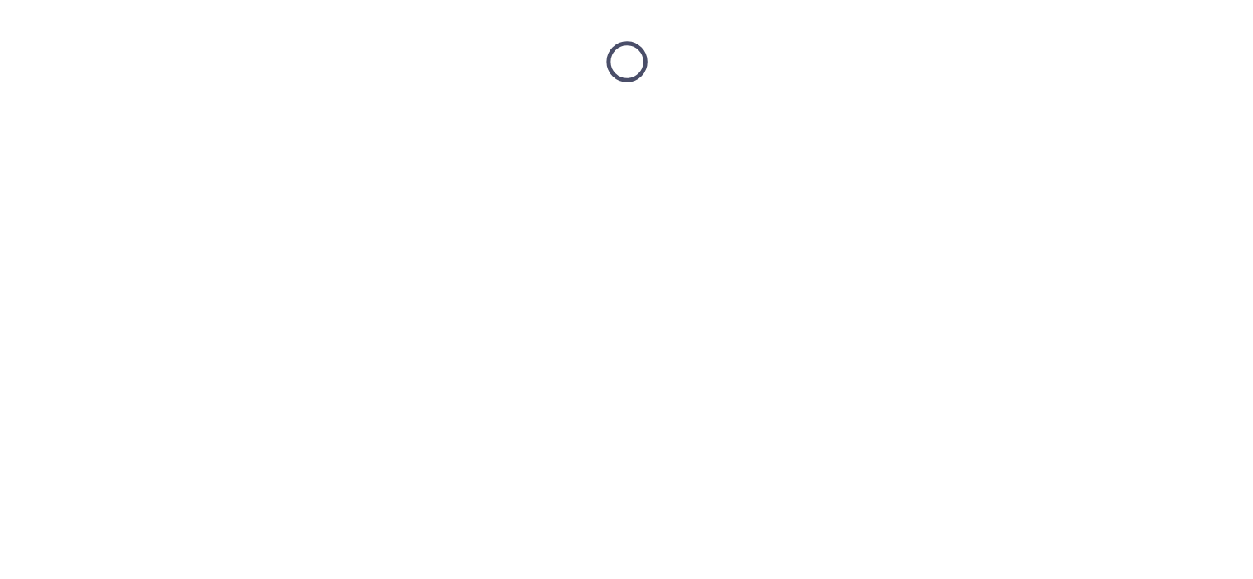
click at [1141, 124] on html at bounding box center [626, 62] width 1253 height 124
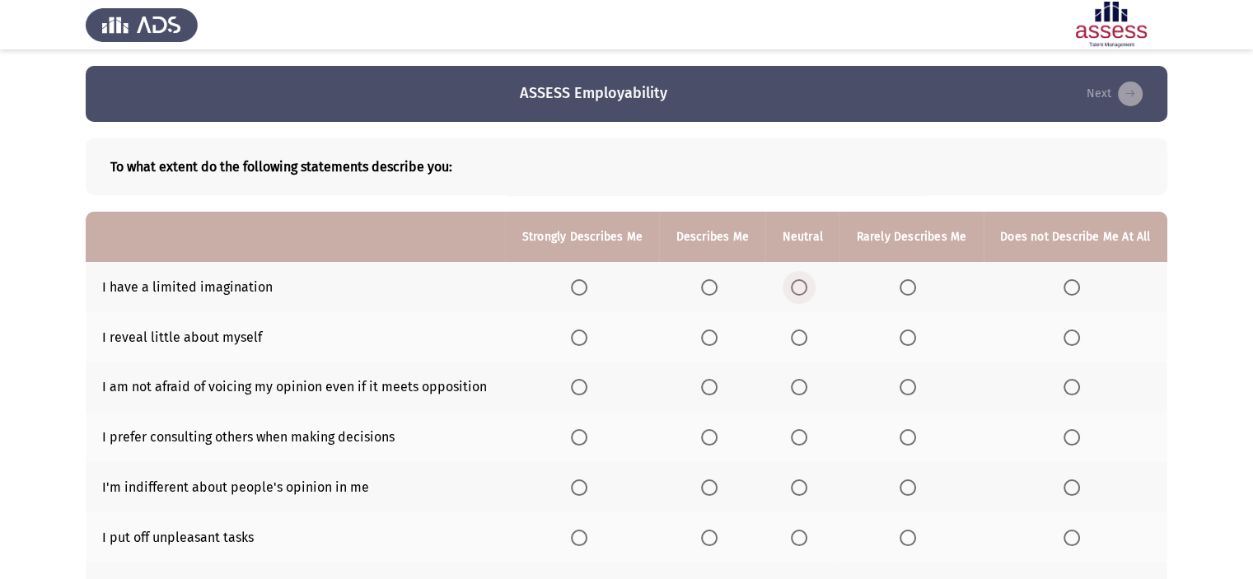
click at [797, 287] on span "Select an option" at bounding box center [799, 287] width 16 height 16
click at [797, 287] on input "Select an option" at bounding box center [799, 287] width 16 height 16
click at [913, 329] on mat-radio-button "Select an option" at bounding box center [911, 337] width 23 height 17
click at [909, 331] on span "Select an option" at bounding box center [908, 338] width 16 height 16
click at [909, 331] on input "Select an option" at bounding box center [908, 338] width 16 height 16
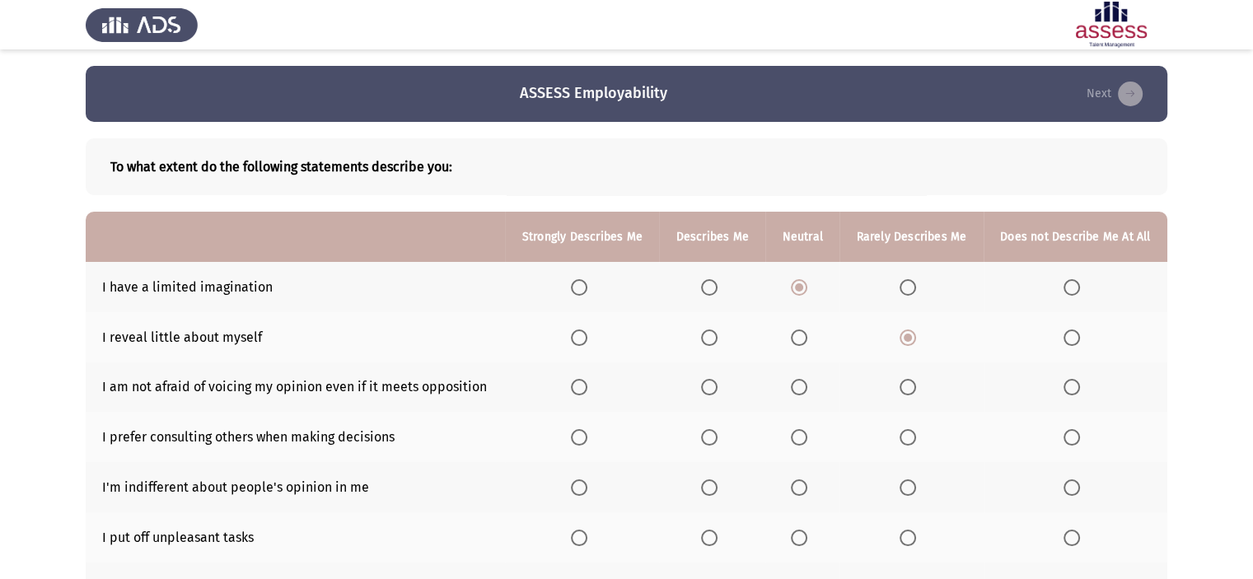
click at [1075, 393] on span "Select an option" at bounding box center [1072, 387] width 16 height 16
click at [1075, 393] on input "Select an option" at bounding box center [1072, 387] width 16 height 16
click at [799, 440] on span "Select an option" at bounding box center [799, 437] width 16 height 16
click at [799, 440] on input "Select an option" at bounding box center [799, 437] width 16 height 16
click at [909, 491] on span "Select an option" at bounding box center [908, 487] width 16 height 16
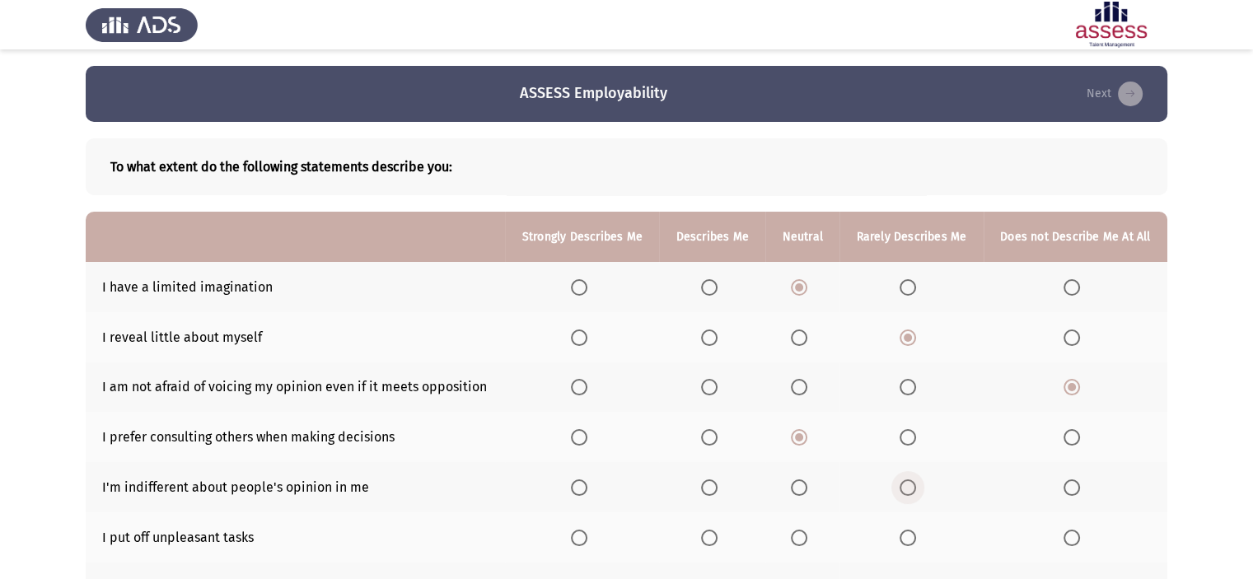
click at [909, 491] on input "Select an option" at bounding box center [908, 487] width 16 height 16
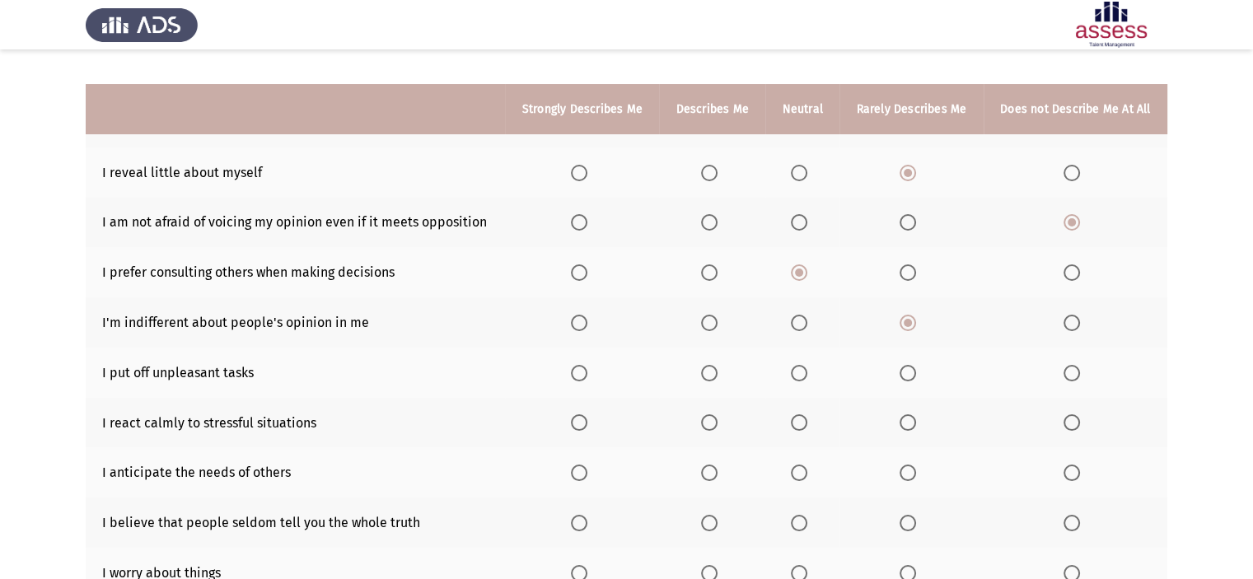
scroll to position [247, 0]
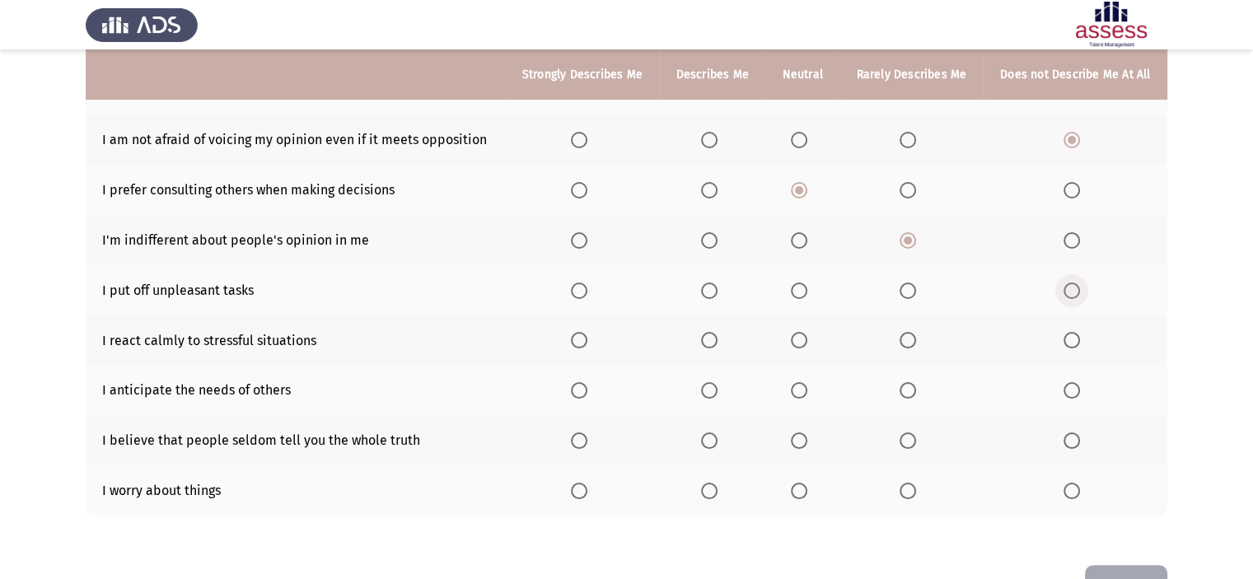
click at [1070, 286] on span "Select an option" at bounding box center [1072, 291] width 16 height 16
click at [1070, 286] on input "Select an option" at bounding box center [1072, 291] width 16 height 16
click at [706, 347] on span "Select an option" at bounding box center [709, 340] width 16 height 16
click at [706, 347] on input "Select an option" at bounding box center [709, 340] width 16 height 16
click at [801, 394] on span "Select an option" at bounding box center [799, 390] width 16 height 16
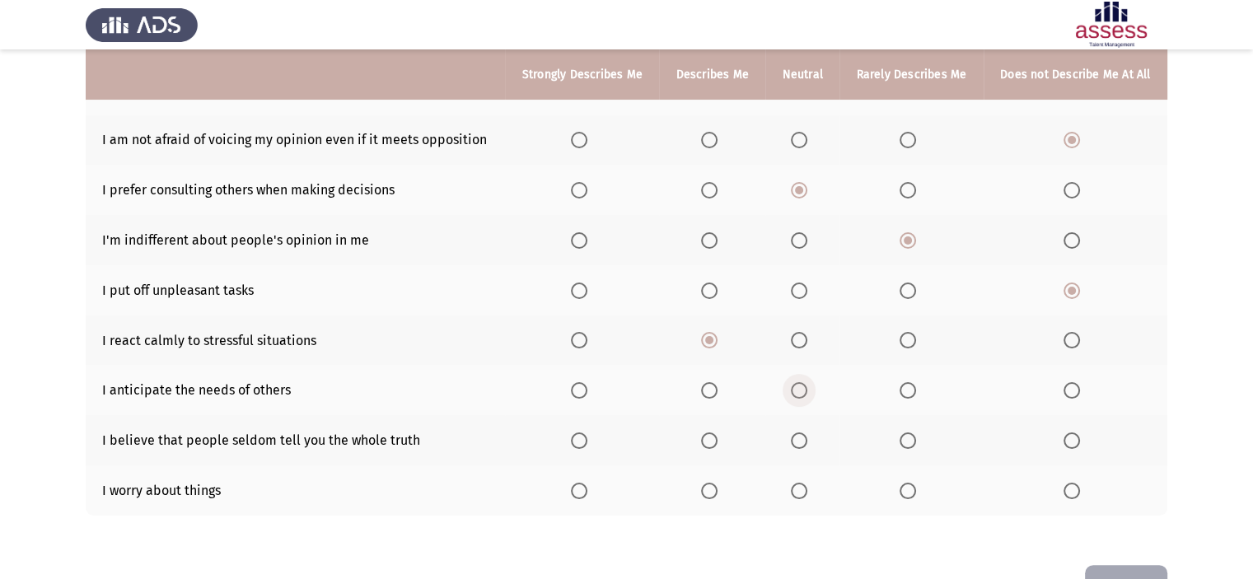
click at [801, 394] on input "Select an option" at bounding box center [799, 390] width 16 height 16
click at [801, 493] on span "Select an option" at bounding box center [799, 491] width 16 height 16
click at [801, 493] on input "Select an option" at bounding box center [799, 491] width 16 height 16
click at [906, 443] on span "Select an option" at bounding box center [908, 440] width 16 height 16
click at [906, 443] on input "Select an option" at bounding box center [908, 440] width 16 height 16
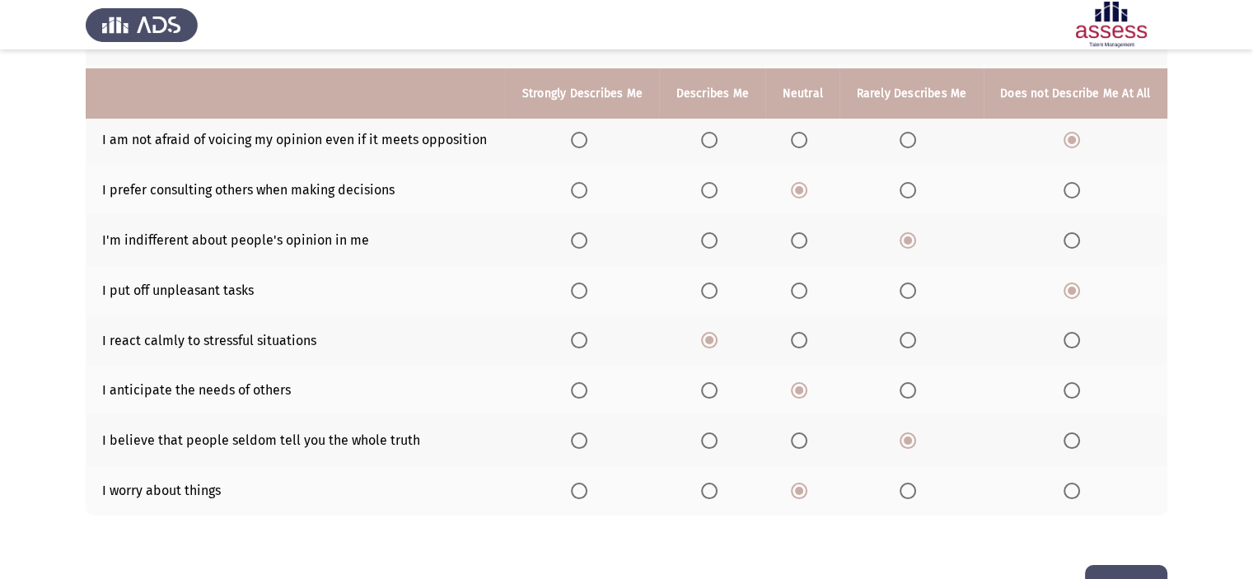
scroll to position [300, 0]
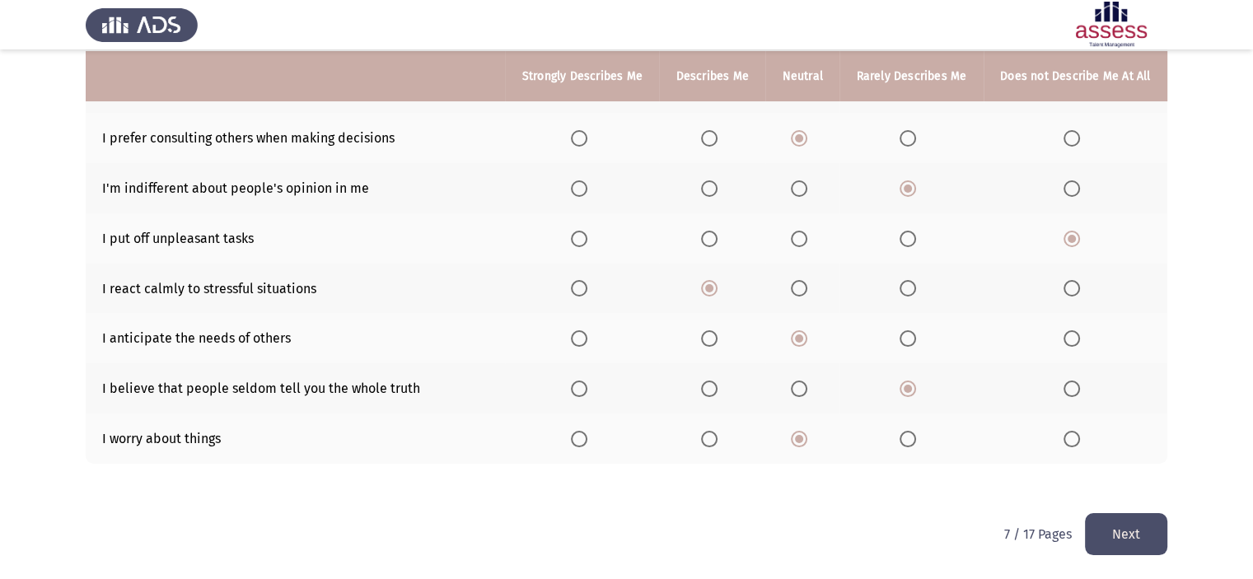
click at [1102, 513] on button "Next" at bounding box center [1126, 534] width 82 height 42
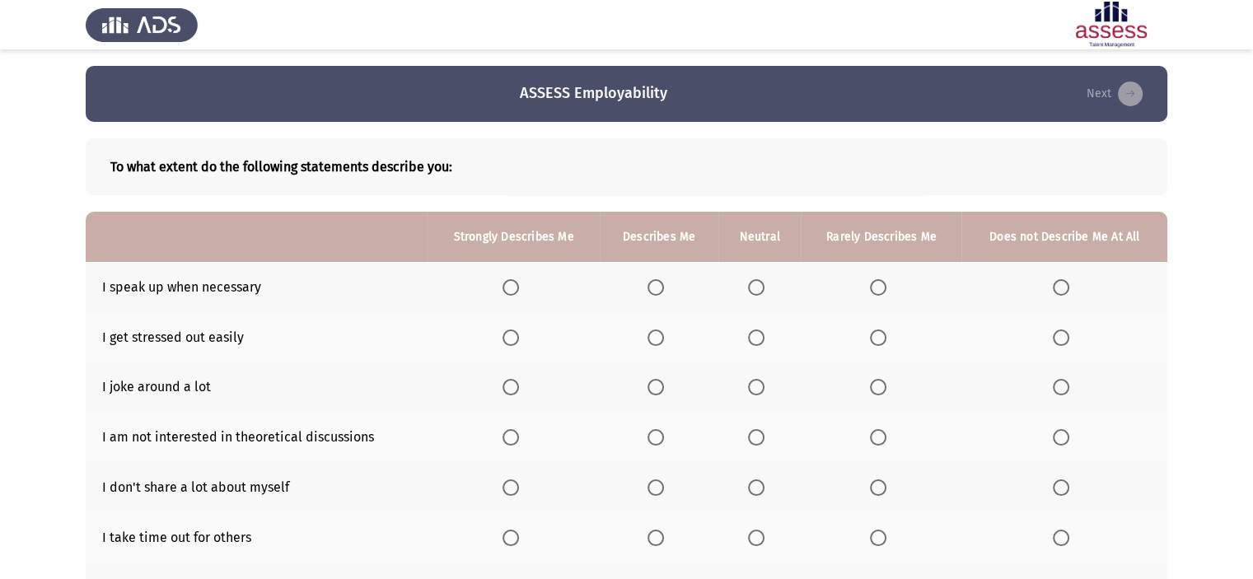
click at [514, 279] on span "Select an option" at bounding box center [511, 287] width 16 height 16
click at [514, 279] on input "Select an option" at bounding box center [511, 287] width 16 height 16
click at [750, 335] on span "Select an option" at bounding box center [756, 338] width 16 height 16
click at [750, 335] on input "Select an option" at bounding box center [756, 338] width 16 height 16
click at [747, 387] on th at bounding box center [759, 387] width 82 height 50
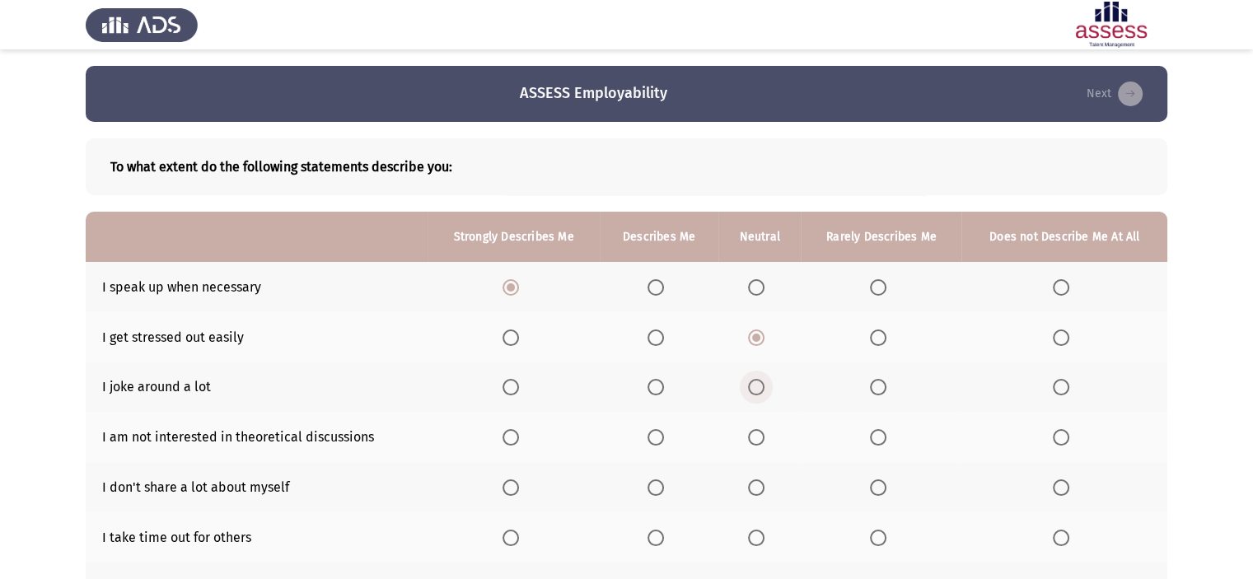
click at [750, 387] on span "Select an option" at bounding box center [756, 387] width 16 height 16
click at [750, 387] on input "Select an option" at bounding box center [756, 387] width 16 height 16
drag, startPoint x: 1045, startPoint y: 436, endPoint x: 1062, endPoint y: 436, distance: 16.5
click at [1062, 436] on th at bounding box center [1064, 437] width 206 height 50
click at [1062, 436] on span "Select an option" at bounding box center [1061, 437] width 16 height 16
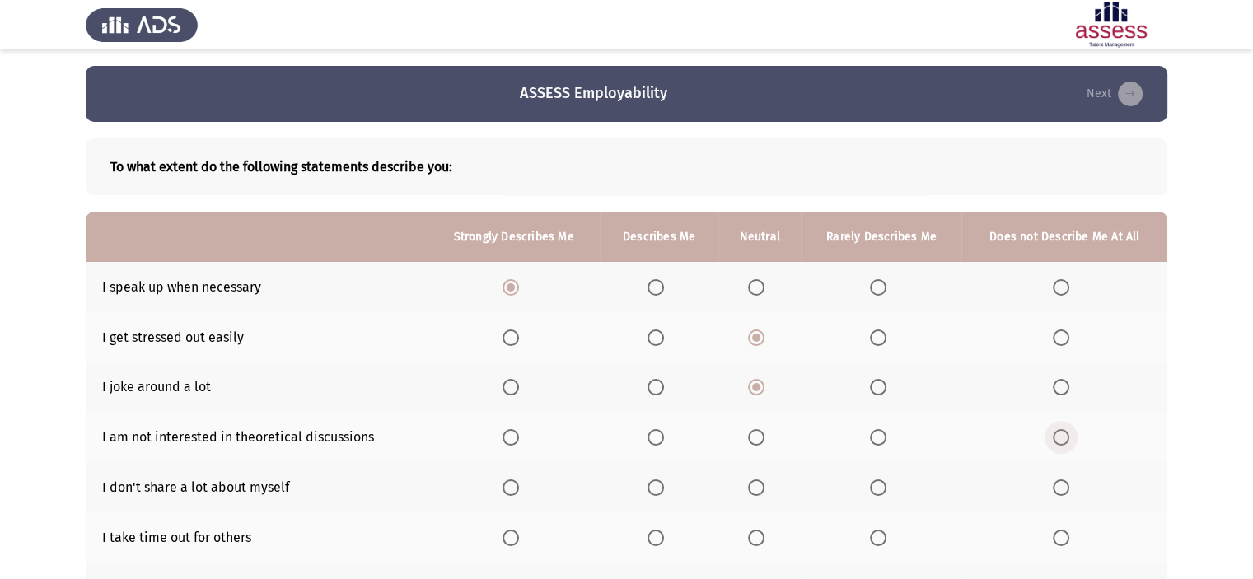
click at [1062, 436] on input "Select an option" at bounding box center [1061, 437] width 16 height 16
click at [662, 486] on span "Select an option" at bounding box center [656, 487] width 16 height 16
click at [662, 486] on input "Select an option" at bounding box center [656, 487] width 16 height 16
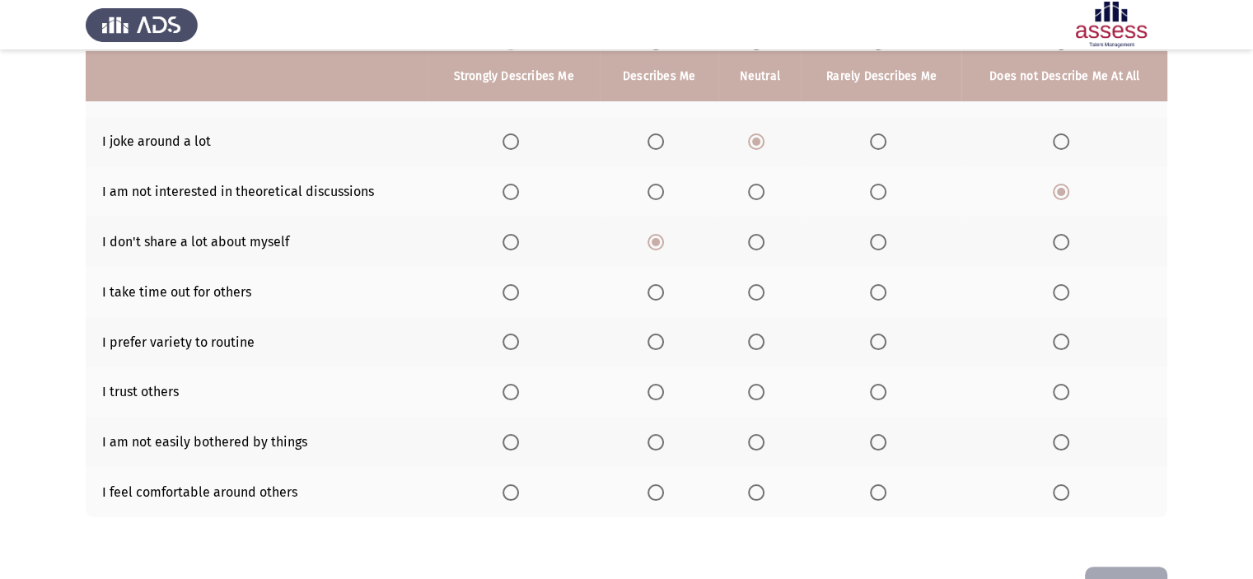
scroll to position [247, 0]
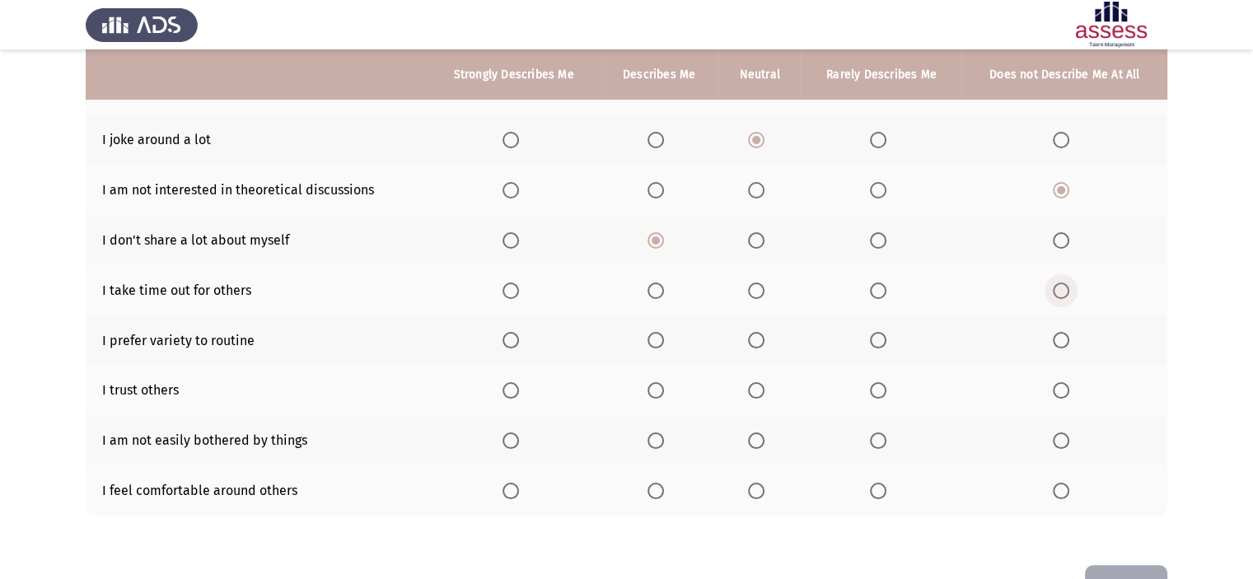
click at [1058, 286] on span "Select an option" at bounding box center [1061, 291] width 16 height 16
click at [1058, 286] on input "Select an option" at bounding box center [1061, 291] width 16 height 16
click at [652, 342] on span "Select an option" at bounding box center [656, 340] width 16 height 16
click at [652, 342] on input "Select an option" at bounding box center [656, 340] width 16 height 16
click at [761, 391] on span "Select an option" at bounding box center [756, 390] width 16 height 16
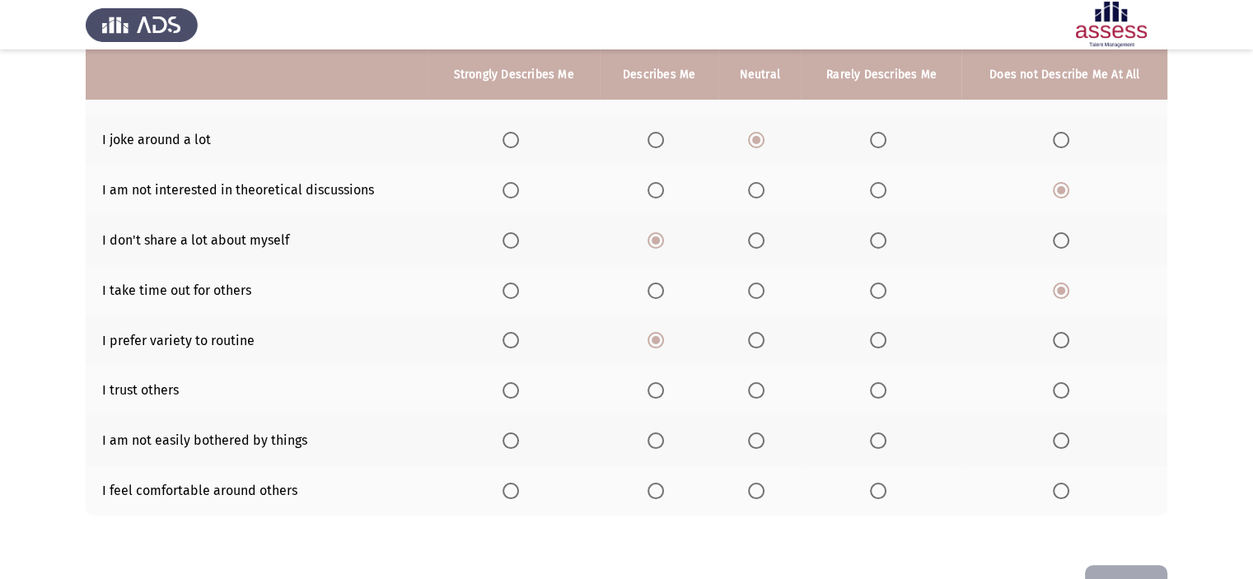
click at [761, 391] on input "Select an option" at bounding box center [756, 390] width 16 height 16
click at [878, 441] on span "Select an option" at bounding box center [878, 440] width 16 height 16
click at [878, 441] on input "Select an option" at bounding box center [878, 440] width 16 height 16
click at [764, 492] on span "Select an option" at bounding box center [756, 491] width 16 height 16
click at [764, 492] on input "Select an option" at bounding box center [756, 491] width 16 height 16
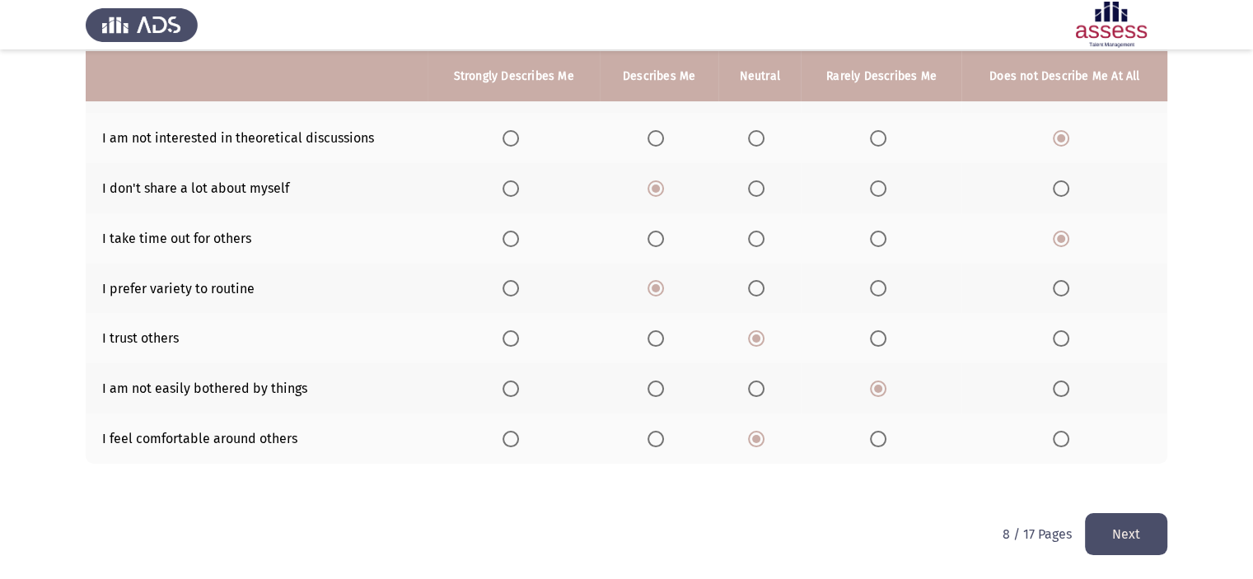
scroll to position [300, 0]
click at [1140, 535] on button "Next" at bounding box center [1126, 534] width 82 height 42
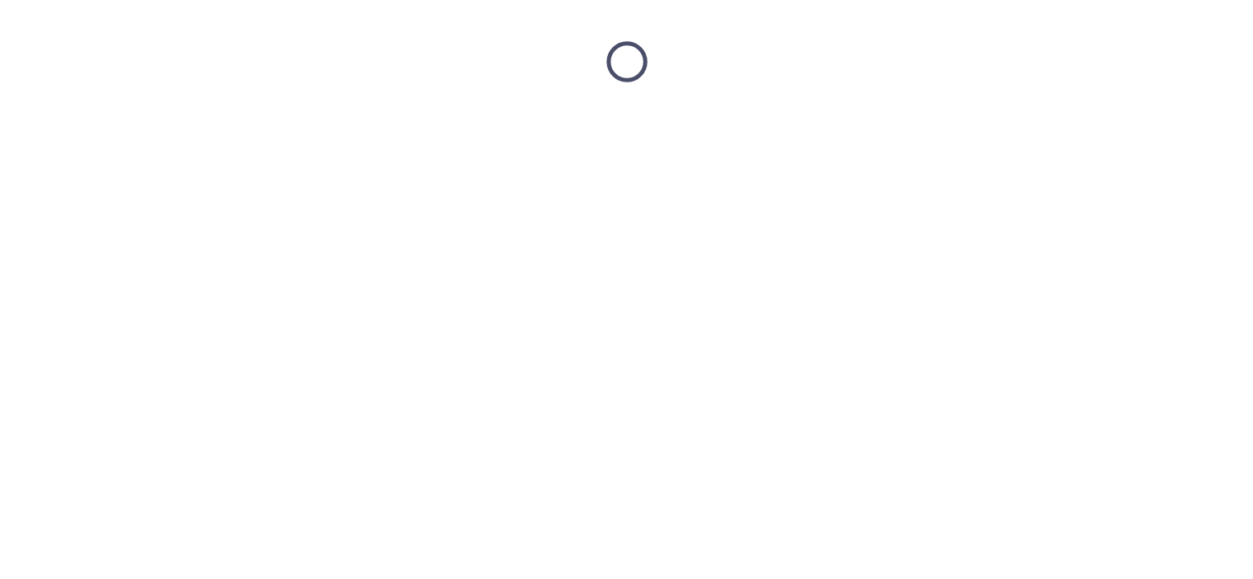
scroll to position [0, 0]
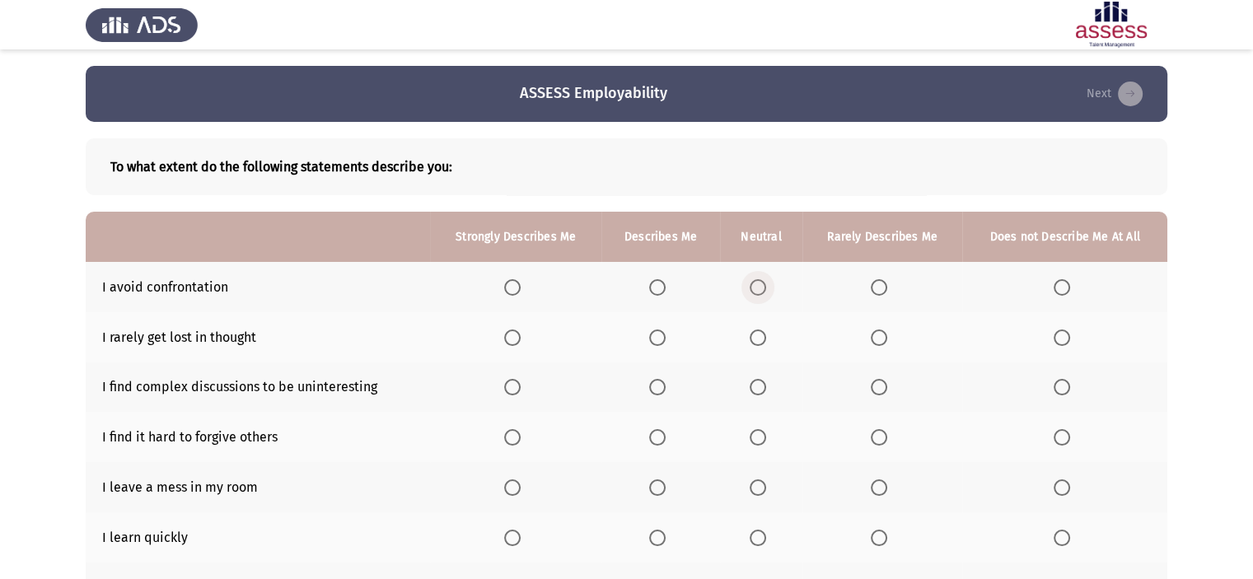
click at [764, 283] on span "Select an option" at bounding box center [758, 287] width 16 height 16
click at [764, 283] on input "Select an option" at bounding box center [758, 287] width 16 height 16
click at [756, 331] on span "Select an option" at bounding box center [758, 338] width 16 height 16
click at [756, 331] on input "Select an option" at bounding box center [758, 338] width 16 height 16
click at [670, 386] on label "Select an option" at bounding box center [660, 387] width 23 height 16
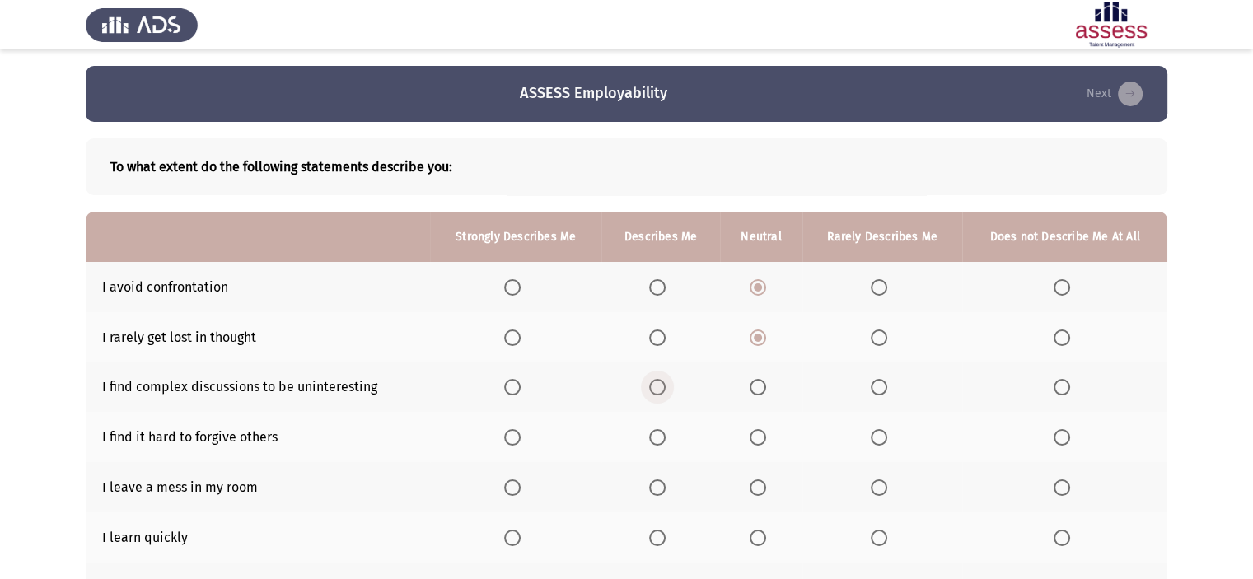
click at [666, 386] on input "Select an option" at bounding box center [657, 387] width 16 height 16
click at [1064, 434] on span "Select an option" at bounding box center [1062, 437] width 16 height 16
click at [1064, 434] on input "Select an option" at bounding box center [1062, 437] width 16 height 16
click at [760, 488] on span "Select an option" at bounding box center [758, 487] width 16 height 16
click at [760, 488] on input "Select an option" at bounding box center [758, 487] width 16 height 16
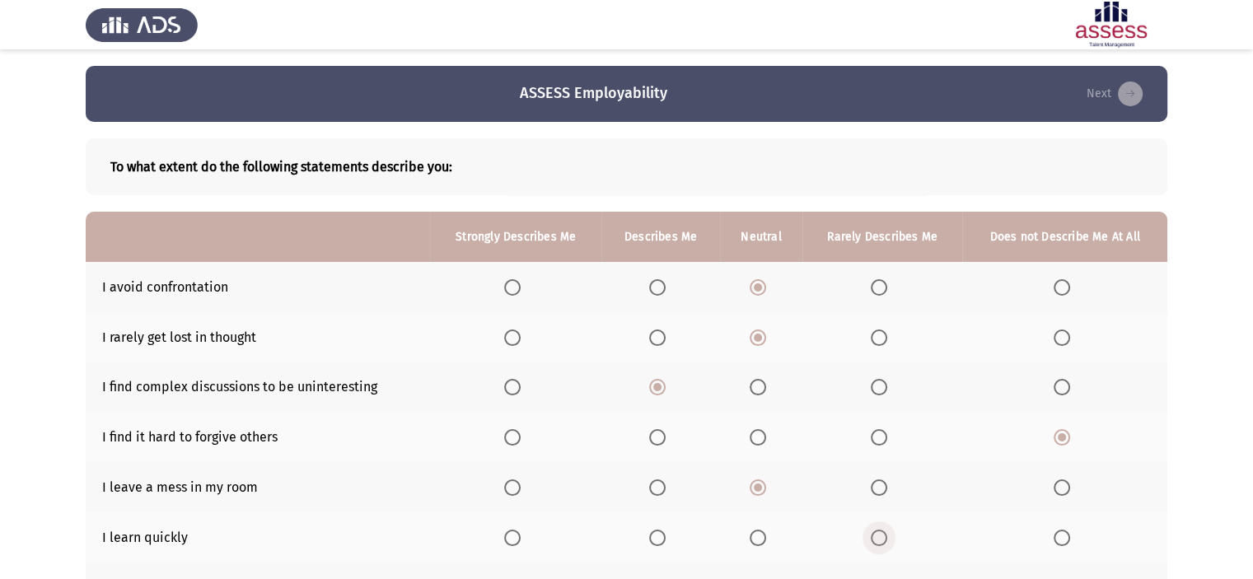
click at [881, 535] on span "Select an option" at bounding box center [879, 538] width 16 height 16
click at [881, 535] on input "Select an option" at bounding box center [879, 538] width 16 height 16
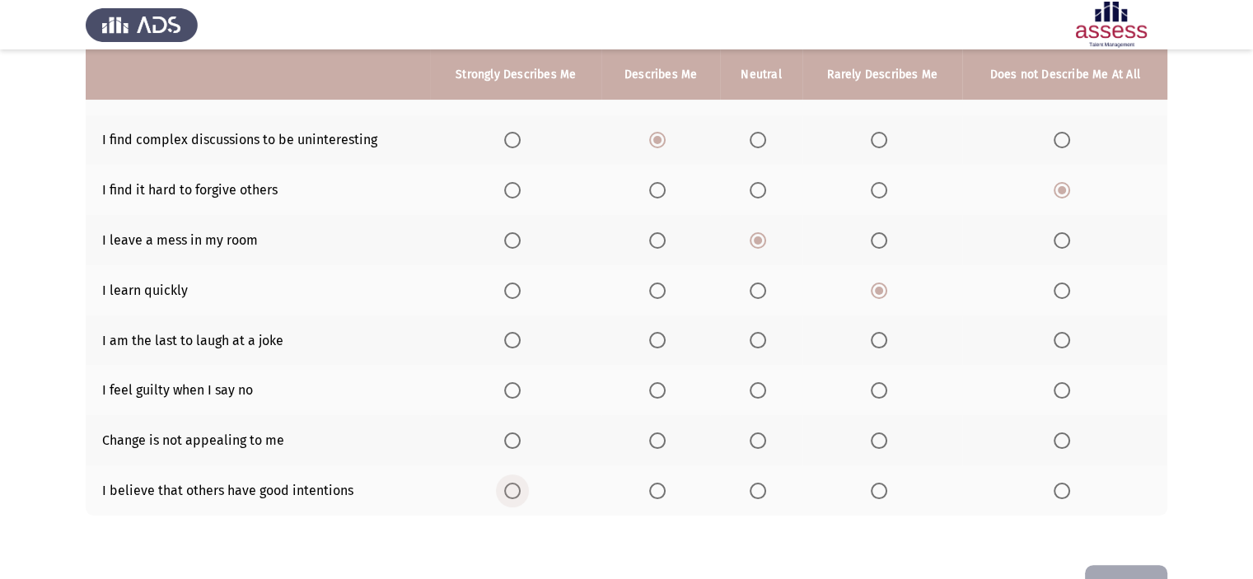
click at [521, 493] on span "Select an option" at bounding box center [512, 491] width 16 height 16
click at [521, 493] on input "Select an option" at bounding box center [512, 491] width 16 height 16
click at [757, 437] on span "Select an option" at bounding box center [758, 440] width 16 height 16
click at [757, 437] on input "Select an option" at bounding box center [758, 440] width 16 height 16
click at [751, 386] on span "Select an option" at bounding box center [758, 390] width 16 height 16
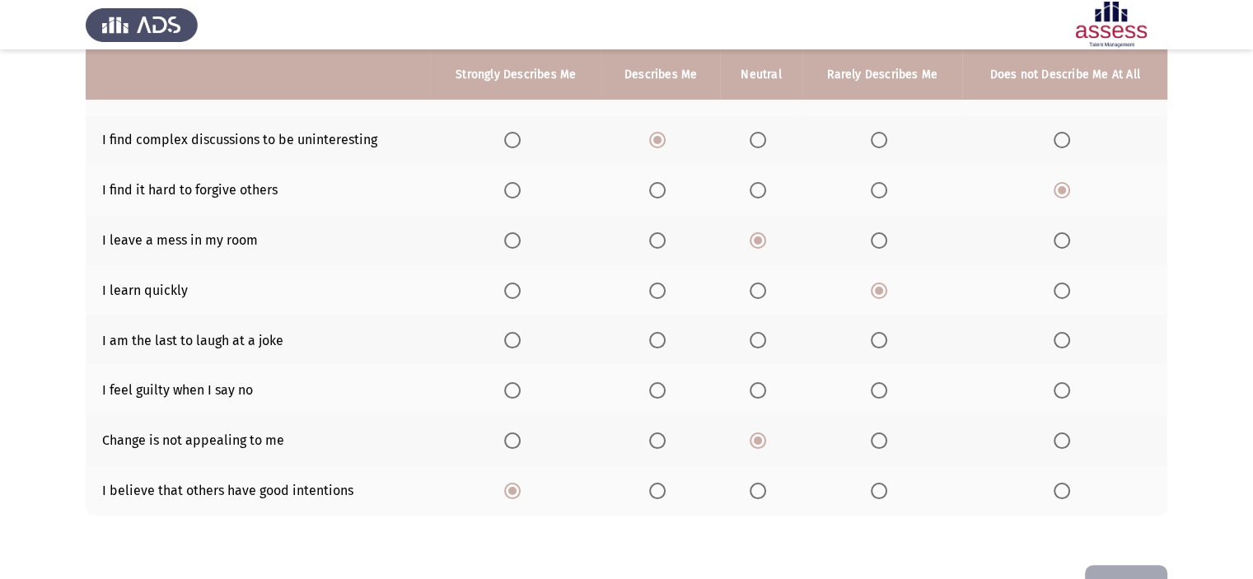
click at [751, 386] on input "Select an option" at bounding box center [758, 390] width 16 height 16
click at [758, 345] on span "Select an option" at bounding box center [758, 340] width 16 height 16
click at [758, 345] on input "Select an option" at bounding box center [758, 340] width 16 height 16
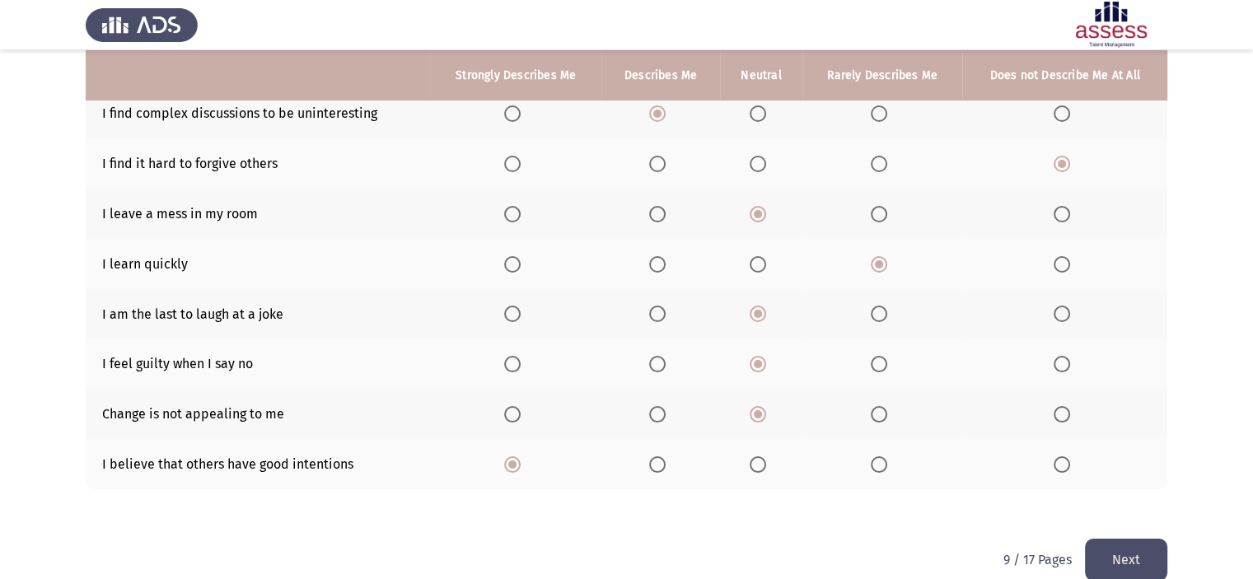
scroll to position [300, 0]
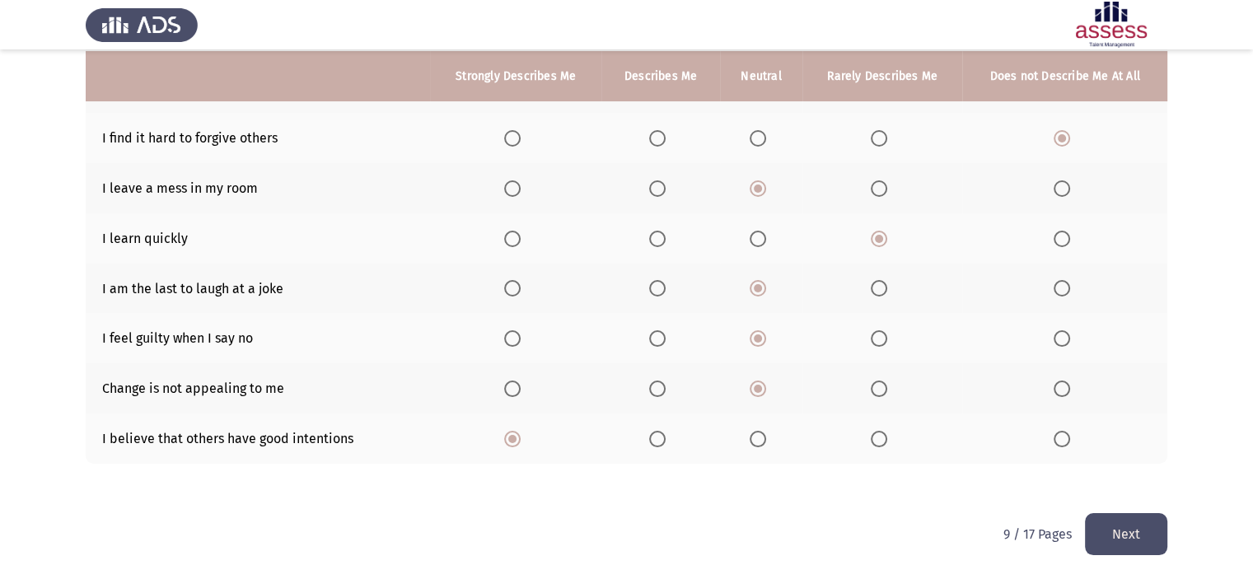
click at [1129, 540] on button "Next" at bounding box center [1126, 534] width 82 height 42
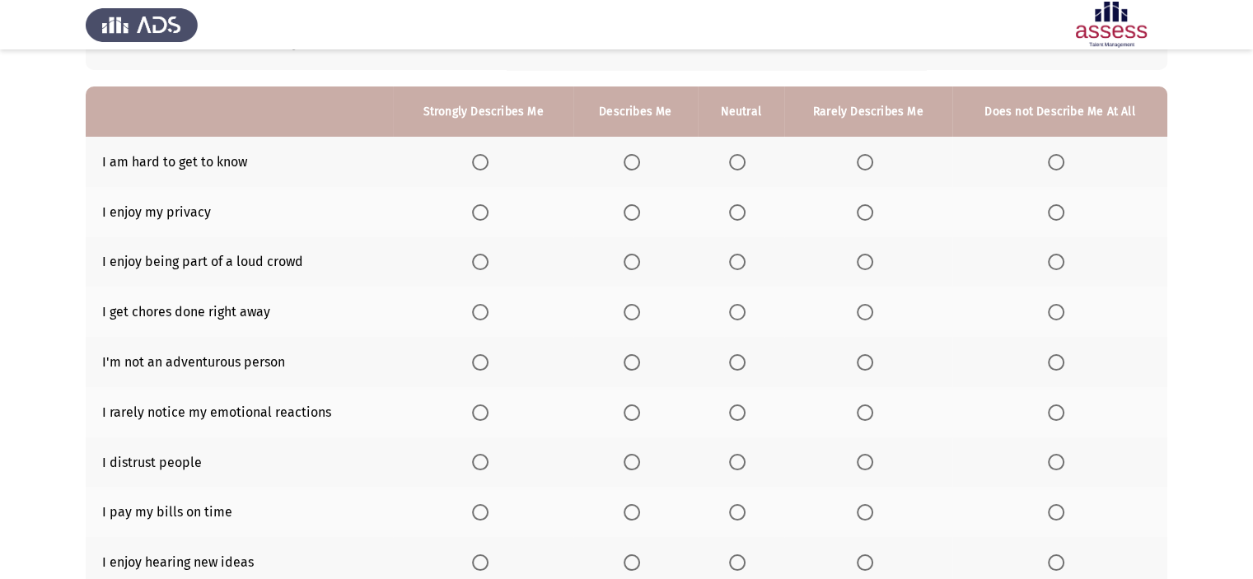
scroll to position [165, 0]
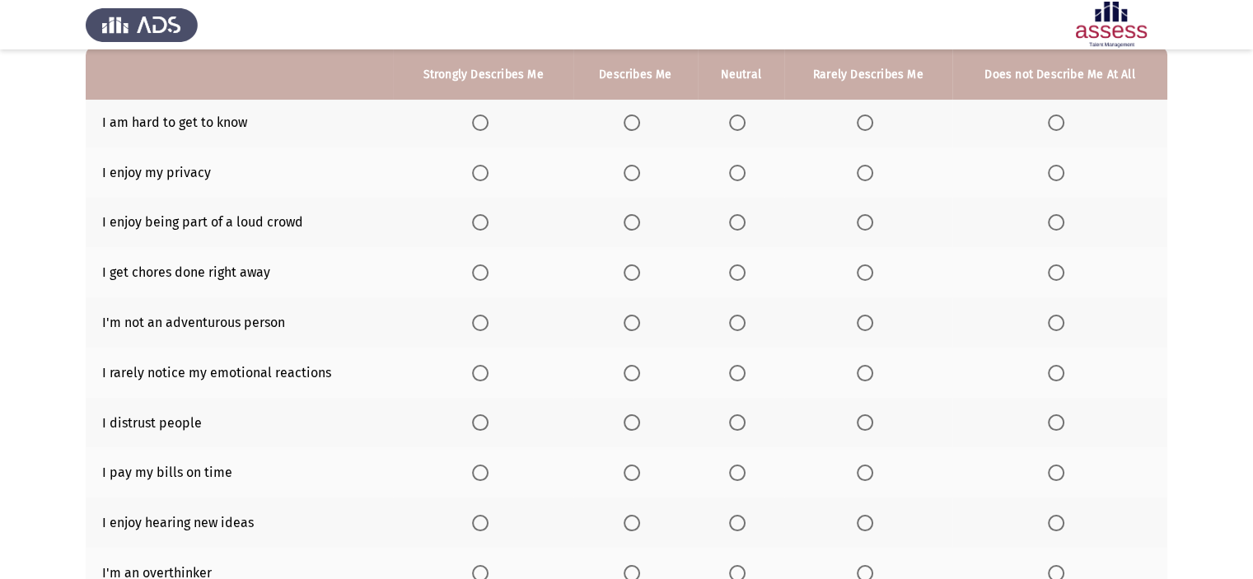
click at [633, 122] on span "Select an option" at bounding box center [632, 123] width 16 height 16
click at [633, 122] on input "Select an option" at bounding box center [632, 123] width 16 height 16
click at [741, 174] on span "Select an option" at bounding box center [737, 173] width 16 height 16
click at [741, 174] on input "Select an option" at bounding box center [737, 173] width 16 height 16
click at [867, 222] on span "Select an option" at bounding box center [865, 222] width 16 height 16
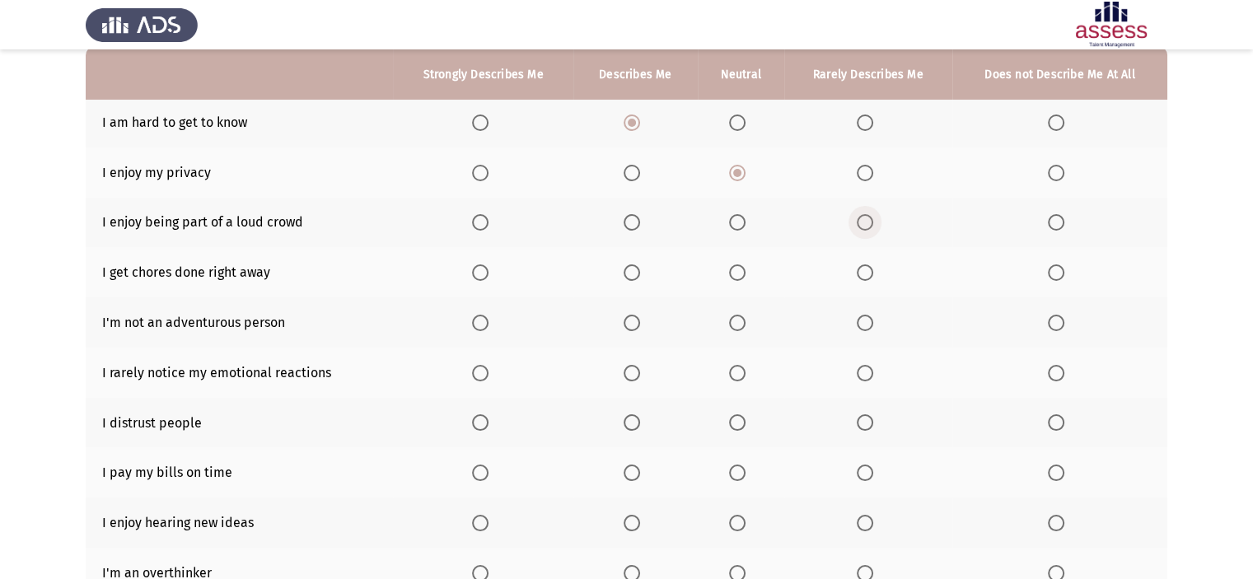
click at [867, 222] on input "Select an option" at bounding box center [865, 222] width 16 height 16
click at [740, 272] on span "Select an option" at bounding box center [737, 272] width 16 height 16
click at [740, 272] on input "Select an option" at bounding box center [737, 272] width 16 height 16
click at [1057, 320] on span "Select an option" at bounding box center [1056, 323] width 16 height 16
click at [1057, 320] on input "Select an option" at bounding box center [1056, 323] width 16 height 16
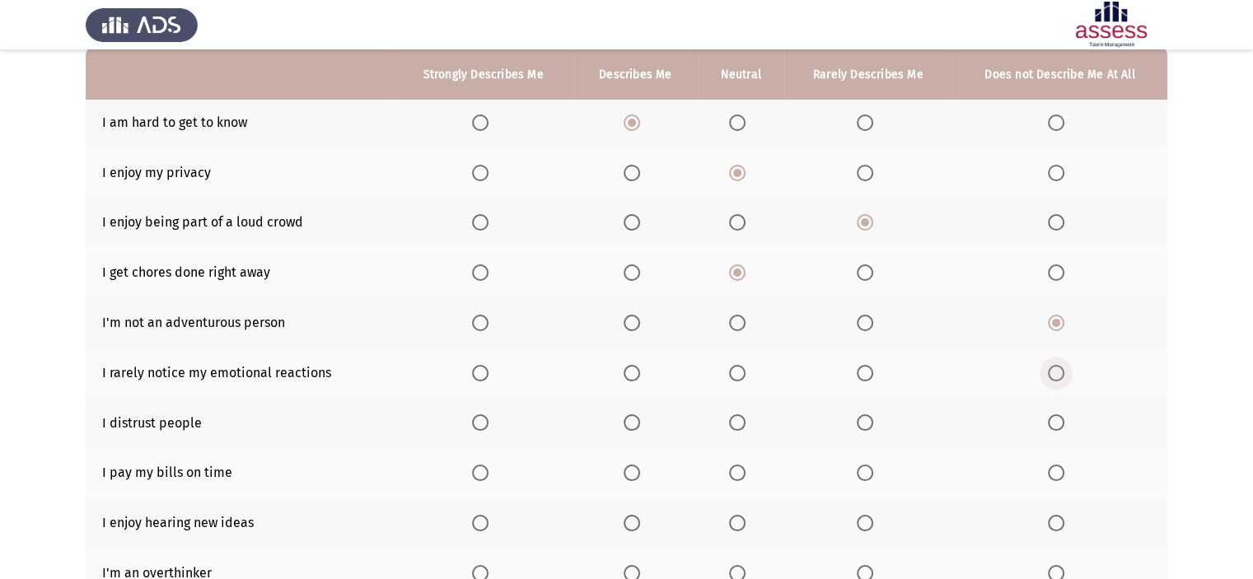
click at [1048, 372] on span "Select an option" at bounding box center [1056, 373] width 16 height 16
click at [1048, 372] on input "Select an option" at bounding box center [1056, 373] width 16 height 16
click at [732, 421] on span "Select an option" at bounding box center [737, 422] width 16 height 16
click at [732, 421] on input "Select an option" at bounding box center [737, 422] width 16 height 16
click at [741, 477] on span "Select an option" at bounding box center [737, 473] width 16 height 16
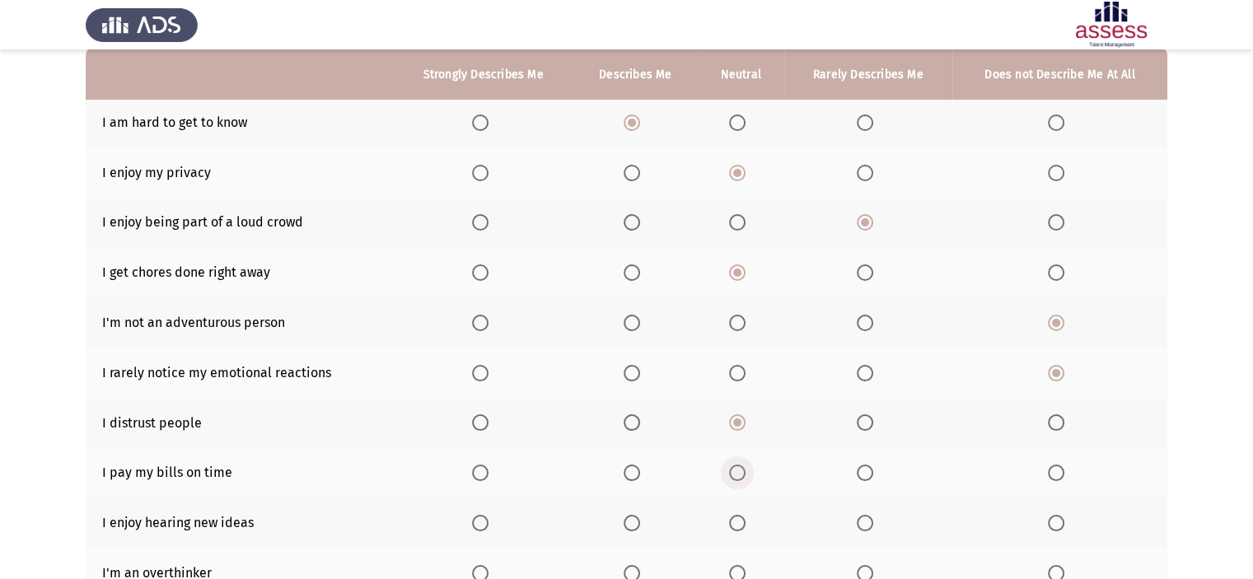
click at [741, 477] on input "Select an option" at bounding box center [737, 473] width 16 height 16
click at [629, 522] on span "Select an option" at bounding box center [632, 523] width 16 height 16
click at [629, 522] on input "Select an option" at bounding box center [632, 523] width 16 height 16
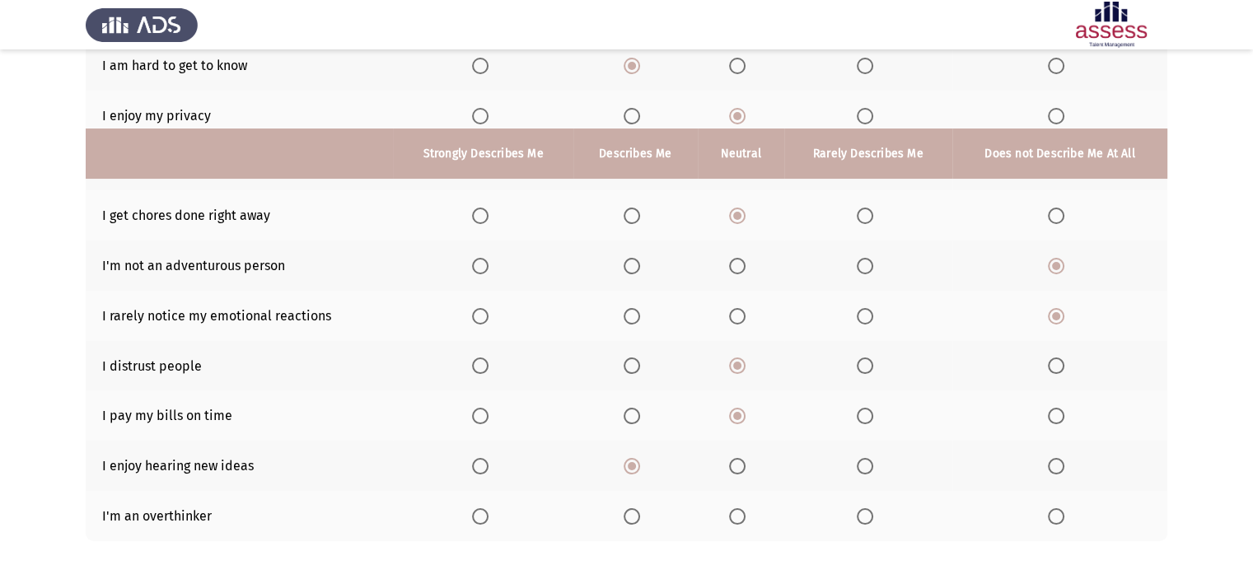
scroll to position [300, 0]
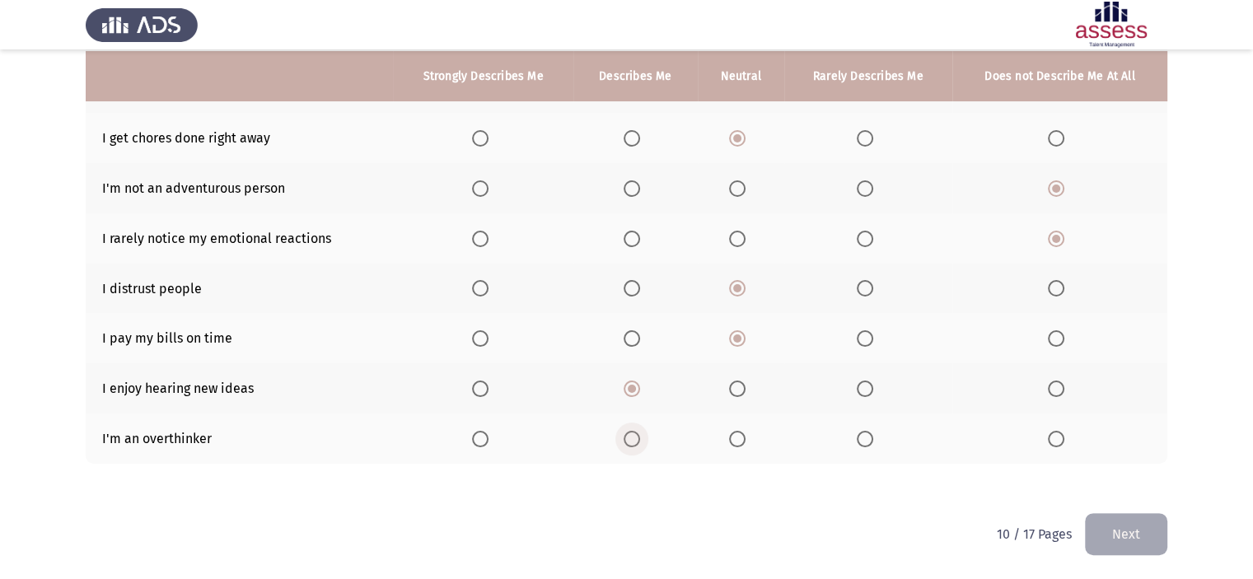
click at [639, 432] on span "Select an option" at bounding box center [632, 439] width 16 height 16
click at [639, 432] on input "Select an option" at bounding box center [632, 439] width 16 height 16
click at [735, 437] on span "Select an option" at bounding box center [737, 439] width 16 height 16
click at [735, 437] on input "Select an option" at bounding box center [737, 439] width 16 height 16
click at [1098, 535] on button "Next" at bounding box center [1126, 534] width 82 height 42
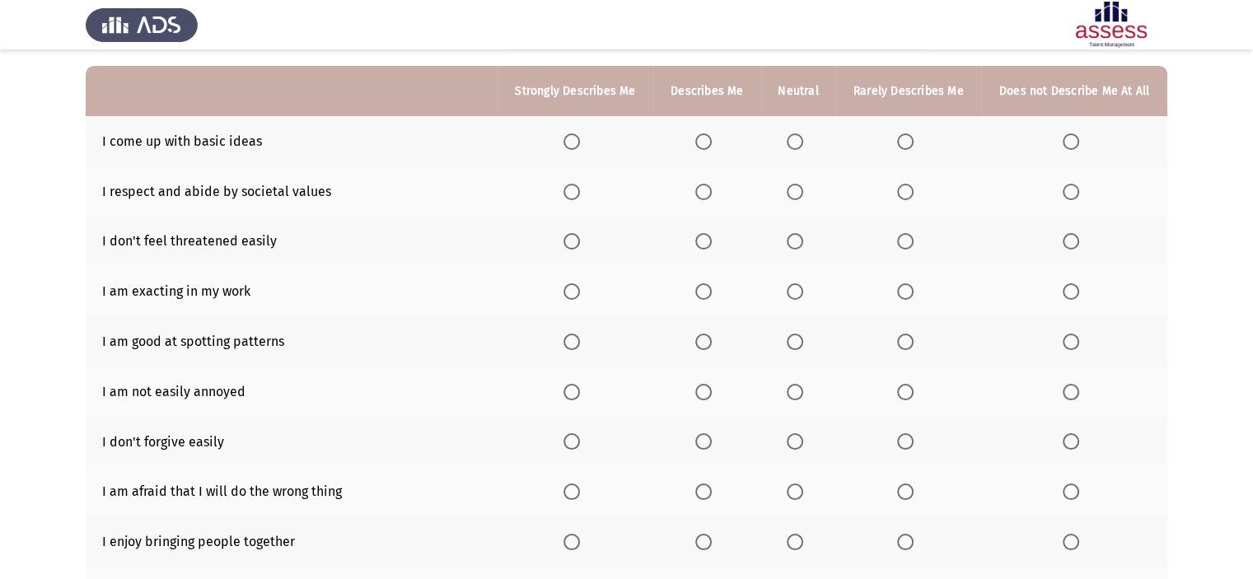
scroll to position [165, 0]
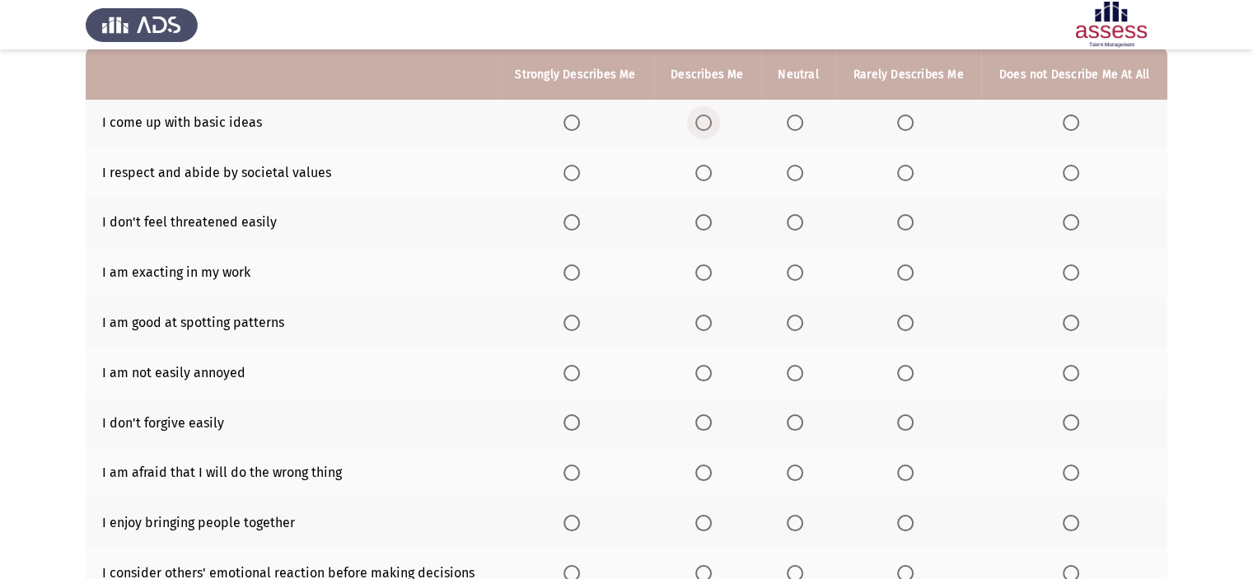
click at [705, 119] on span "Select an option" at bounding box center [703, 123] width 16 height 16
click at [705, 119] on input "Select an option" at bounding box center [703, 123] width 16 height 16
click at [797, 171] on span "Select an option" at bounding box center [795, 173] width 16 height 16
click at [797, 171] on input "Select an option" at bounding box center [795, 173] width 16 height 16
click at [901, 220] on span "Select an option" at bounding box center [905, 222] width 16 height 16
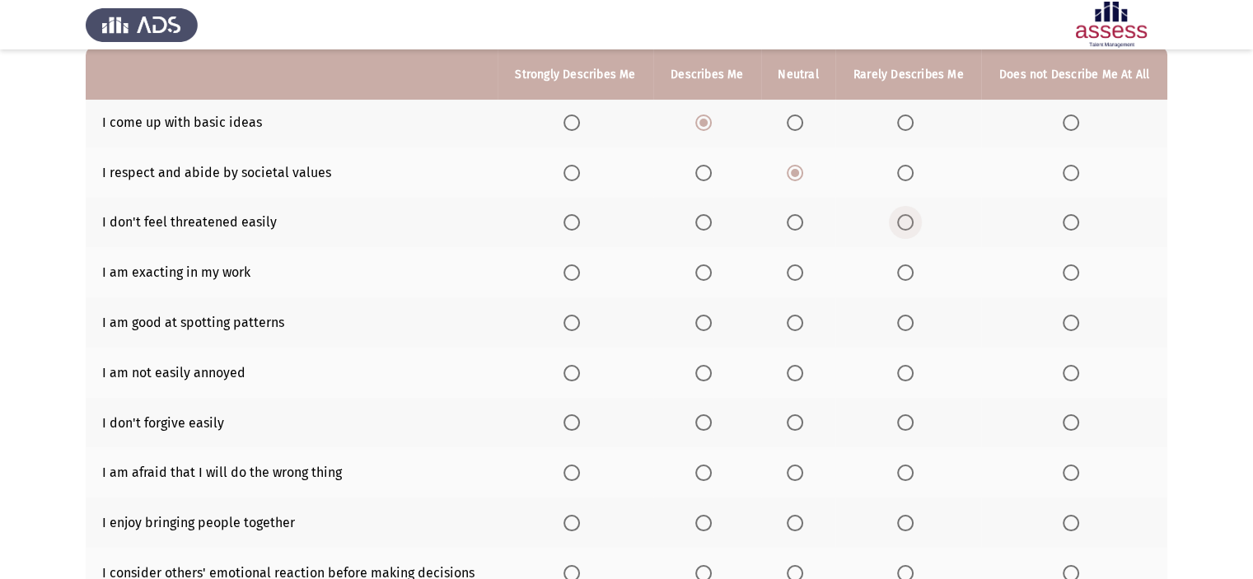
click at [901, 220] on input "Select an option" at bounding box center [905, 222] width 16 height 16
click at [700, 267] on span "Select an option" at bounding box center [703, 272] width 16 height 16
click at [700, 267] on input "Select an option" at bounding box center [703, 272] width 16 height 16
click at [791, 320] on span "Select an option" at bounding box center [795, 323] width 16 height 16
click at [791, 320] on input "Select an option" at bounding box center [795, 323] width 16 height 16
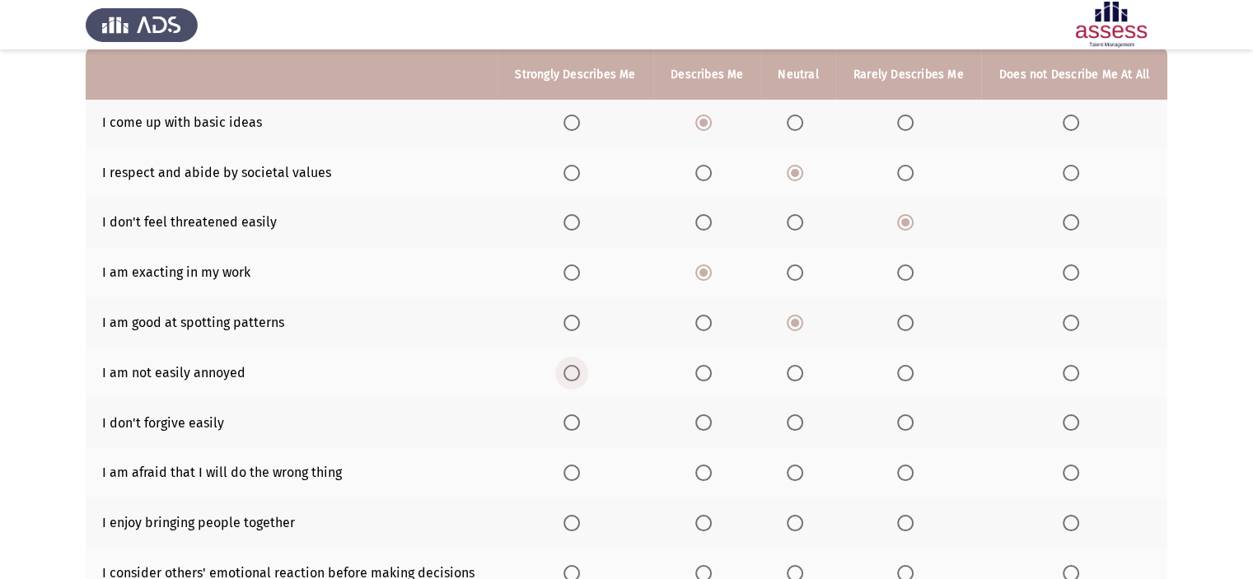
click at [568, 376] on span "Select an option" at bounding box center [571, 373] width 16 height 16
click at [568, 376] on input "Select an option" at bounding box center [571, 373] width 16 height 16
click at [702, 425] on span "Select an option" at bounding box center [703, 422] width 16 height 16
click at [702, 425] on input "Select an option" at bounding box center [703, 422] width 16 height 16
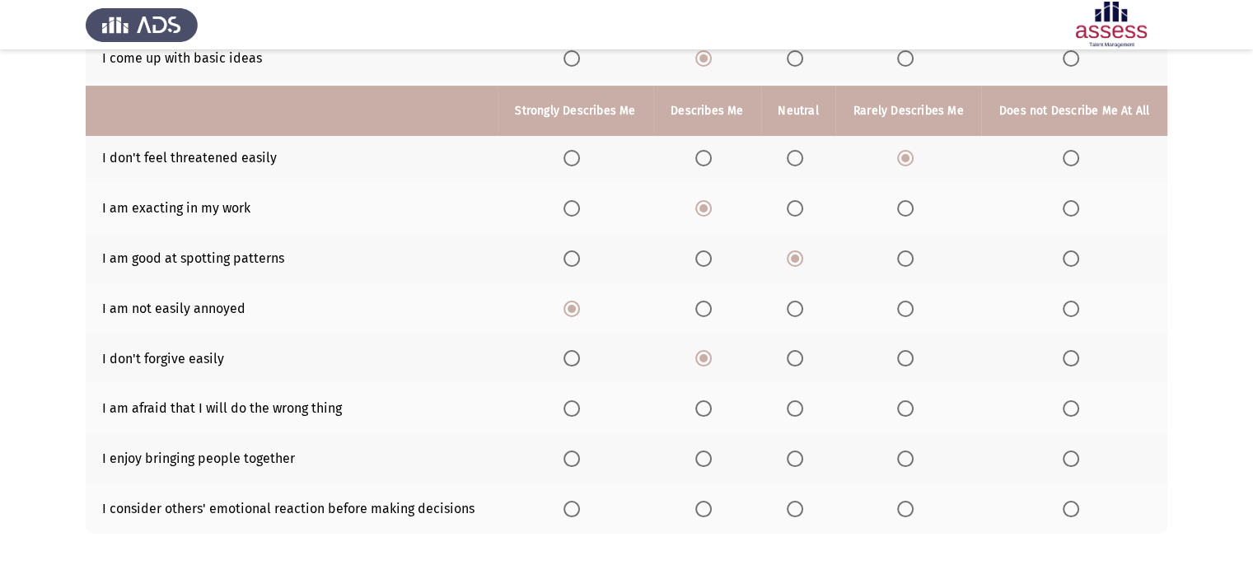
scroll to position [300, 0]
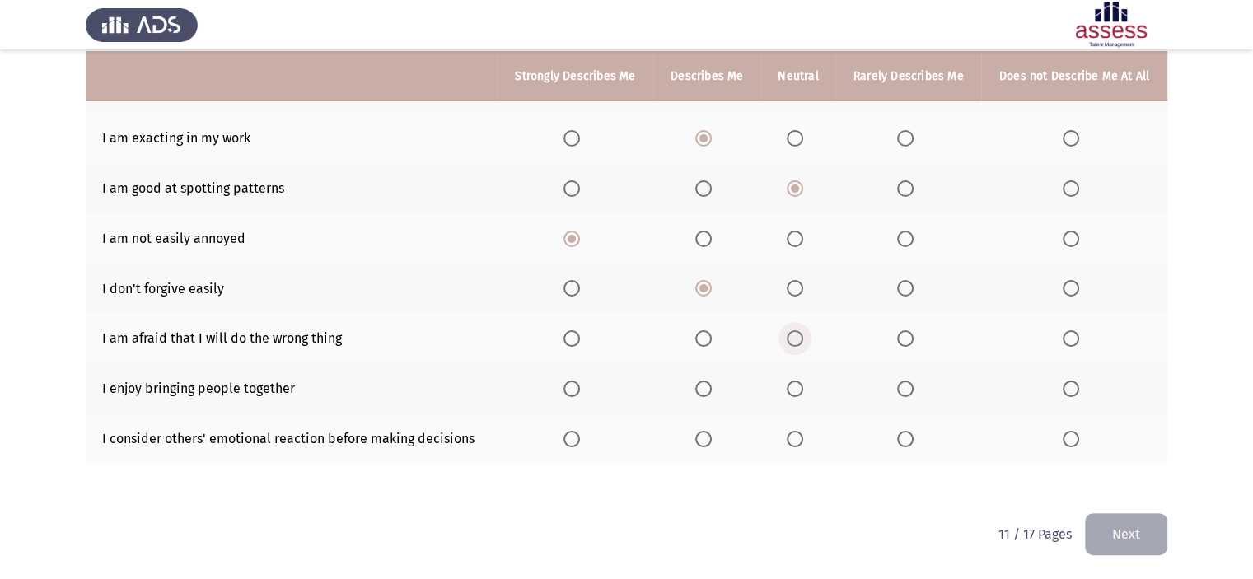
click at [790, 335] on span "Select an option" at bounding box center [795, 338] width 16 height 16
click at [790, 335] on input "Select an option" at bounding box center [795, 338] width 16 height 16
click at [793, 381] on span "Select an option" at bounding box center [795, 389] width 16 height 16
click at [793, 381] on input "Select an option" at bounding box center [795, 389] width 16 height 16
click at [791, 436] on span "Select an option" at bounding box center [795, 439] width 16 height 16
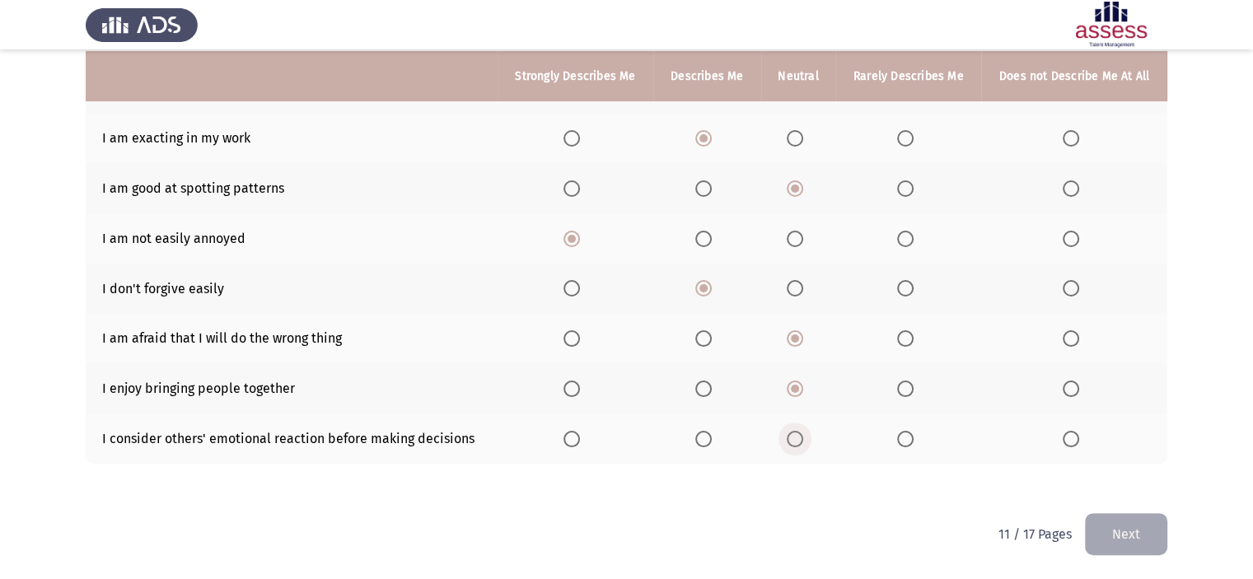
click at [791, 436] on input "Select an option" at bounding box center [795, 439] width 16 height 16
click at [1100, 522] on button "Next" at bounding box center [1126, 534] width 82 height 42
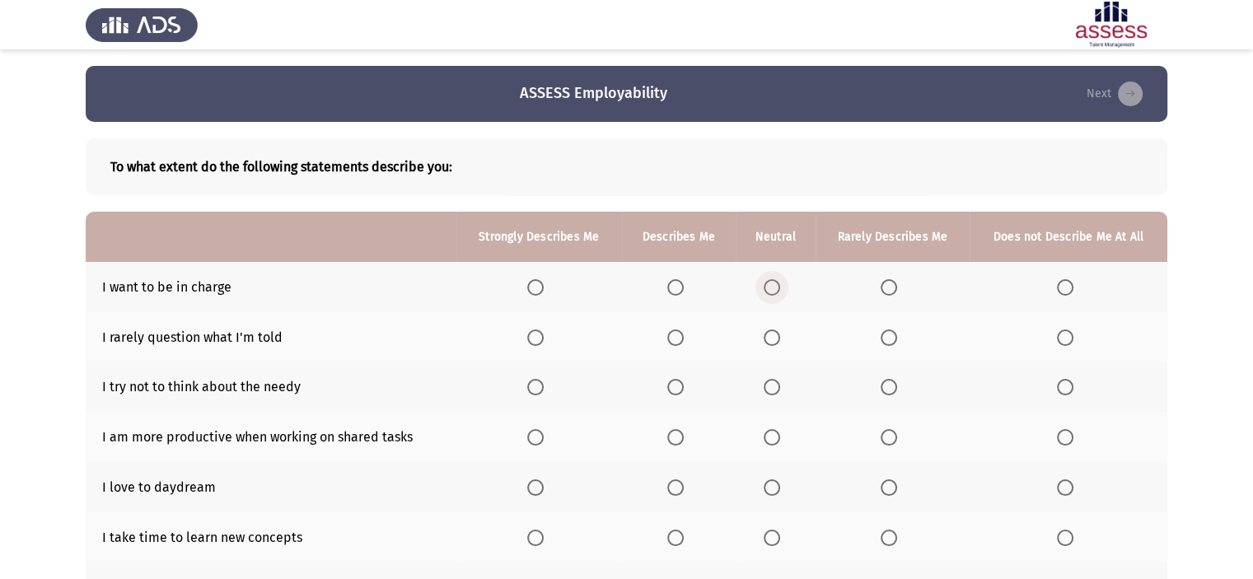
click at [772, 288] on span "Select an option" at bounding box center [772, 287] width 16 height 16
click at [772, 288] on input "Select an option" at bounding box center [772, 287] width 16 height 16
click at [676, 335] on span "Select an option" at bounding box center [675, 338] width 16 height 16
click at [676, 335] on input "Select an option" at bounding box center [675, 338] width 16 height 16
click at [883, 388] on span "Select an option" at bounding box center [889, 387] width 16 height 16
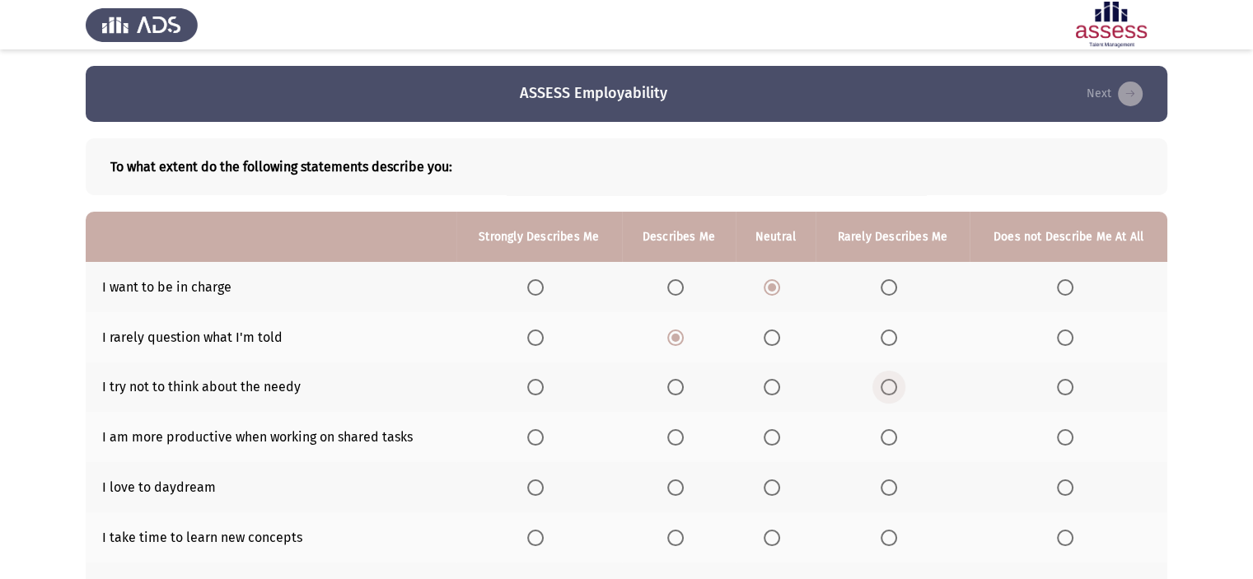
click at [883, 388] on input "Select an option" at bounding box center [889, 387] width 16 height 16
click at [1060, 384] on span "Select an option" at bounding box center [1065, 387] width 16 height 16
click at [1060, 384] on input "Select an option" at bounding box center [1065, 387] width 16 height 16
click at [768, 442] on span "Select an option" at bounding box center [772, 437] width 16 height 16
click at [768, 442] on input "Select an option" at bounding box center [772, 437] width 16 height 16
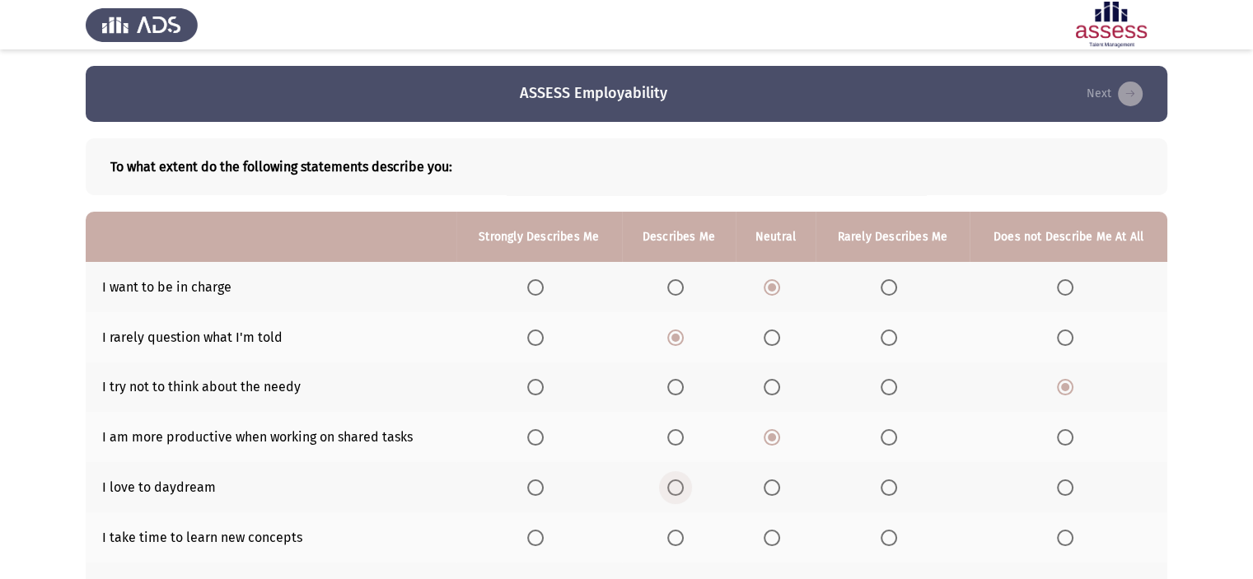
click at [684, 489] on span "Select an option" at bounding box center [675, 487] width 16 height 16
click at [684, 489] on input "Select an option" at bounding box center [675, 487] width 16 height 16
click at [780, 537] on span "Select an option" at bounding box center [772, 538] width 16 height 16
click at [780, 537] on input "Select an option" at bounding box center [772, 538] width 16 height 16
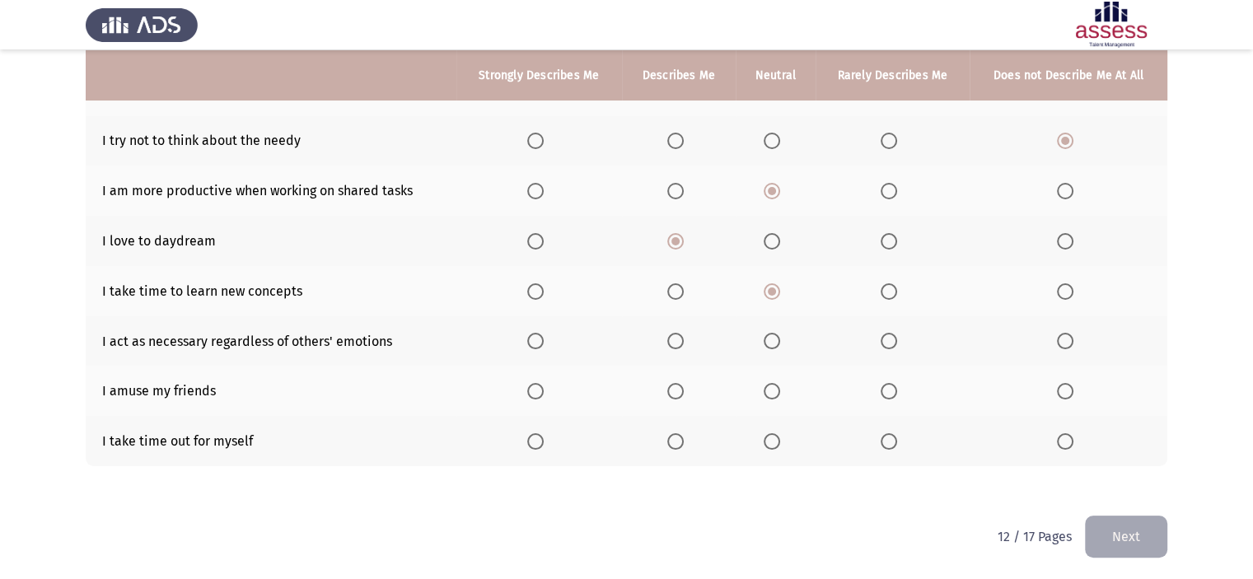
scroll to position [247, 0]
click at [684, 288] on span "Select an option" at bounding box center [675, 291] width 16 height 16
click at [684, 288] on input "Select an option" at bounding box center [675, 291] width 16 height 16
click at [680, 336] on span "Select an option" at bounding box center [675, 340] width 16 height 16
click at [680, 336] on input "Select an option" at bounding box center [675, 340] width 16 height 16
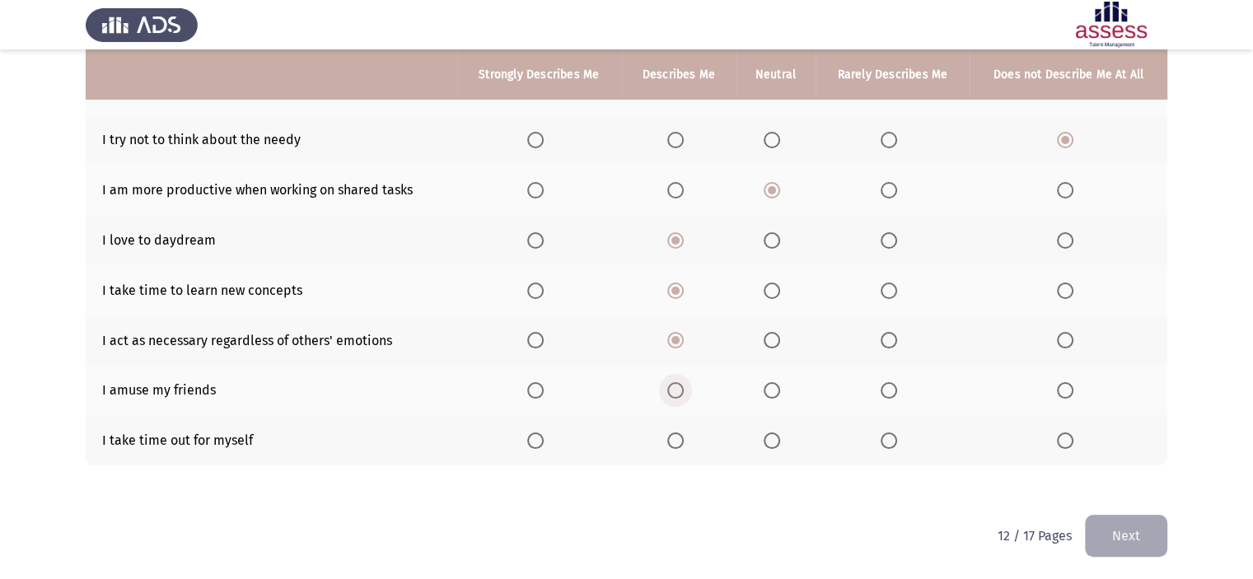
click at [676, 389] on span "Select an option" at bounding box center [675, 390] width 16 height 16
click at [676, 389] on input "Select an option" at bounding box center [675, 390] width 16 height 16
click at [774, 446] on span "Select an option" at bounding box center [772, 440] width 16 height 16
click at [774, 446] on input "Select an option" at bounding box center [772, 440] width 16 height 16
click at [1092, 536] on button "Next" at bounding box center [1126, 536] width 82 height 42
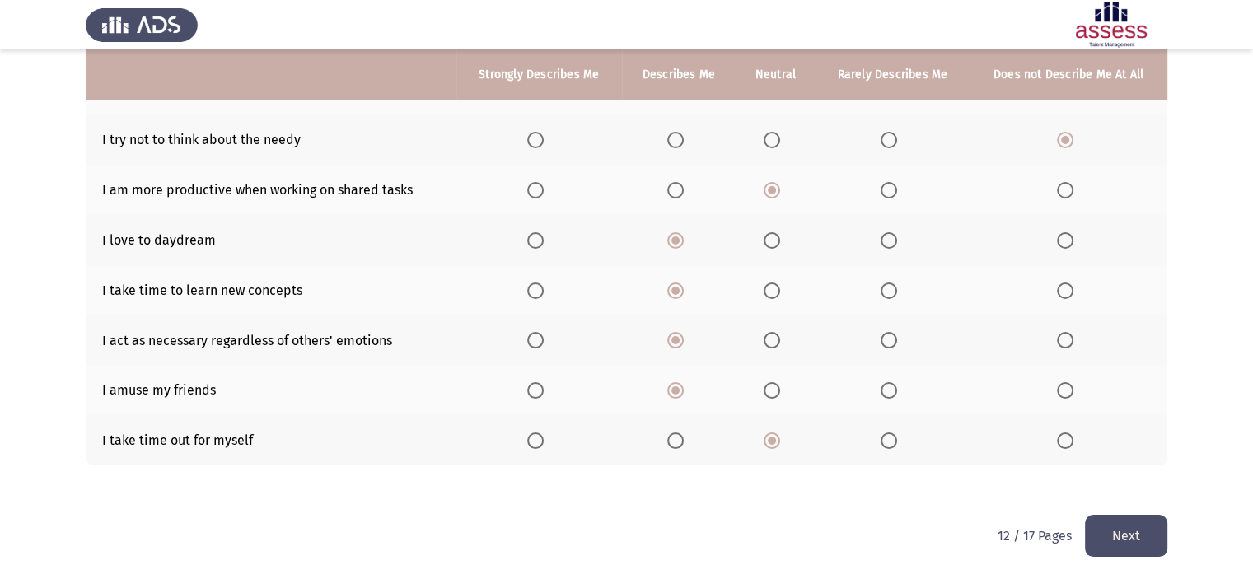
scroll to position [0, 0]
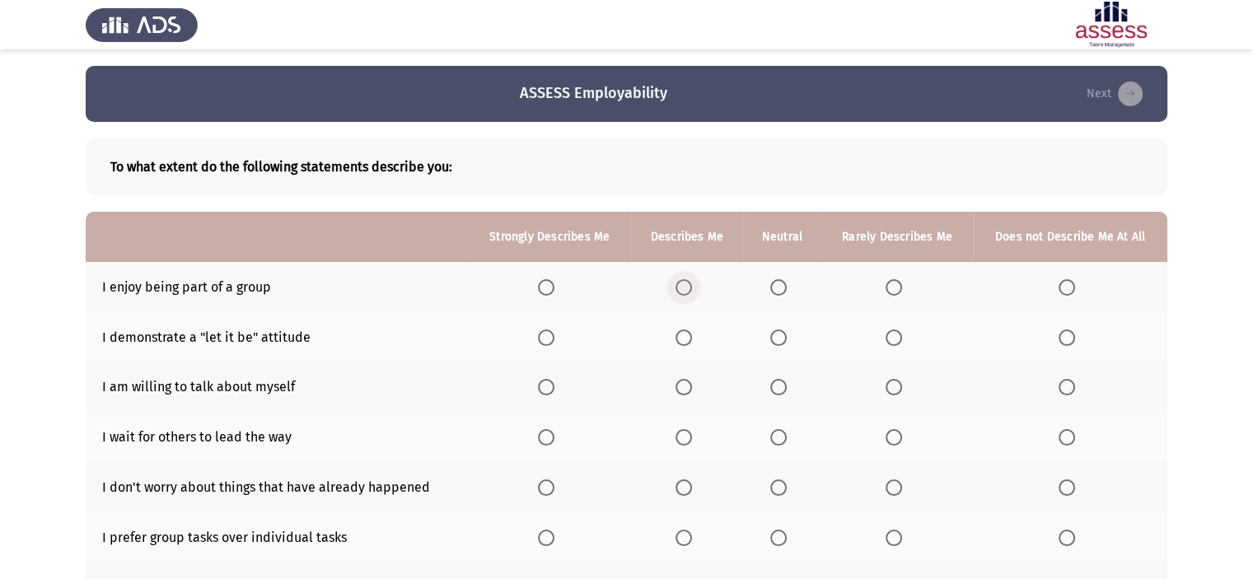
click at [686, 285] on span "Select an option" at bounding box center [684, 287] width 16 height 16
click at [686, 285] on input "Select an option" at bounding box center [684, 287] width 16 height 16
click at [786, 334] on span "Select an option" at bounding box center [778, 338] width 16 height 16
click at [786, 334] on input "Select an option" at bounding box center [778, 338] width 16 height 16
click at [774, 390] on span "Select an option" at bounding box center [778, 387] width 16 height 16
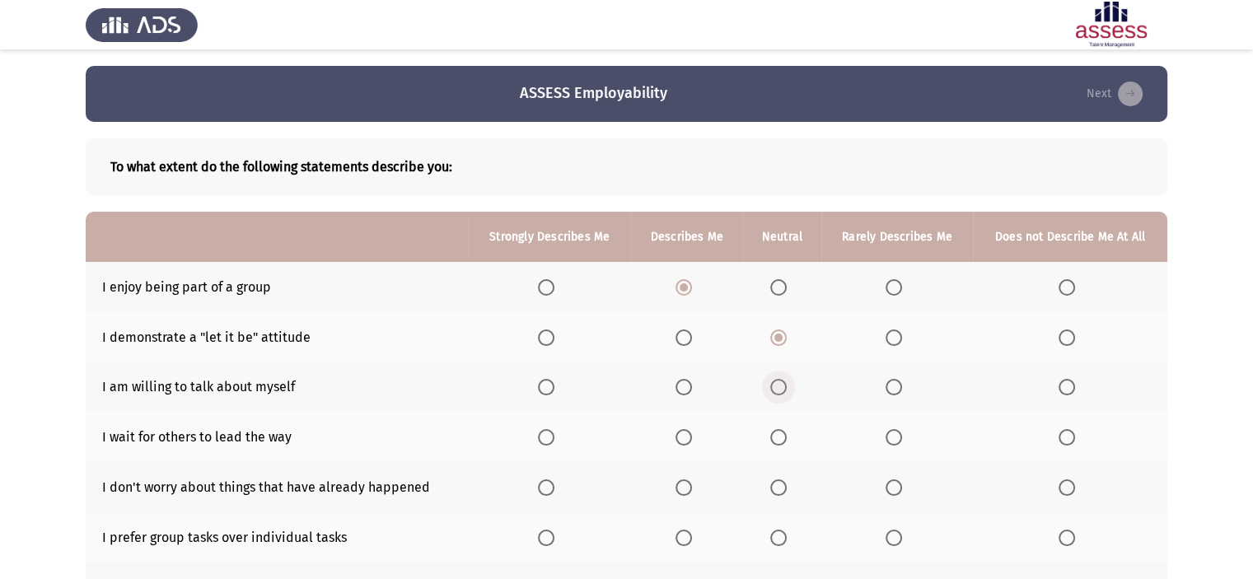
click at [774, 390] on input "Select an option" at bounding box center [778, 387] width 16 height 16
click at [910, 381] on th at bounding box center [897, 387] width 152 height 50
click at [895, 386] on span "Select an option" at bounding box center [894, 387] width 16 height 16
click at [895, 386] on input "Select an option" at bounding box center [894, 387] width 16 height 16
click at [783, 445] on span "Select an option" at bounding box center [778, 437] width 16 height 16
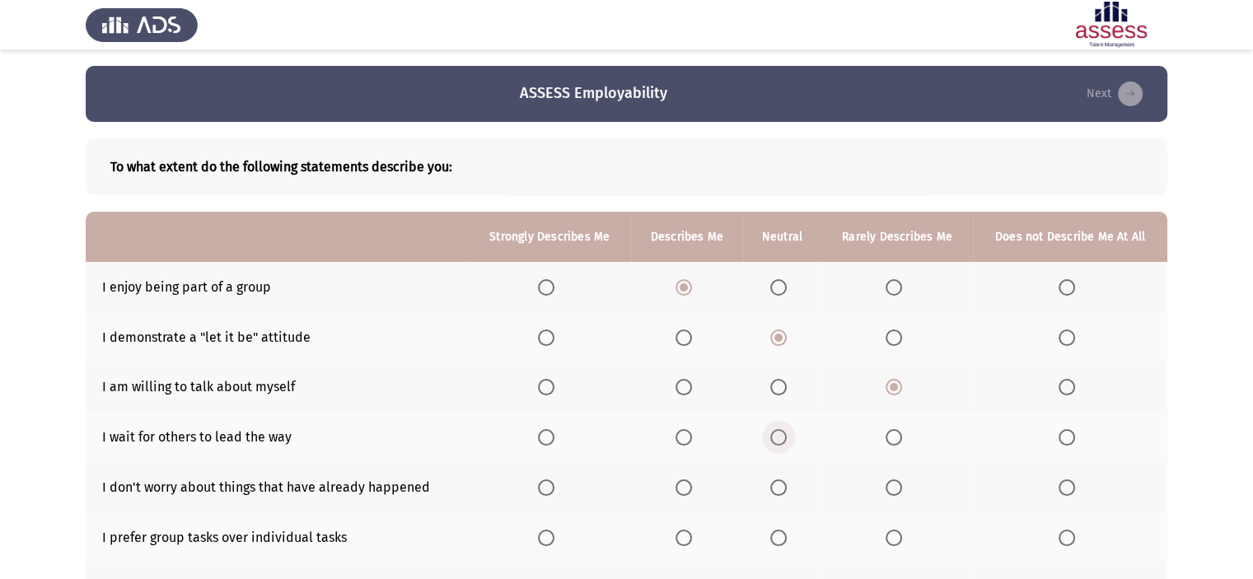
click at [783, 445] on input "Select an option" at bounding box center [778, 437] width 16 height 16
click at [893, 485] on span "Select an option" at bounding box center [894, 487] width 16 height 16
click at [893, 485] on input "Select an option" at bounding box center [894, 487] width 16 height 16
click at [1062, 532] on span "Select an option" at bounding box center [1067, 538] width 16 height 16
click at [1062, 532] on input "Select an option" at bounding box center [1067, 538] width 16 height 16
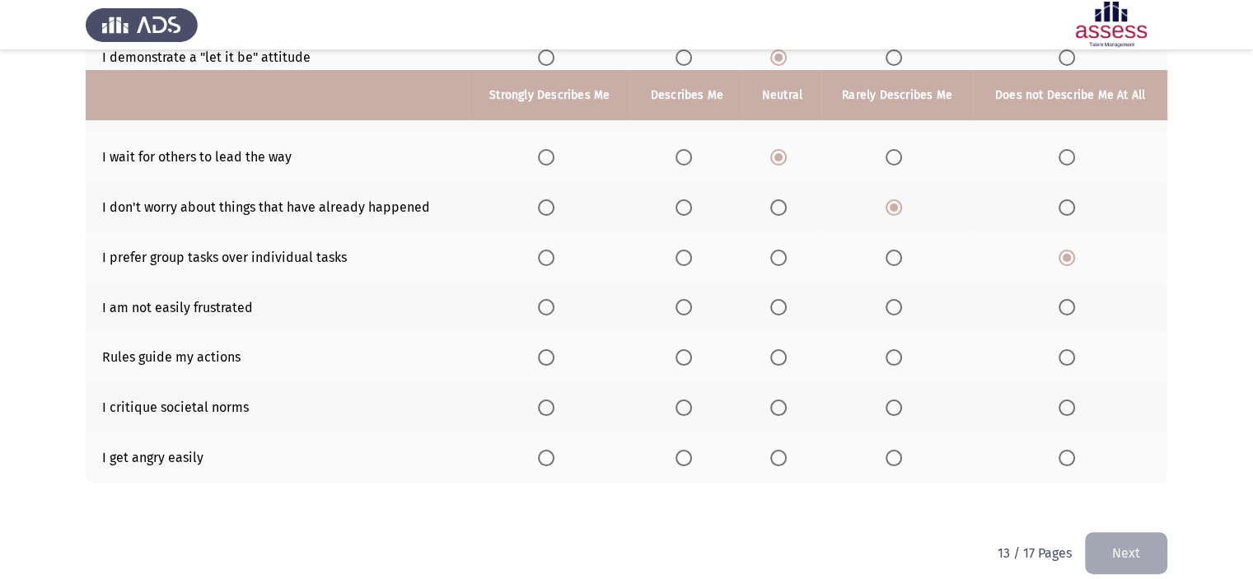
scroll to position [300, 0]
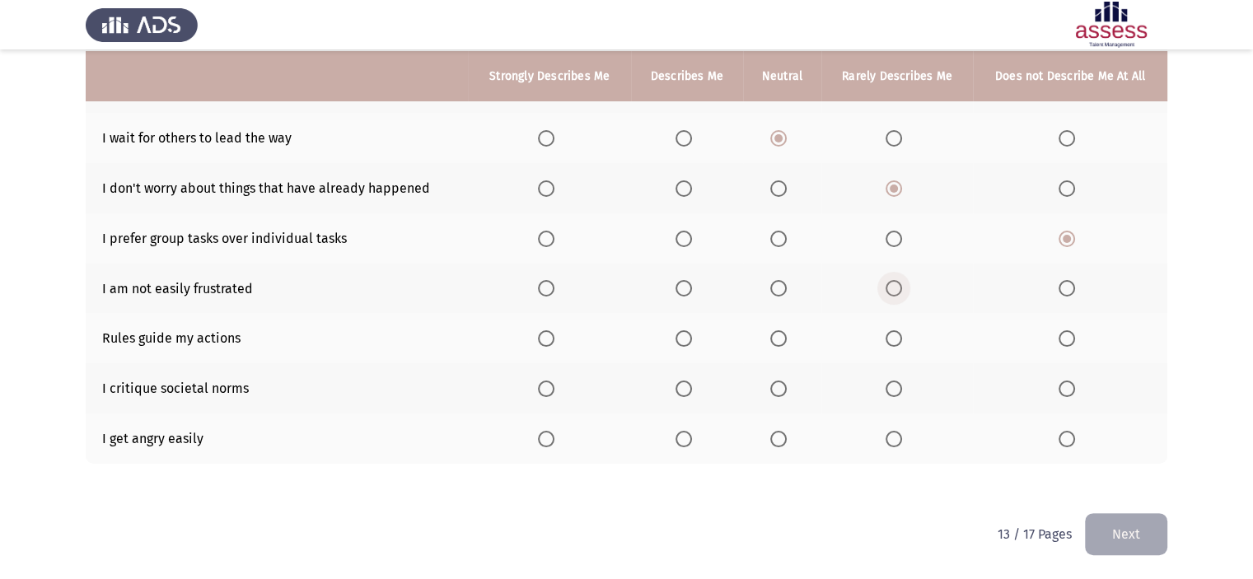
click at [893, 290] on span "Select an option" at bounding box center [894, 288] width 16 height 16
click at [893, 290] on input "Select an option" at bounding box center [894, 288] width 16 height 16
click at [1062, 289] on span "Select an option" at bounding box center [1067, 288] width 16 height 16
click at [1062, 289] on input "Select an option" at bounding box center [1067, 288] width 16 height 16
click at [778, 345] on span "Select an option" at bounding box center [778, 338] width 16 height 16
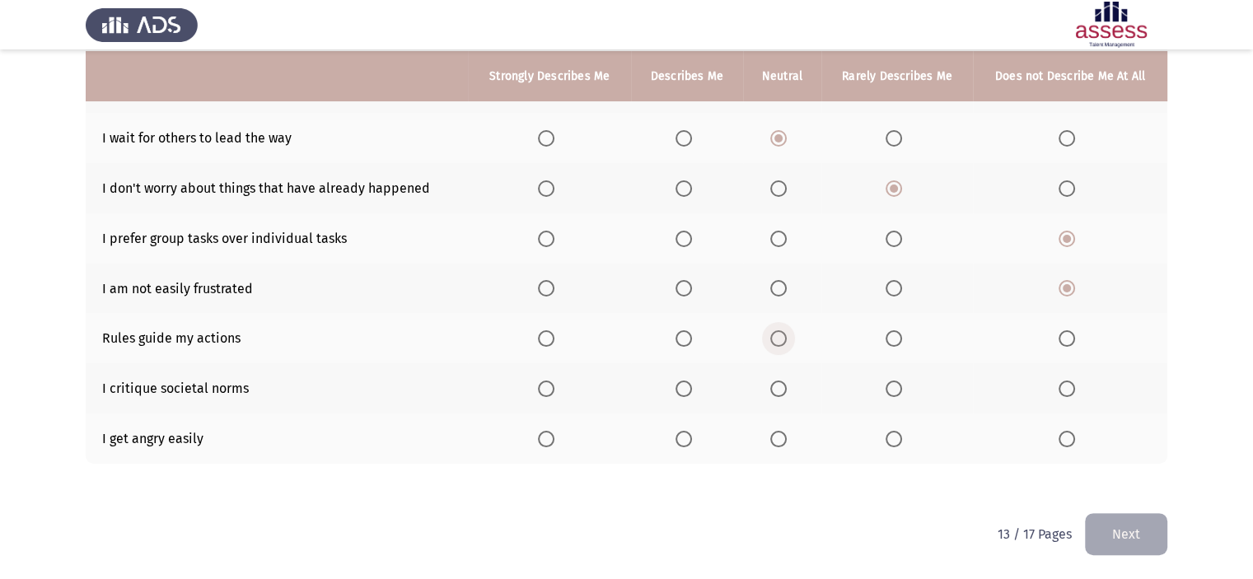
click at [778, 345] on input "Select an option" at bounding box center [778, 338] width 16 height 16
click at [775, 395] on span "Select an option" at bounding box center [778, 389] width 16 height 16
click at [775, 395] on input "Select an option" at bounding box center [778, 389] width 16 height 16
click at [1071, 438] on span "Select an option" at bounding box center [1067, 439] width 16 height 16
click at [1071, 438] on input "Select an option" at bounding box center [1067, 439] width 16 height 16
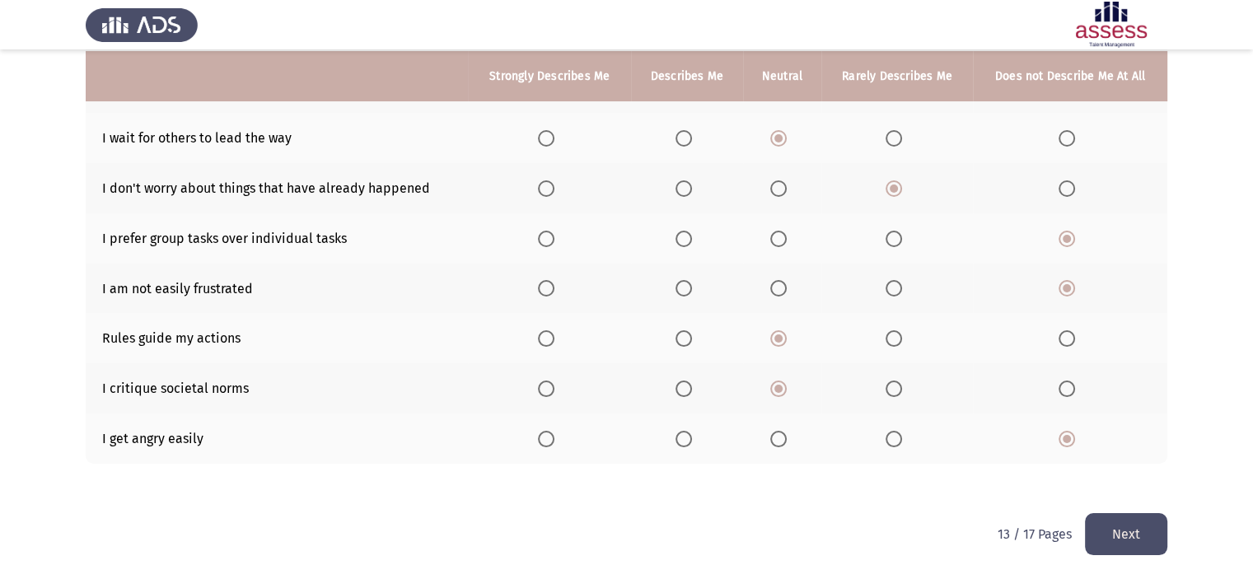
click at [1114, 517] on button "Next" at bounding box center [1126, 534] width 82 height 42
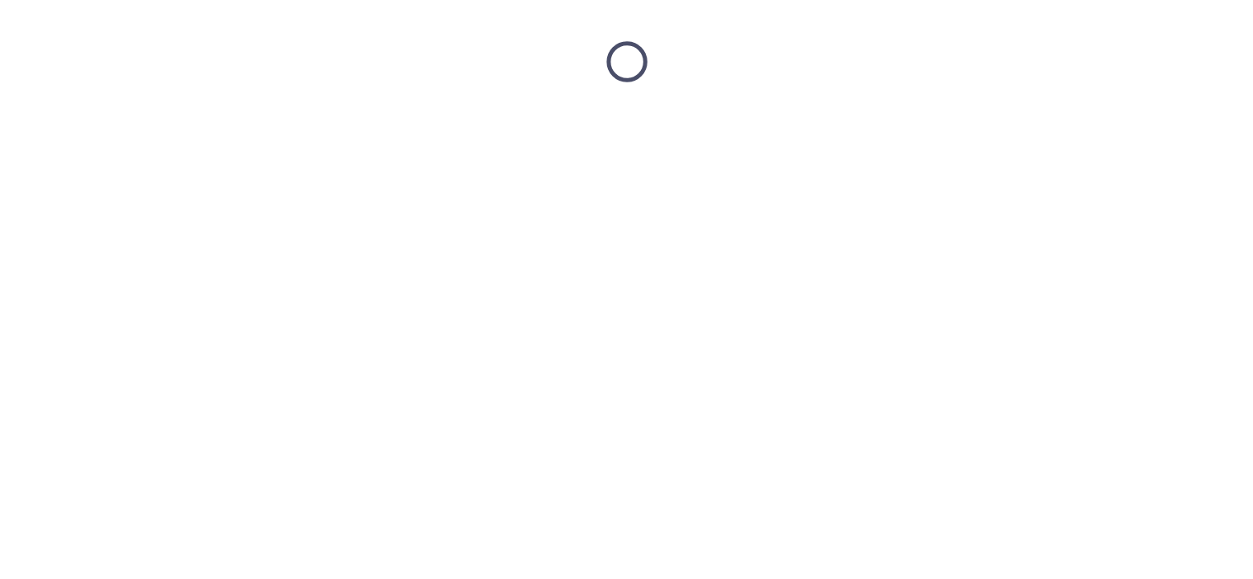
scroll to position [0, 0]
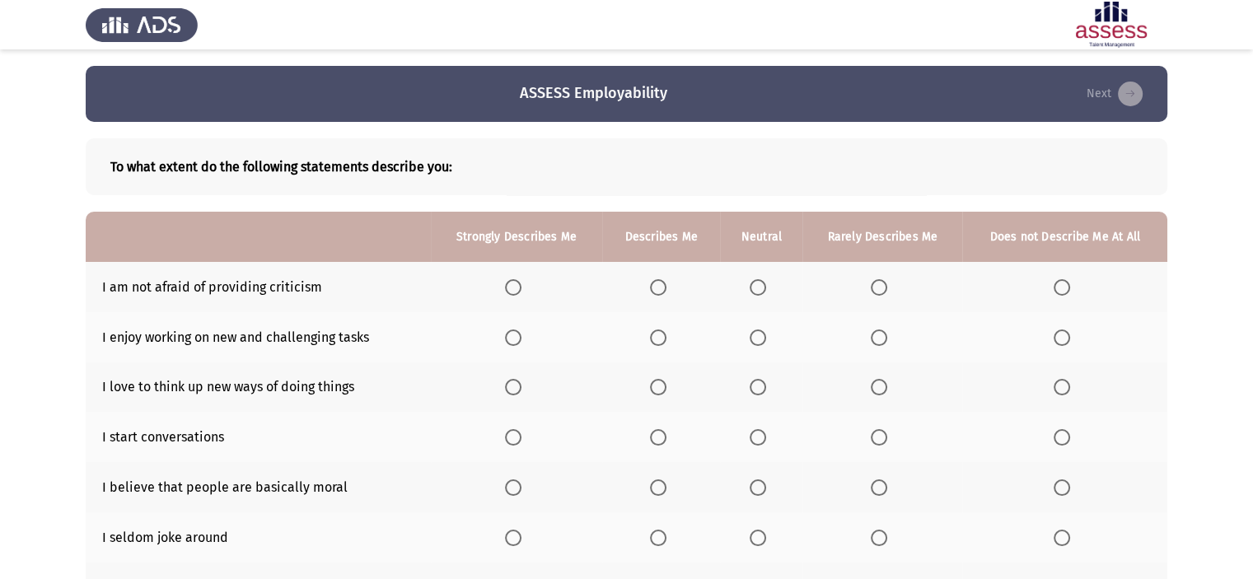
click at [881, 288] on span "Select an option" at bounding box center [879, 287] width 16 height 16
click at [881, 288] on input "Select an option" at bounding box center [879, 287] width 16 height 16
click at [659, 330] on span "Select an option" at bounding box center [658, 338] width 16 height 16
click at [659, 330] on input "Select an option" at bounding box center [658, 338] width 16 height 16
click at [521, 337] on span "Select an option" at bounding box center [513, 338] width 16 height 16
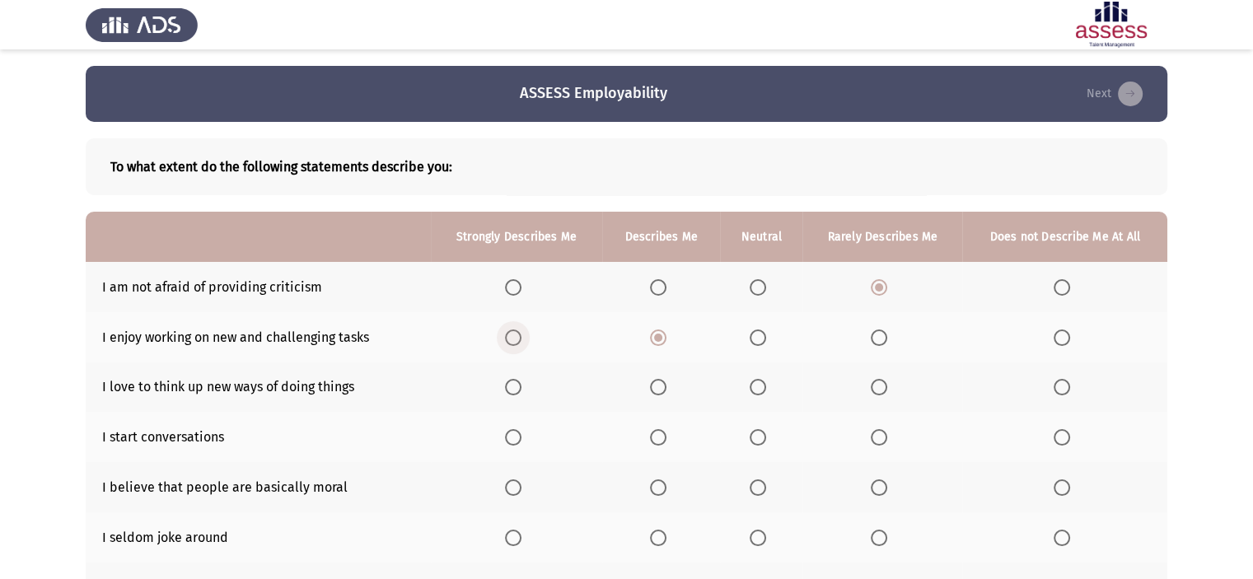
click at [521, 337] on input "Select an option" at bounding box center [513, 338] width 16 height 16
click at [514, 384] on span "Select an option" at bounding box center [513, 387] width 16 height 16
click at [514, 384] on input "Select an option" at bounding box center [513, 387] width 16 height 16
click at [514, 430] on span "Select an option" at bounding box center [513, 437] width 16 height 16
click at [514, 430] on input "Select an option" at bounding box center [513, 437] width 16 height 16
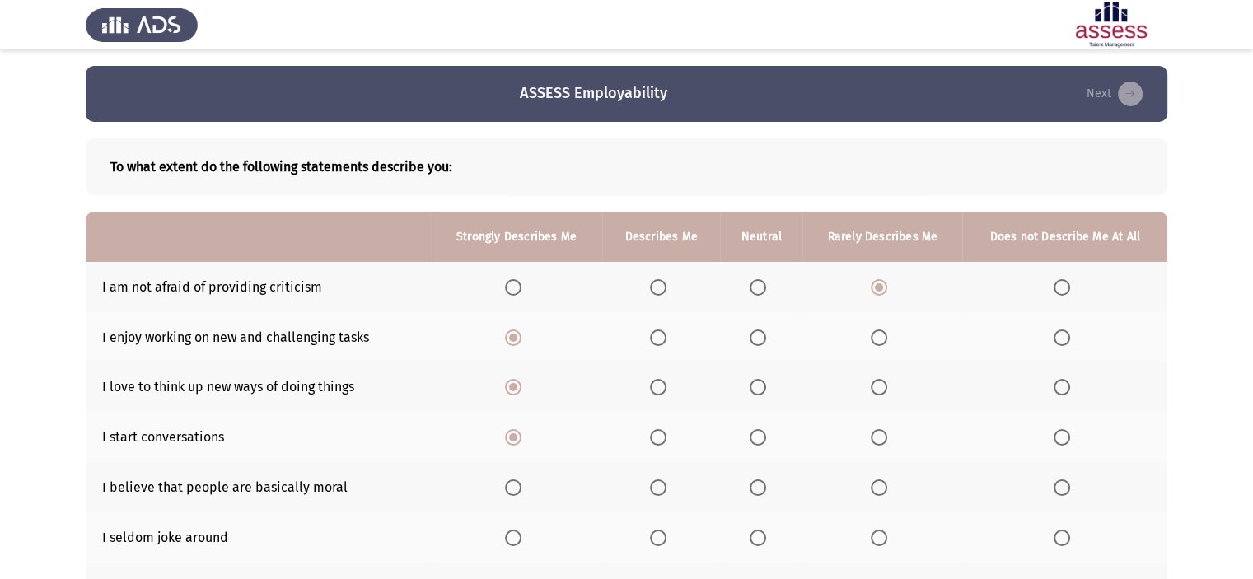
click at [761, 484] on span "Select an option" at bounding box center [758, 487] width 16 height 16
click at [761, 484] on input "Select an option" at bounding box center [758, 487] width 16 height 16
click at [883, 480] on span "Select an option" at bounding box center [879, 487] width 16 height 16
click at [883, 480] on input "Select an option" at bounding box center [879, 487] width 16 height 16
click at [765, 534] on span "Select an option" at bounding box center [758, 538] width 16 height 16
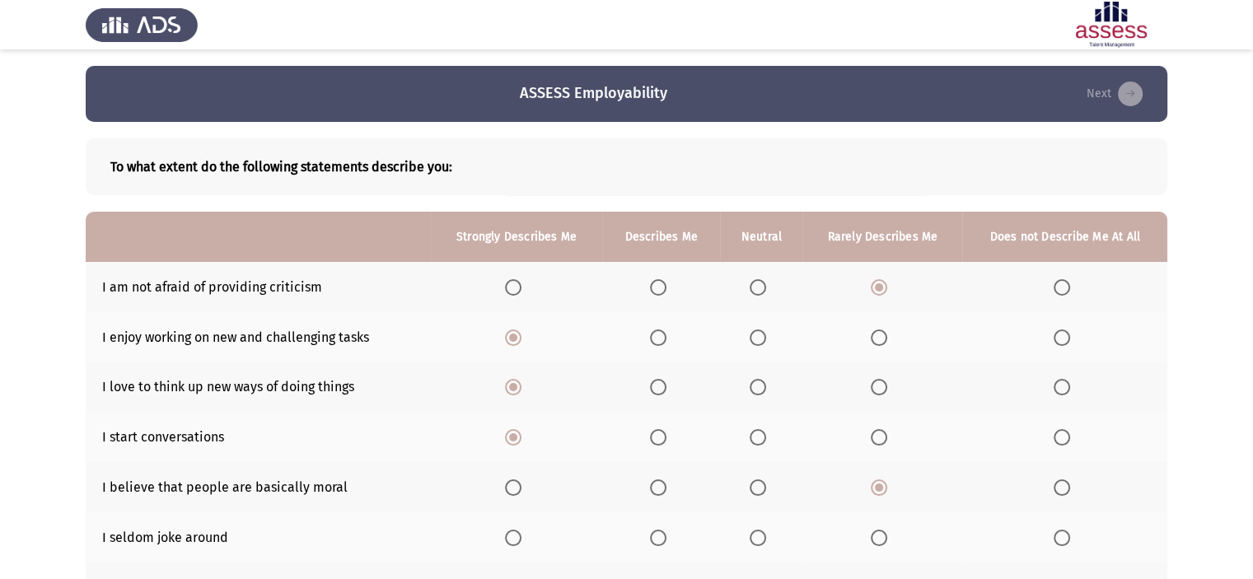
click at [765, 534] on input "Select an option" at bounding box center [758, 538] width 16 height 16
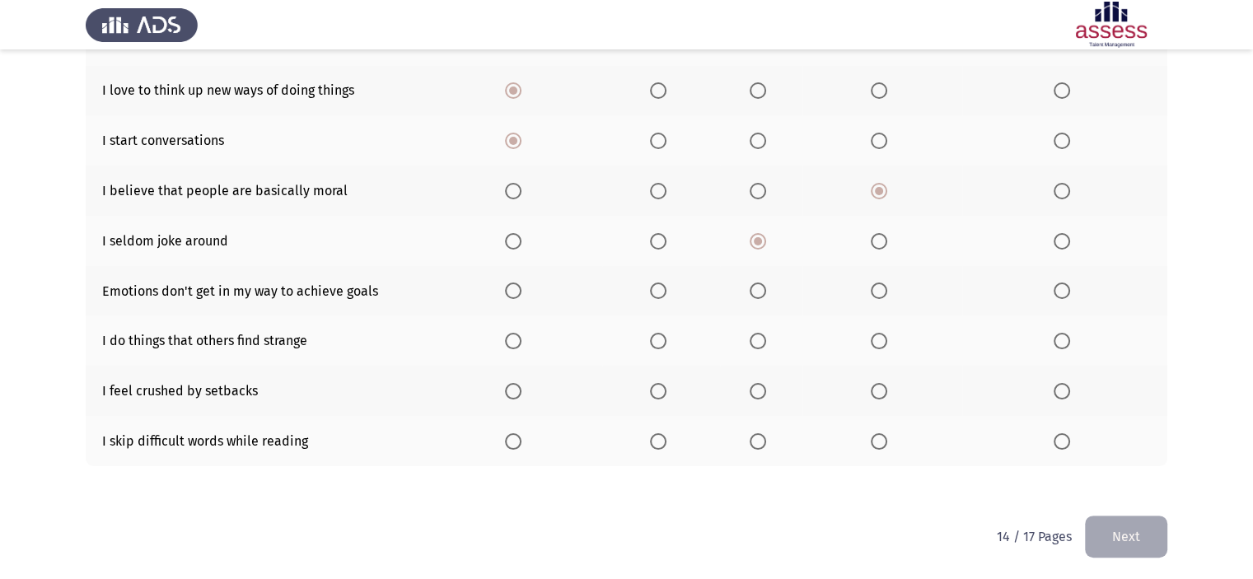
scroll to position [300, 0]
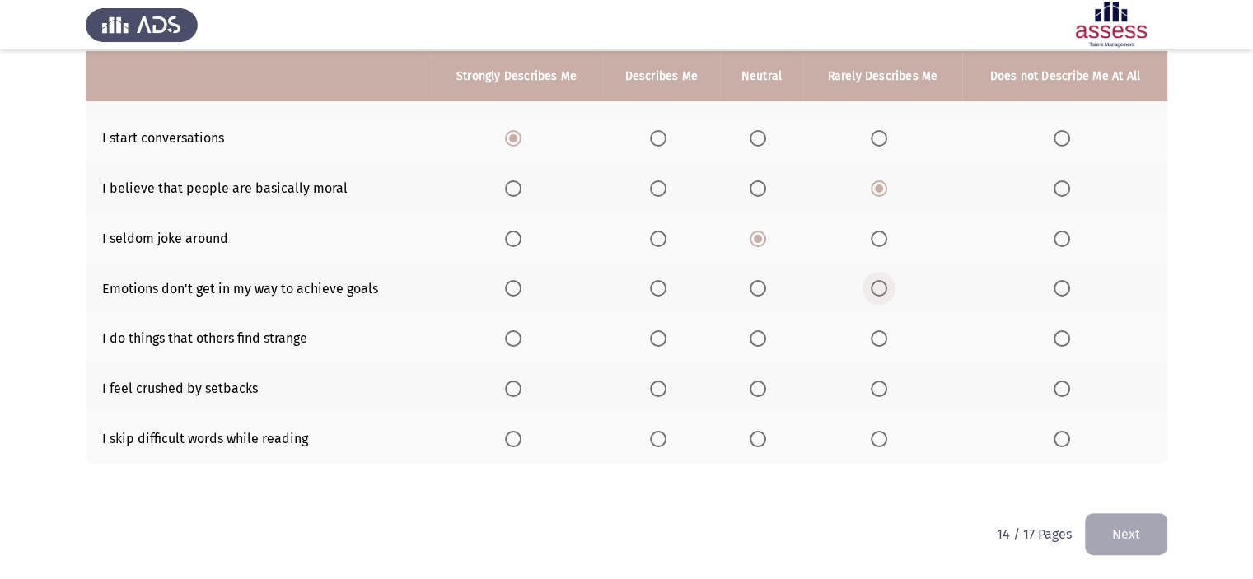
click at [876, 284] on span "Select an option" at bounding box center [879, 288] width 16 height 16
click at [876, 284] on input "Select an option" at bounding box center [879, 288] width 16 height 16
click at [763, 332] on span "Select an option" at bounding box center [758, 338] width 16 height 16
click at [763, 332] on input "Select an option" at bounding box center [758, 338] width 16 height 16
click at [755, 384] on span "Select an option" at bounding box center [758, 389] width 16 height 16
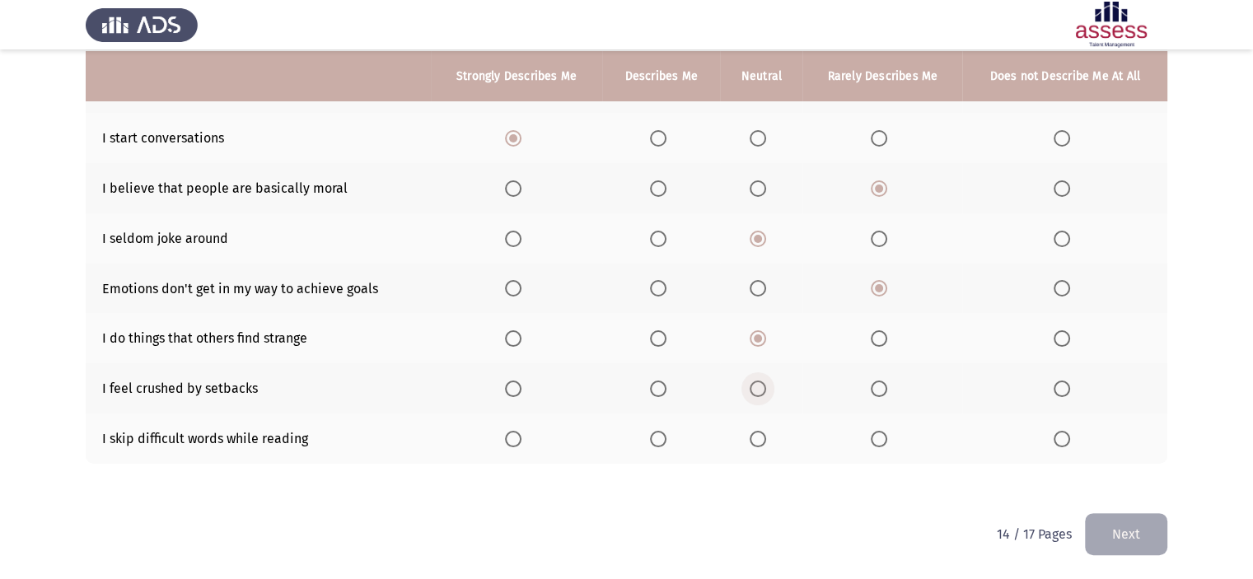
click at [755, 384] on input "Select an option" at bounding box center [758, 389] width 16 height 16
click at [757, 434] on span "Select an option" at bounding box center [758, 439] width 16 height 16
click at [757, 434] on input "Select an option" at bounding box center [758, 439] width 16 height 16
click at [1130, 521] on button "Next" at bounding box center [1126, 534] width 82 height 42
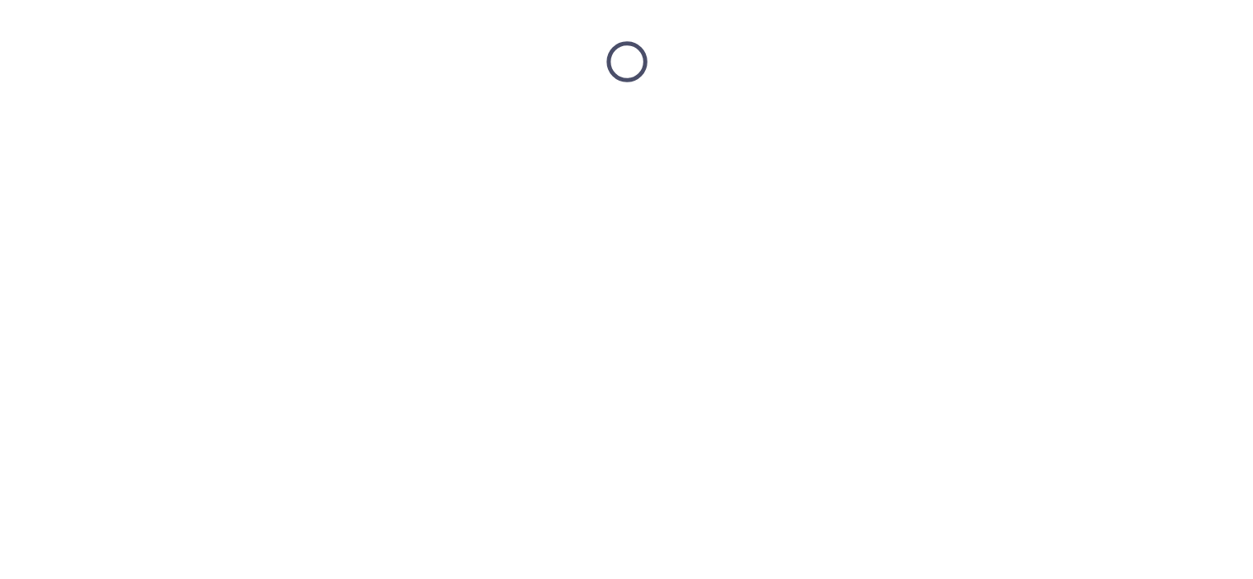
scroll to position [0, 0]
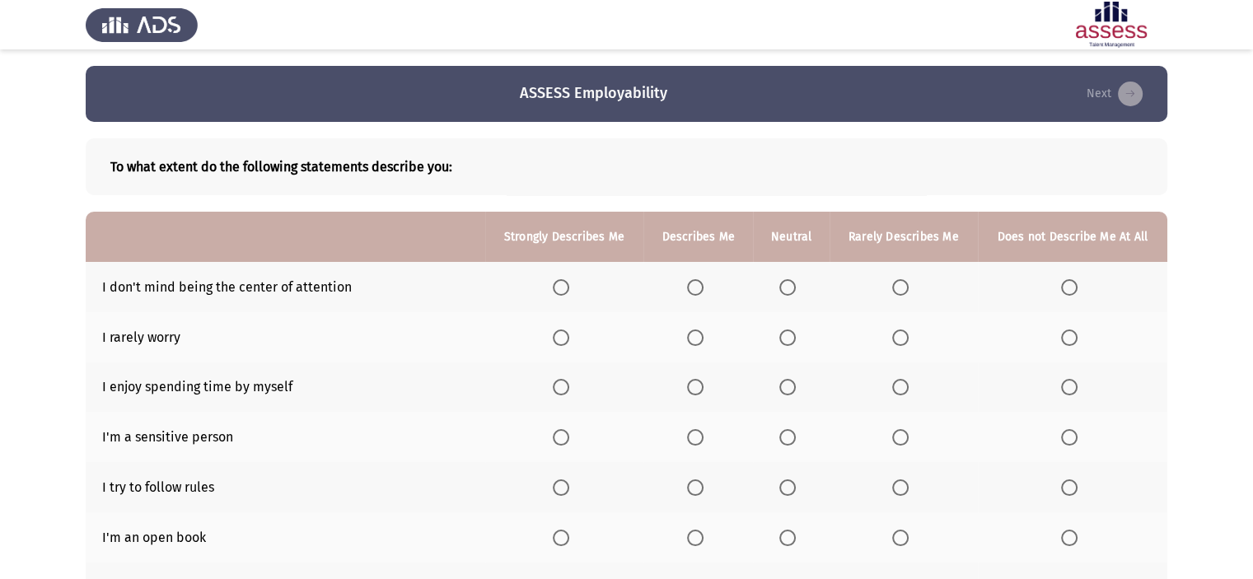
click at [903, 344] on span "Select an option" at bounding box center [900, 338] width 16 height 16
click at [903, 344] on input "Select an option" at bounding box center [900, 338] width 16 height 16
click at [1075, 283] on span "Select an option" at bounding box center [1069, 287] width 16 height 16
click at [1075, 283] on input "Select an option" at bounding box center [1069, 287] width 16 height 16
click at [1062, 381] on span "Select an option" at bounding box center [1069, 387] width 16 height 16
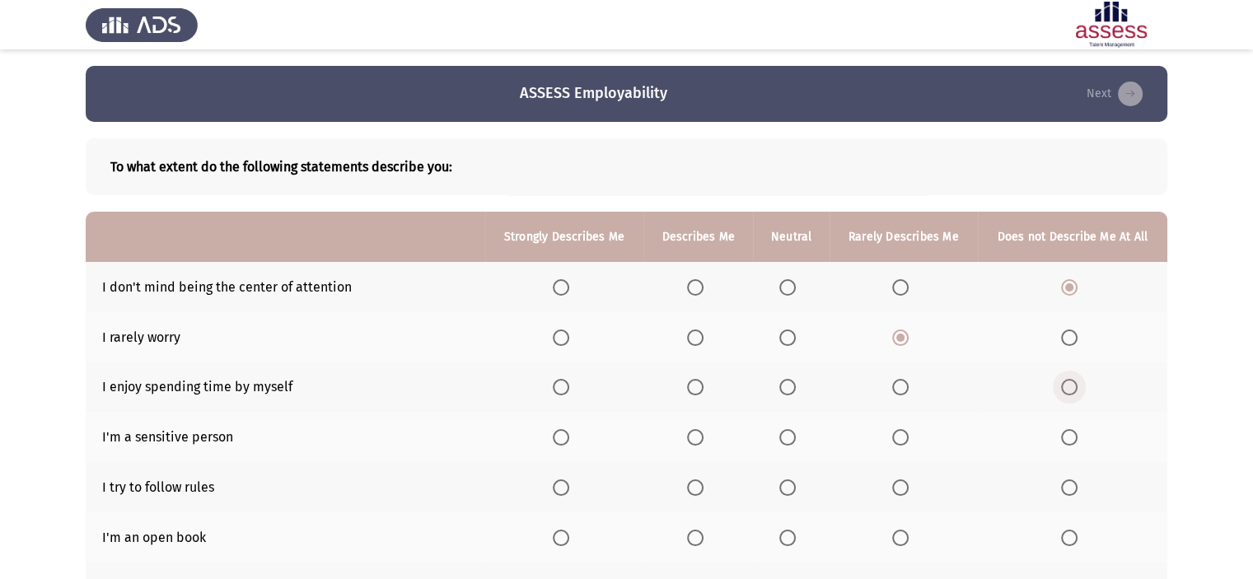
click at [1062, 381] on input "Select an option" at bounding box center [1069, 387] width 16 height 16
click at [788, 432] on span "Select an option" at bounding box center [787, 437] width 16 height 16
click at [788, 432] on input "Select an option" at bounding box center [787, 437] width 16 height 16
click at [558, 488] on span "Select an option" at bounding box center [561, 487] width 16 height 16
click at [558, 488] on input "Select an option" at bounding box center [561, 487] width 16 height 16
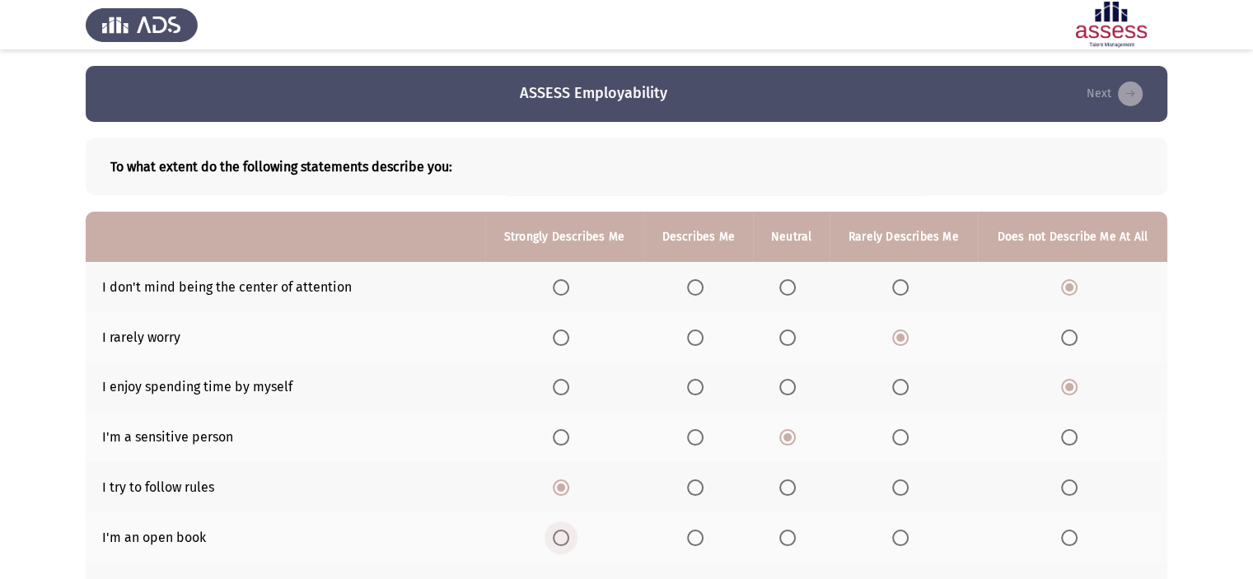
click at [560, 540] on span "Select an option" at bounding box center [561, 538] width 16 height 16
click at [560, 540] on input "Select an option" at bounding box center [561, 538] width 16 height 16
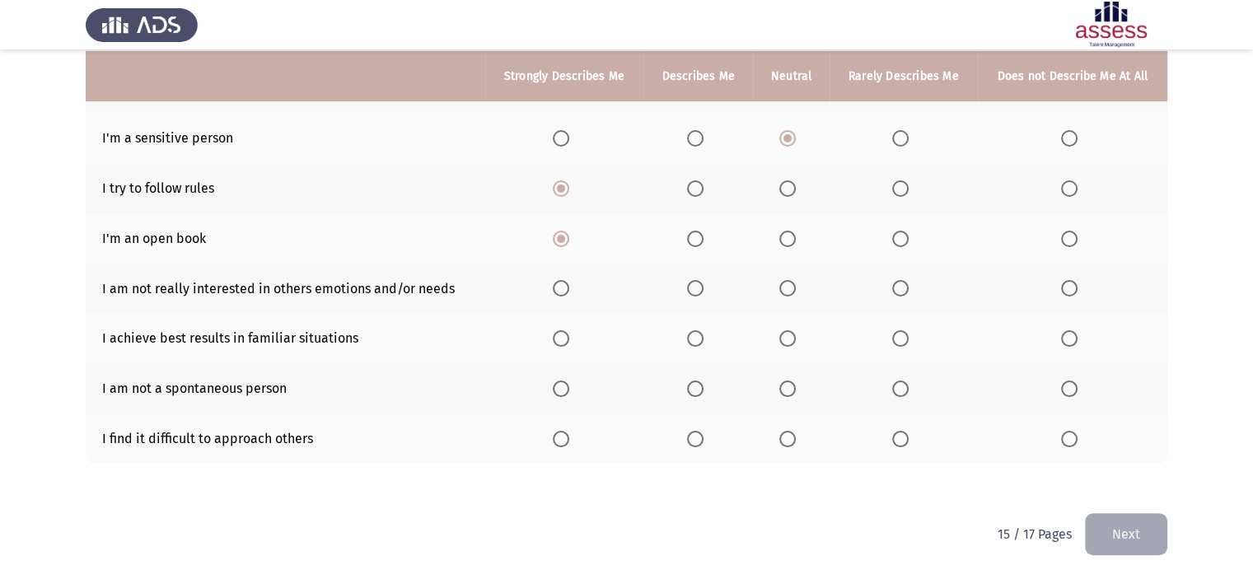
scroll to position [300, 0]
click at [1068, 287] on span "Select an option" at bounding box center [1069, 288] width 16 height 16
click at [1068, 287] on input "Select an option" at bounding box center [1069, 288] width 16 height 16
click at [693, 340] on span "Select an option" at bounding box center [695, 338] width 16 height 16
click at [693, 340] on input "Select an option" at bounding box center [695, 338] width 16 height 16
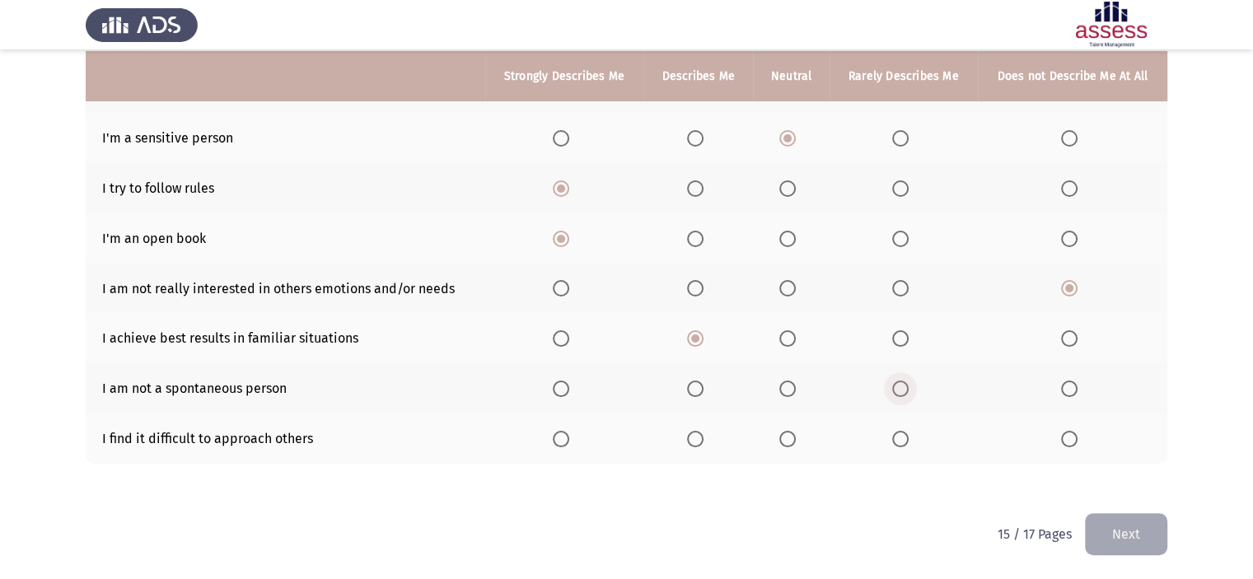
click at [896, 391] on span "Select an option" at bounding box center [900, 389] width 16 height 16
click at [896, 391] on input "Select an option" at bounding box center [900, 389] width 16 height 16
click at [791, 439] on span "Select an option" at bounding box center [787, 439] width 16 height 16
click at [791, 439] on input "Select an option" at bounding box center [787, 439] width 16 height 16
click at [1120, 548] on button "Next" at bounding box center [1126, 534] width 82 height 42
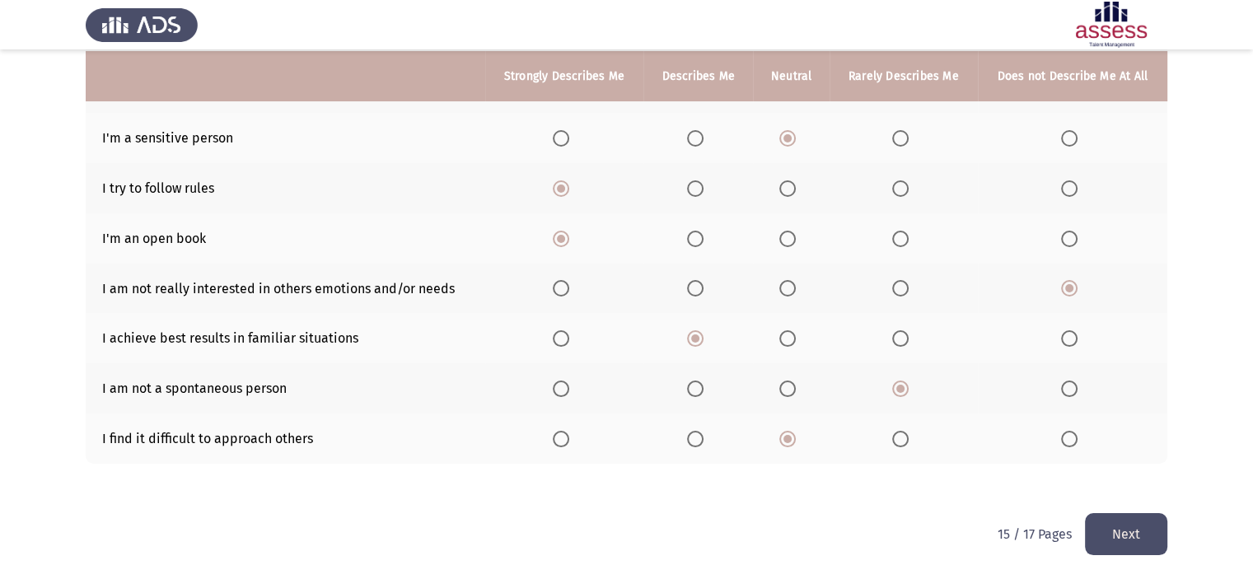
scroll to position [0, 0]
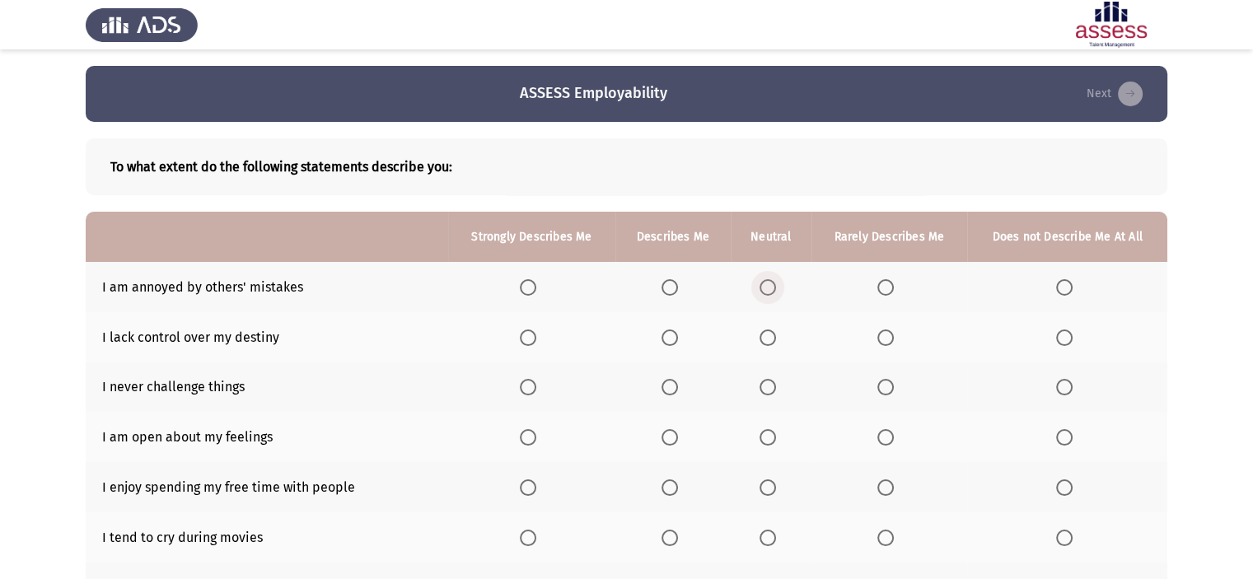
click at [769, 288] on span "Select an option" at bounding box center [768, 287] width 16 height 16
click at [769, 288] on input "Select an option" at bounding box center [768, 287] width 16 height 16
click at [890, 283] on span "Select an option" at bounding box center [885, 287] width 16 height 16
click at [890, 283] on input "Select an option" at bounding box center [885, 287] width 16 height 16
click at [775, 342] on span "Select an option" at bounding box center [768, 338] width 16 height 16
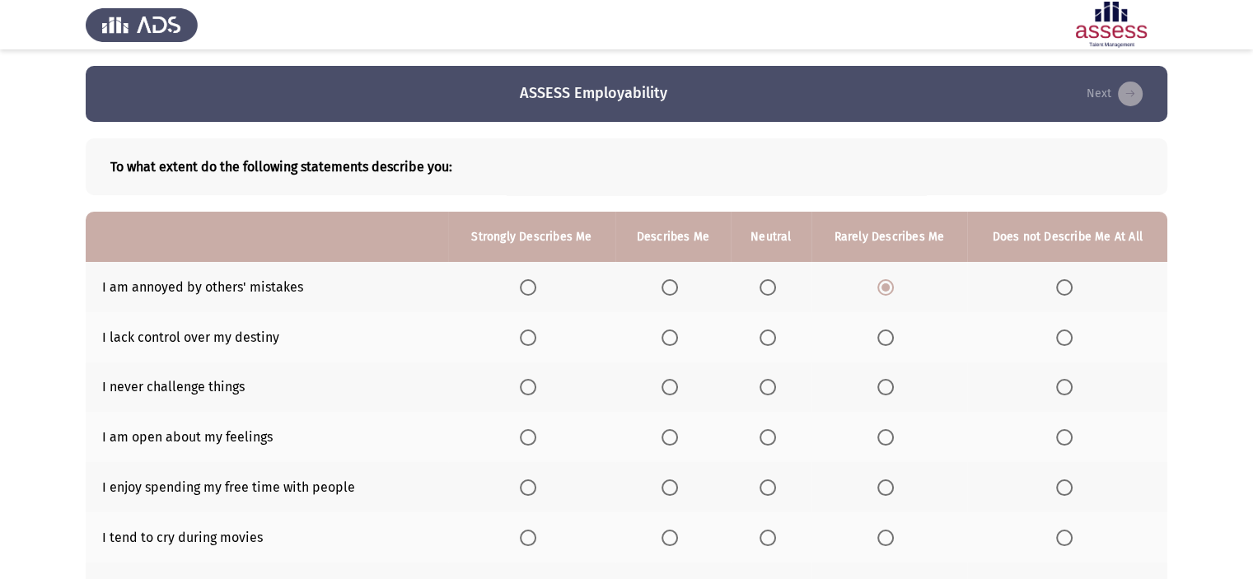
click at [775, 342] on input "Select an option" at bounding box center [768, 338] width 16 height 16
click at [880, 395] on span "Select an option" at bounding box center [885, 387] width 16 height 16
click at [880, 395] on input "Select an option" at bounding box center [885, 387] width 16 height 16
click at [771, 438] on span "Select an option" at bounding box center [768, 437] width 16 height 16
click at [771, 438] on input "Select an option" at bounding box center [768, 437] width 16 height 16
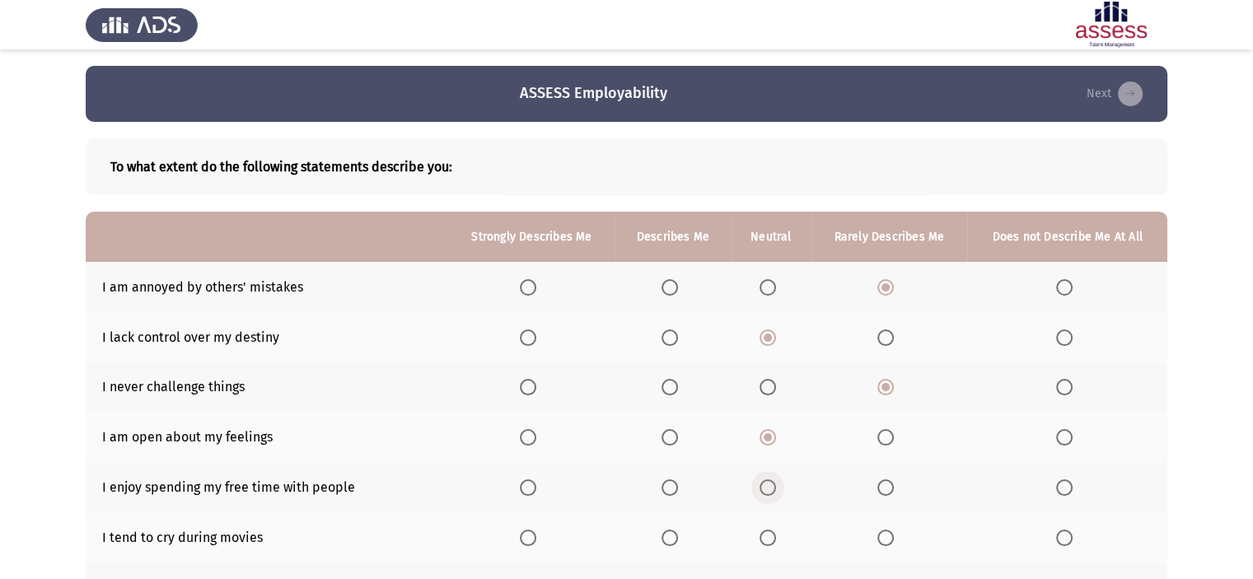
click at [764, 480] on span "Select an option" at bounding box center [768, 487] width 16 height 16
click at [764, 480] on input "Select an option" at bounding box center [768, 487] width 16 height 16
click at [893, 540] on span "Select an option" at bounding box center [885, 538] width 16 height 16
click at [893, 540] on input "Select an option" at bounding box center [885, 538] width 16 height 16
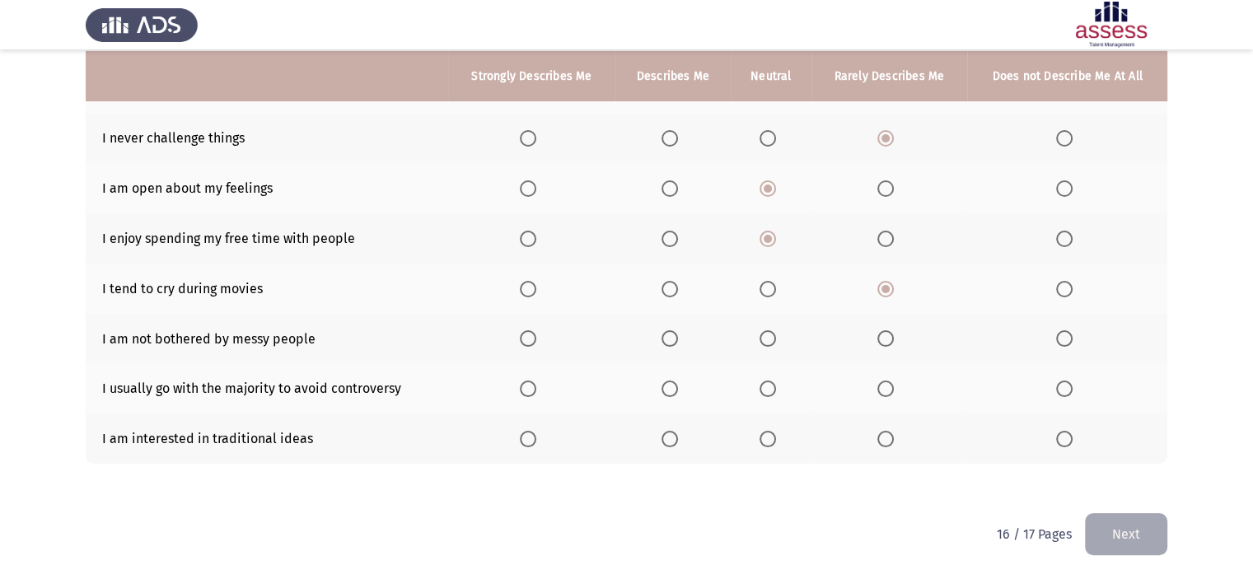
scroll to position [250, 0]
click at [773, 339] on span "Select an option" at bounding box center [768, 338] width 16 height 16
click at [773, 339] on input "Select an option" at bounding box center [768, 338] width 16 height 16
click at [764, 383] on span "Select an option" at bounding box center [768, 389] width 16 height 16
click at [764, 383] on input "Select an option" at bounding box center [768, 389] width 16 height 16
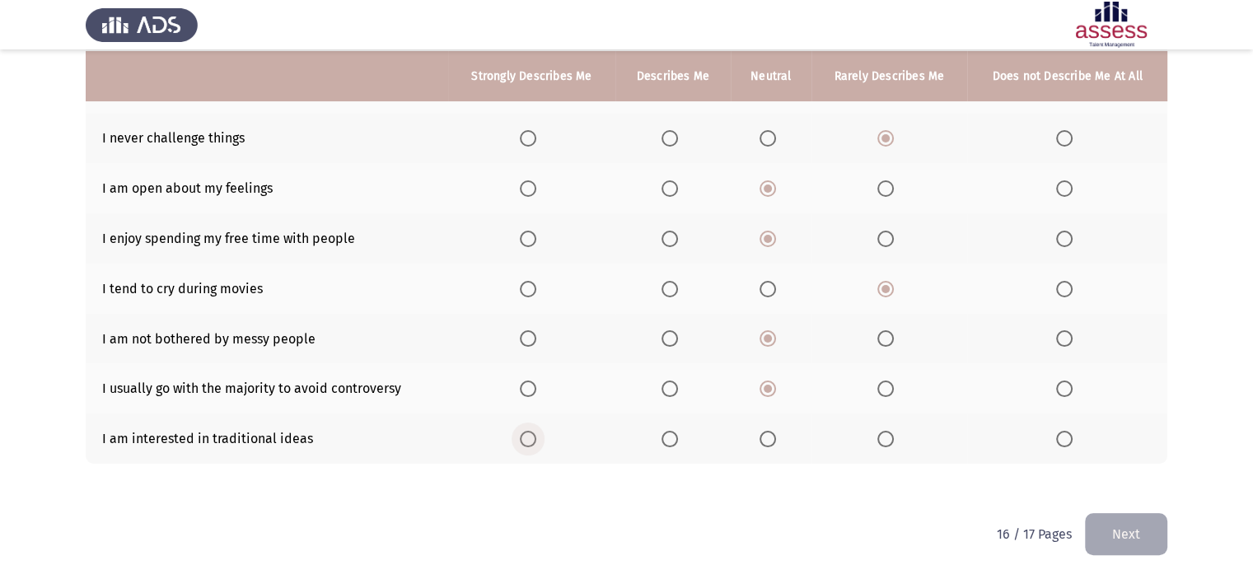
click at [531, 434] on span "Select an option" at bounding box center [528, 439] width 16 height 16
click at [531, 434] on input "Select an option" at bounding box center [528, 439] width 16 height 16
click at [1107, 535] on button "Next" at bounding box center [1126, 534] width 82 height 42
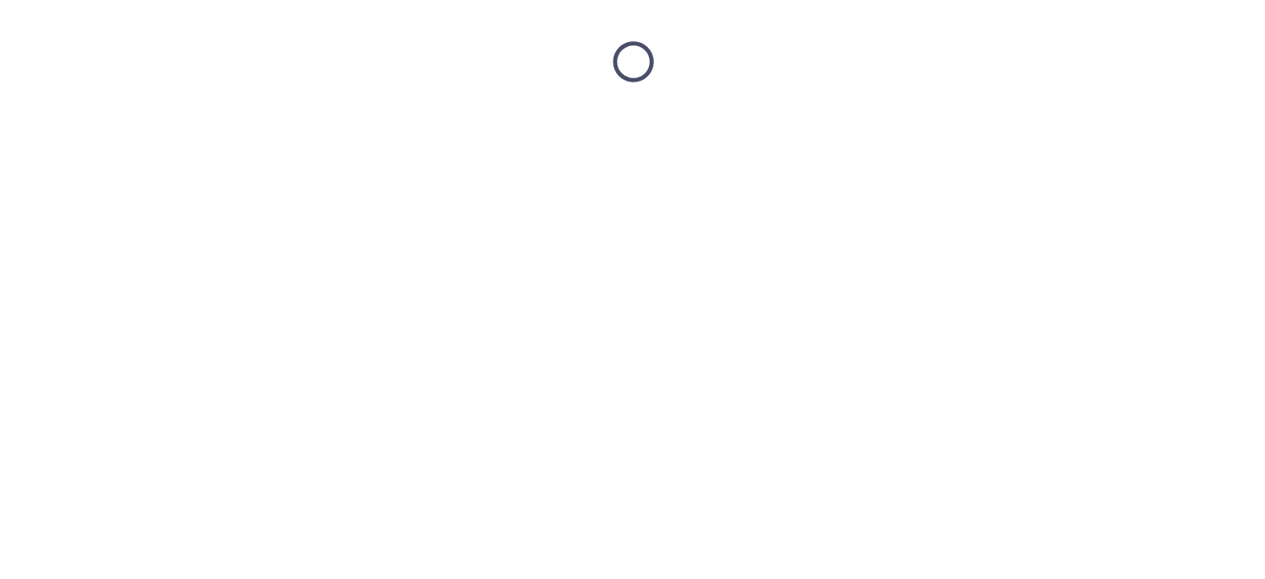
scroll to position [0, 0]
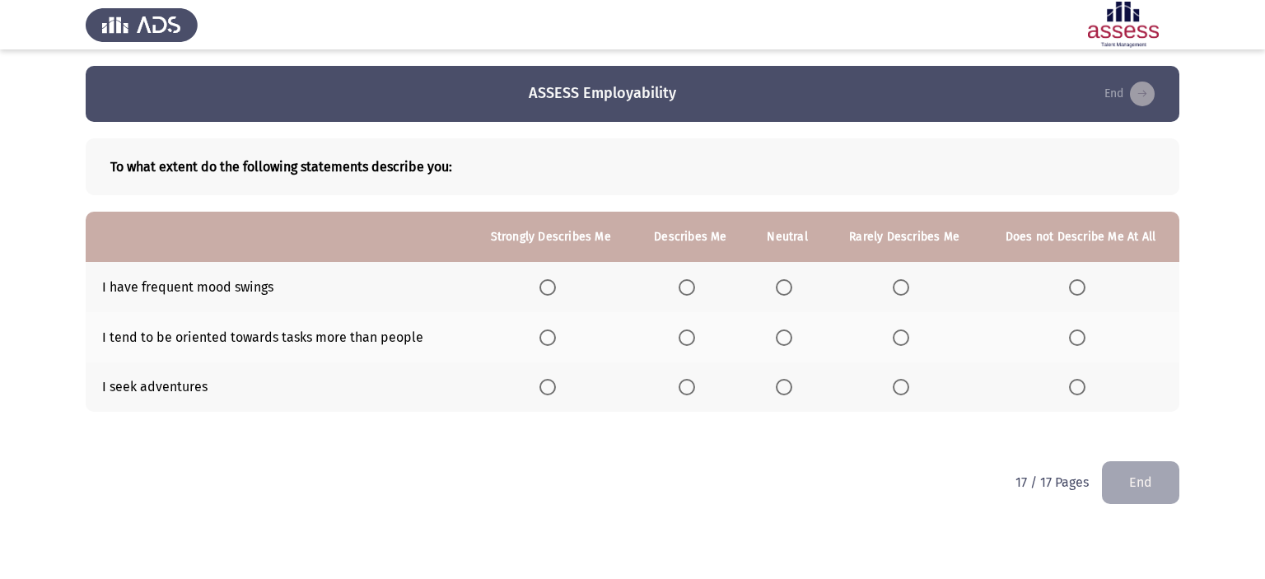
click at [781, 288] on span "Select an option" at bounding box center [784, 287] width 16 height 16
click at [781, 288] on input "Select an option" at bounding box center [784, 287] width 16 height 16
click at [784, 386] on span "Select an option" at bounding box center [784, 387] width 16 height 16
click at [784, 386] on input "Select an option" at bounding box center [784, 387] width 16 height 16
click at [791, 335] on span "Select an option" at bounding box center [784, 338] width 16 height 16
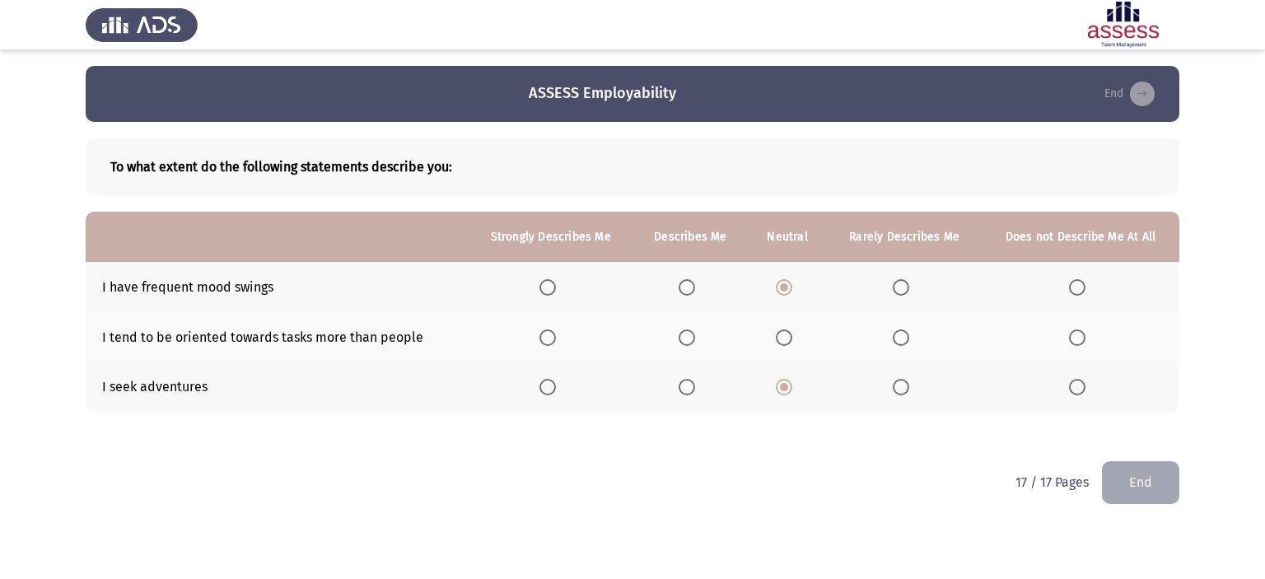
click at [791, 335] on input "Select an option" at bounding box center [784, 338] width 16 height 16
click at [624, 161] on b "To what extent do the following statements describe you:" at bounding box center [632, 167] width 1045 height 16
click at [1118, 484] on button "End" at bounding box center [1140, 482] width 77 height 42
